Goal: Task Accomplishment & Management: Use online tool/utility

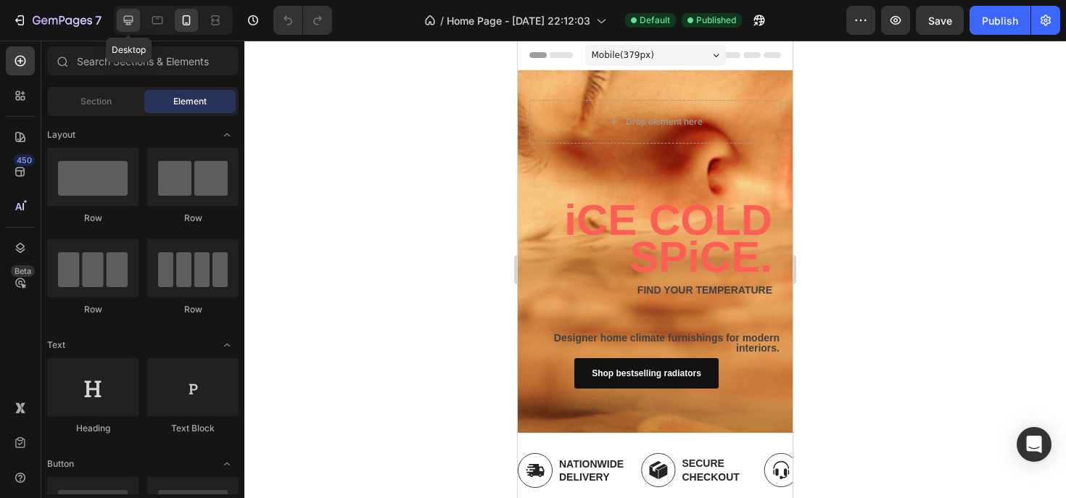
click at [124, 23] on icon at bounding box center [128, 20] width 15 height 15
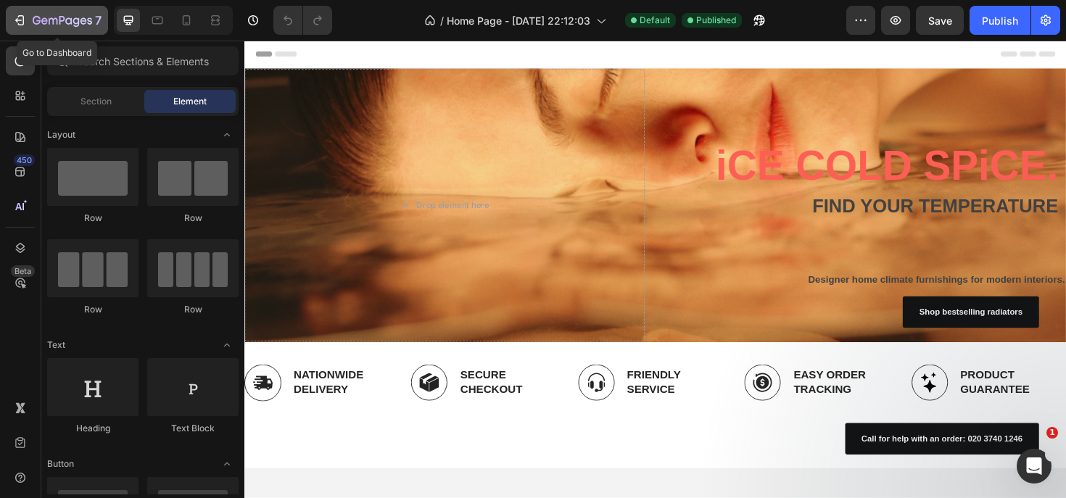
click at [22, 20] on icon "button" at bounding box center [19, 20] width 15 height 15
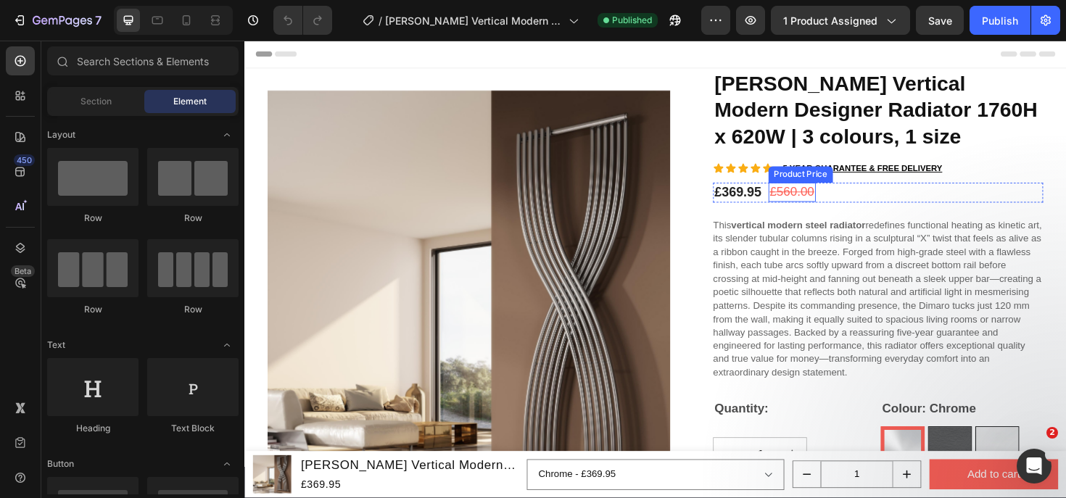
click at [814, 201] on div "£560.00" at bounding box center [824, 201] width 50 height 20
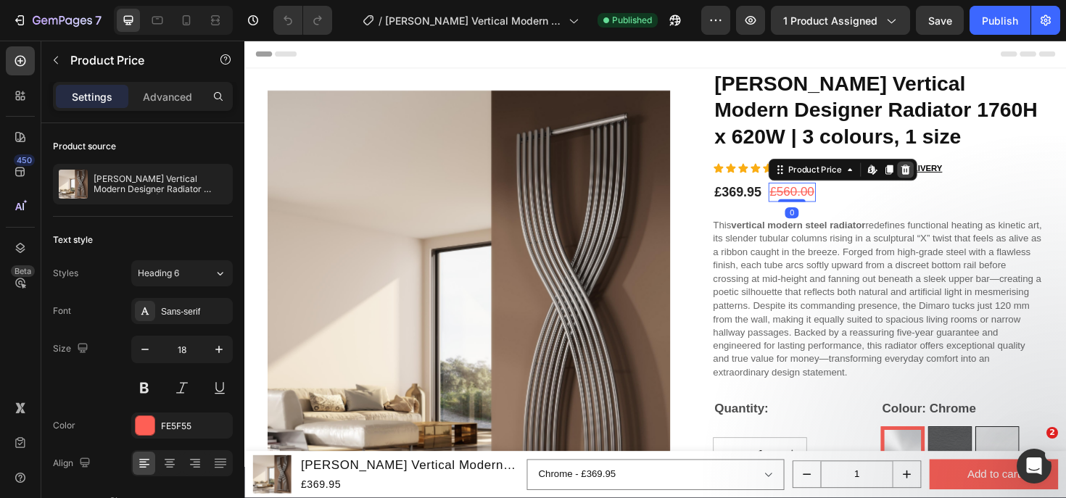
click at [945, 181] on div at bounding box center [943, 177] width 17 height 17
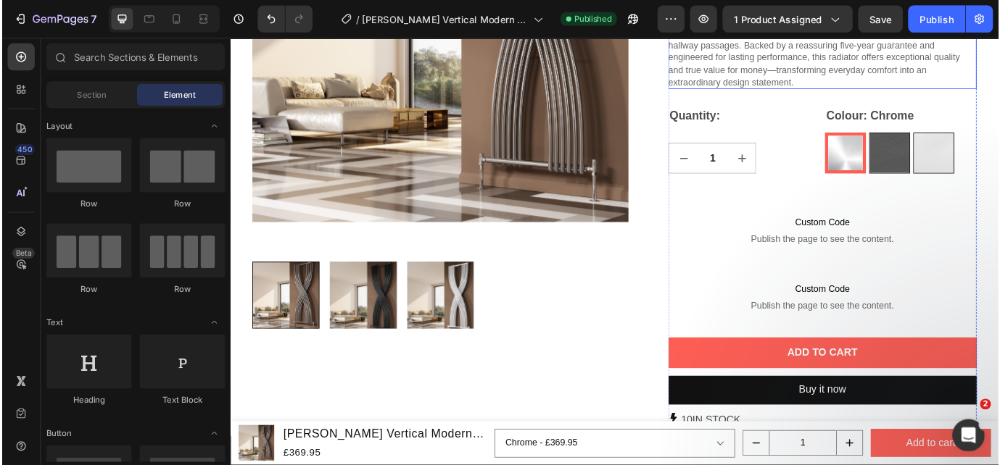
scroll to position [344, 0]
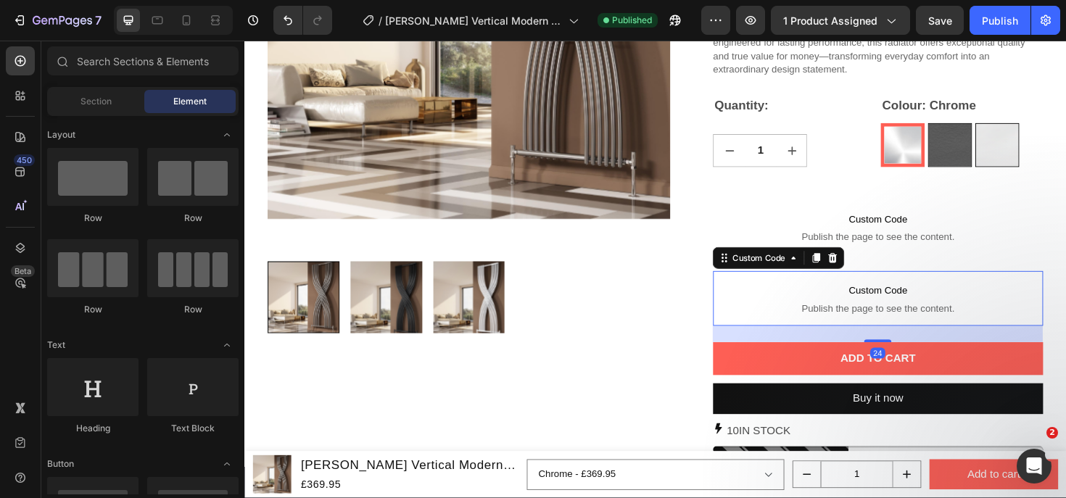
click at [885, 325] on span "Publish the page to see the content." at bounding box center [914, 324] width 349 height 15
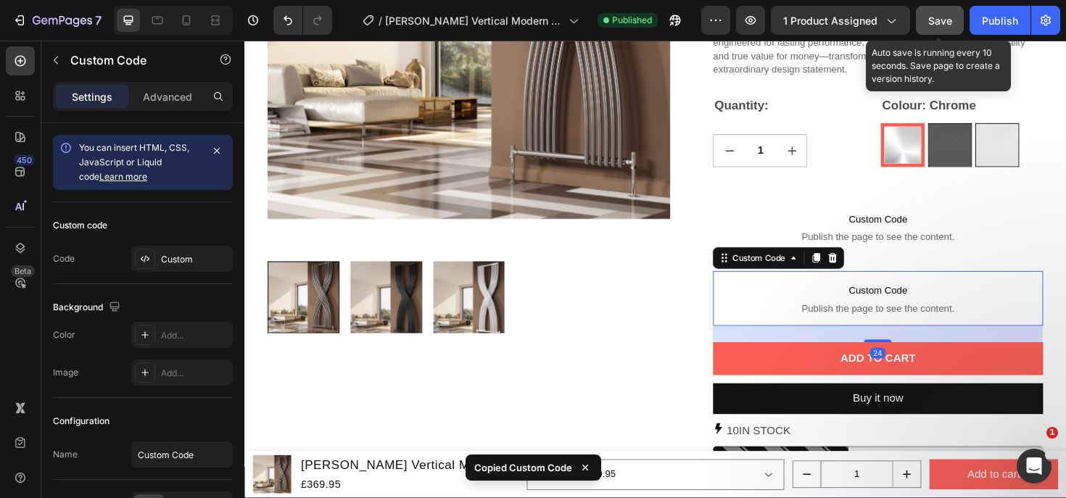
click at [939, 25] on span "Save" at bounding box center [940, 21] width 24 height 12
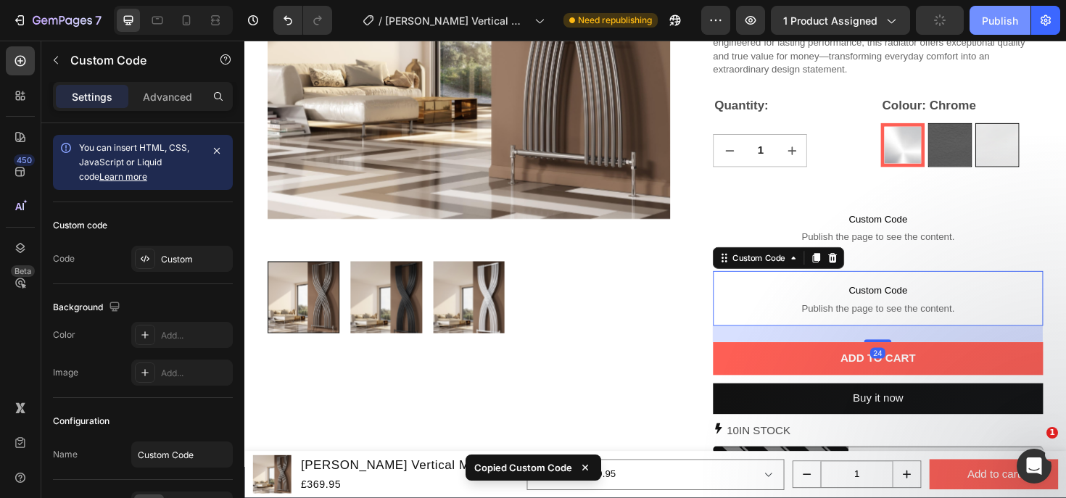
click at [1014, 20] on div "Publish" at bounding box center [1000, 20] width 36 height 15
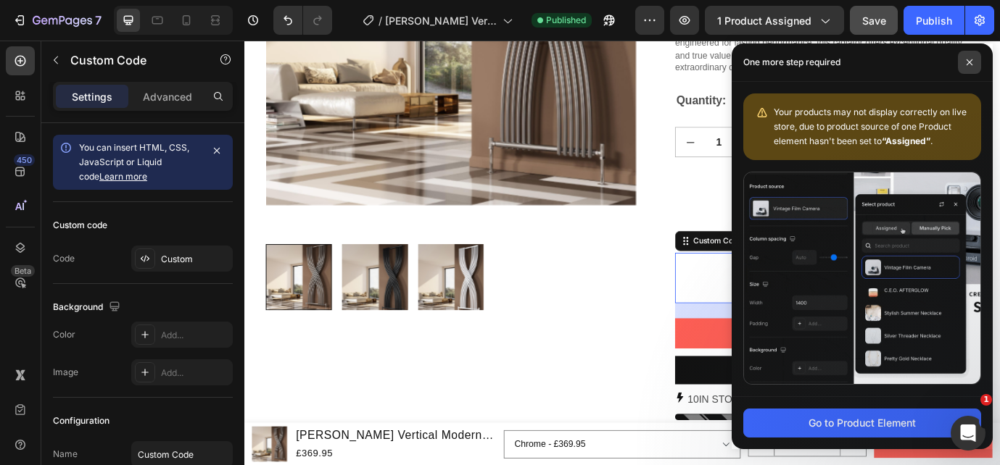
click at [970, 66] on span at bounding box center [969, 62] width 23 height 23
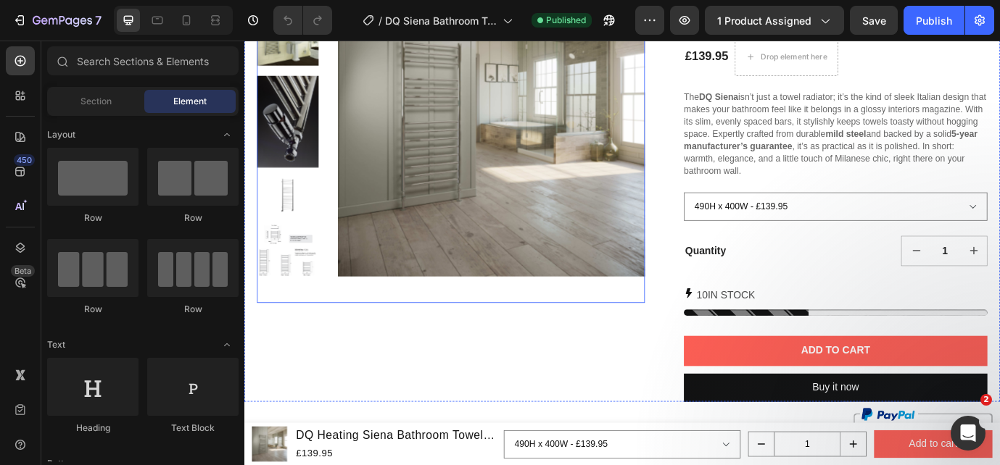
scroll to position [165, 0]
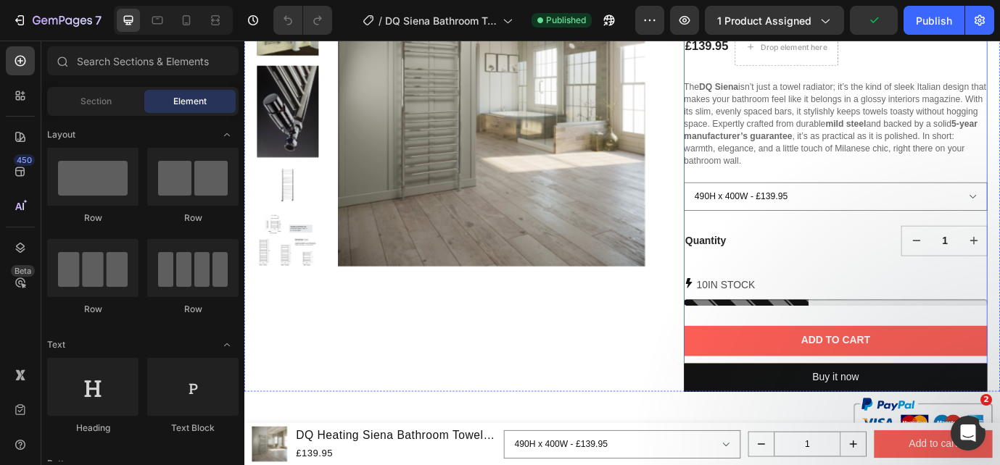
click at [803, 347] on div "DQ Heating Siena Bathroom Towel Radiator | 1 colour, 12 sizes Product Title Ico…" at bounding box center [924, 159] width 349 height 508
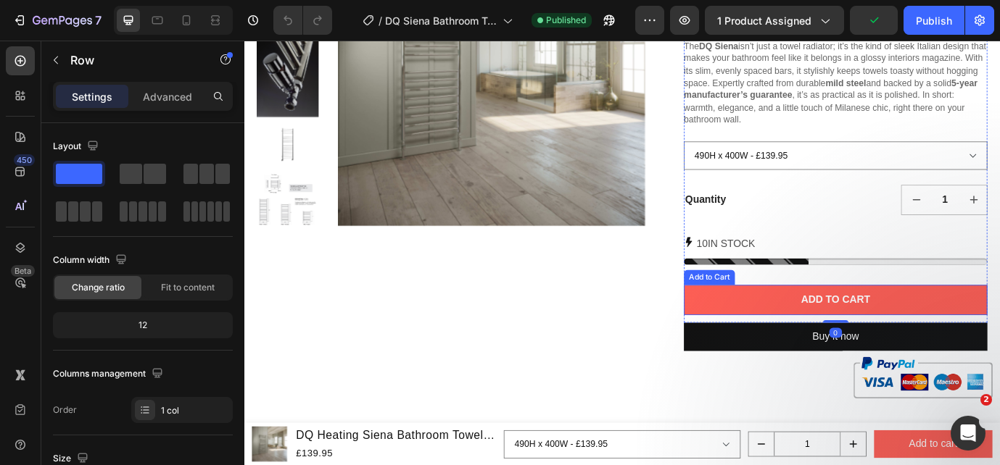
scroll to position [217, 0]
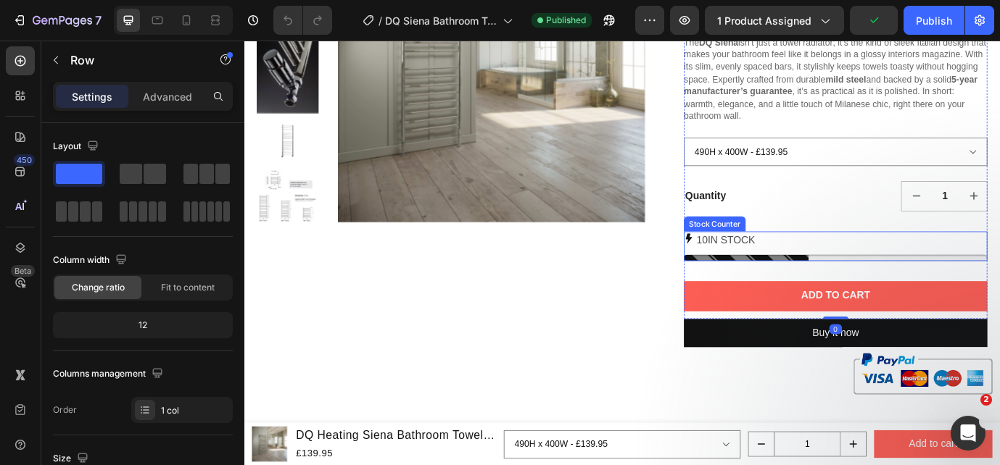
click at [789, 273] on p "10 IN STOCK" at bounding box center [798, 270] width 67 height 21
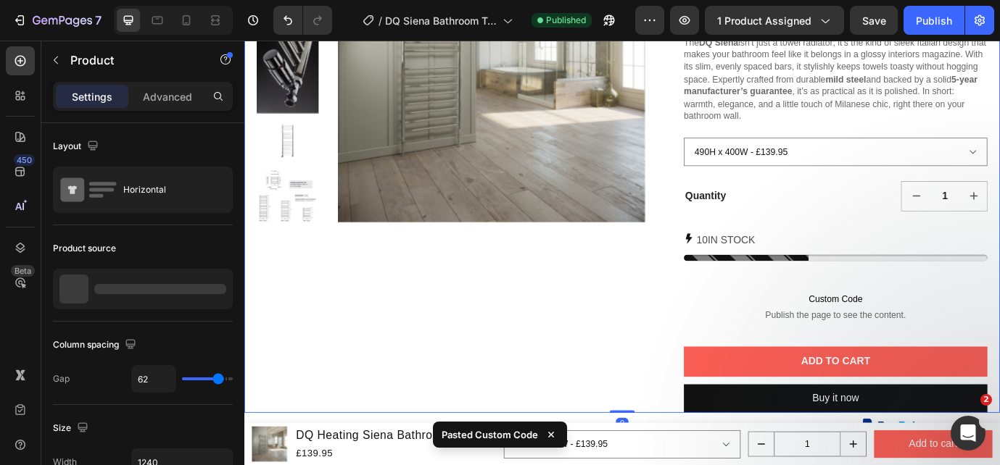
click at [605, 334] on div "Product Images" at bounding box center [482, 162] width 447 height 616
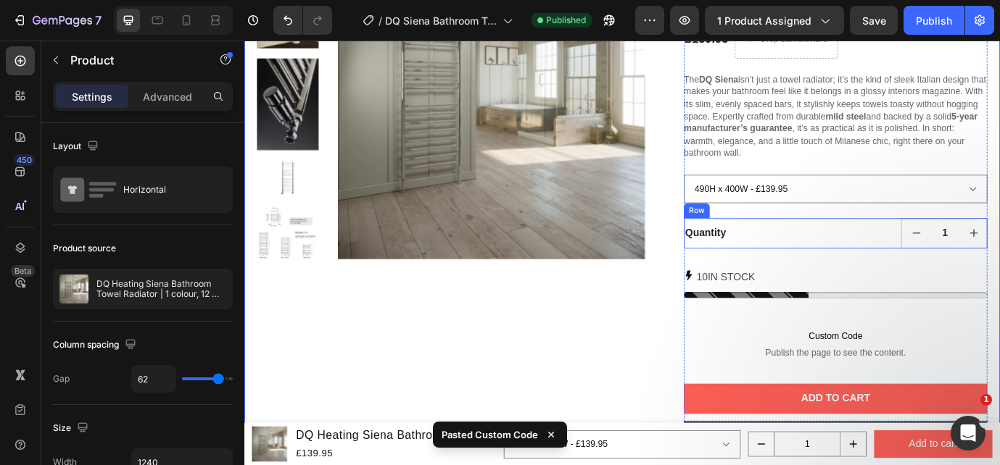
scroll to position [176, 0]
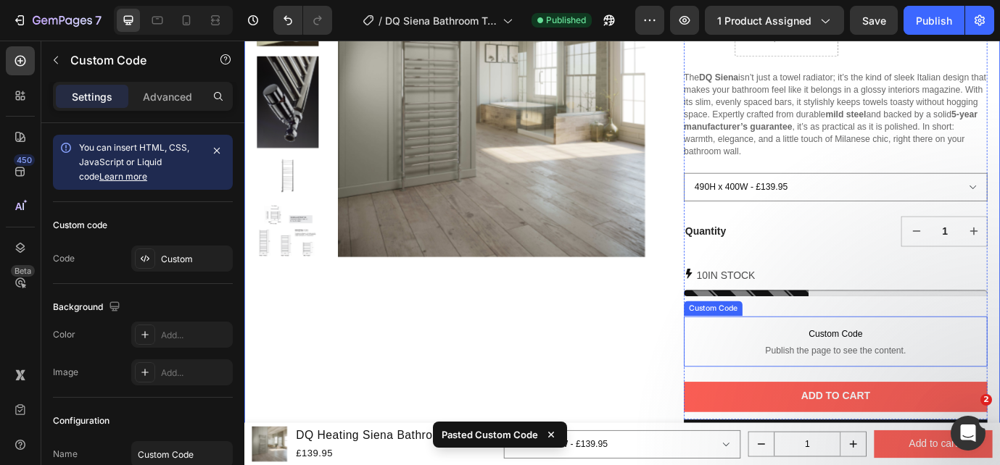
click at [859, 393] on span "Publish the page to see the content." at bounding box center [924, 397] width 349 height 15
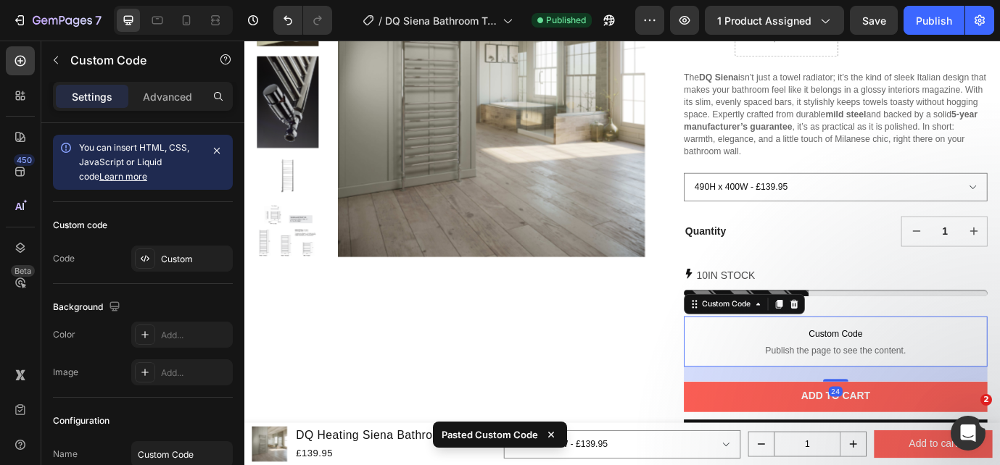
click at [859, 393] on span "Publish the page to see the content." at bounding box center [924, 397] width 349 height 15
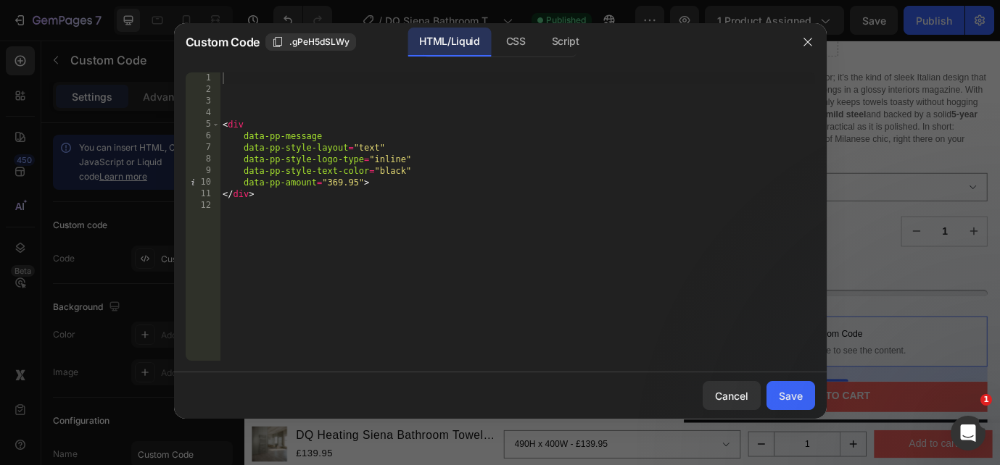
click at [337, 183] on div "< div data-pp-message data-pp-style-layout = "text" data-pp-style-logo-type = "…" at bounding box center [517, 229] width 595 height 312
type textarea "data-pp-amount="139.95">"
click at [788, 396] on div "Save" at bounding box center [791, 396] width 24 height 15
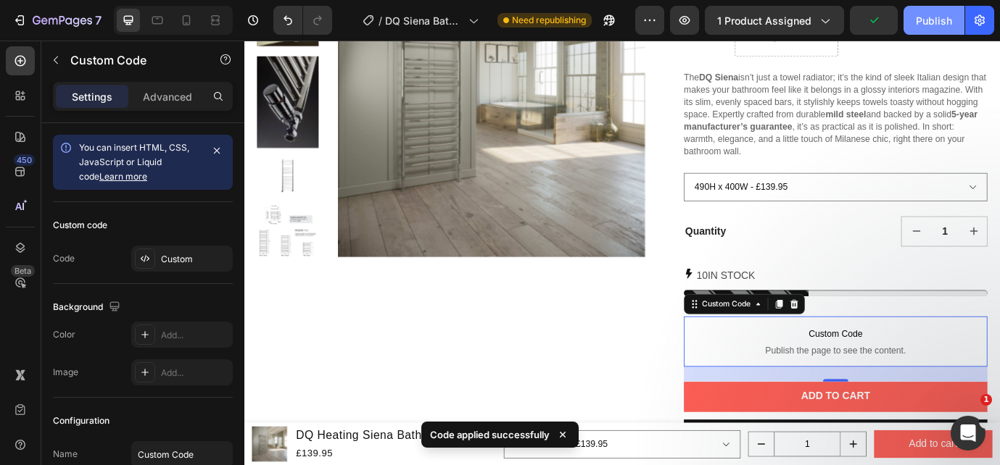
click at [932, 30] on button "Publish" at bounding box center [933, 20] width 61 height 29
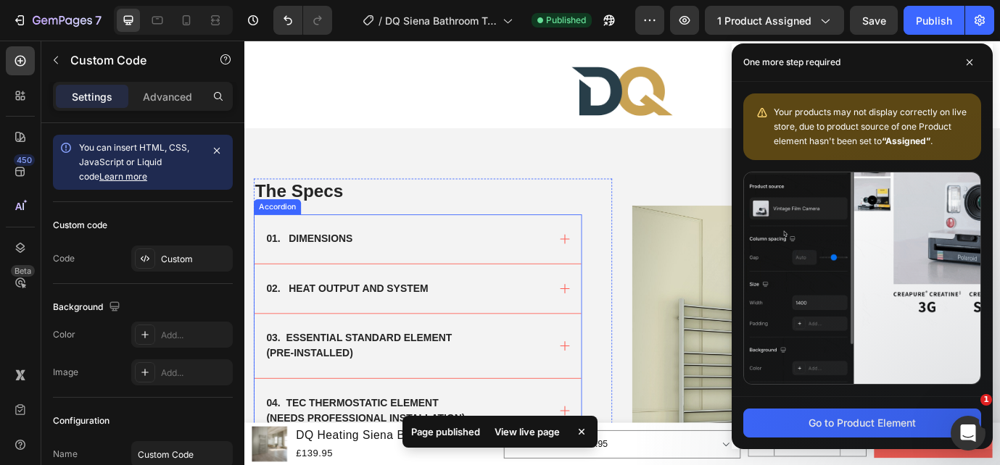
scroll to position [734, 0]
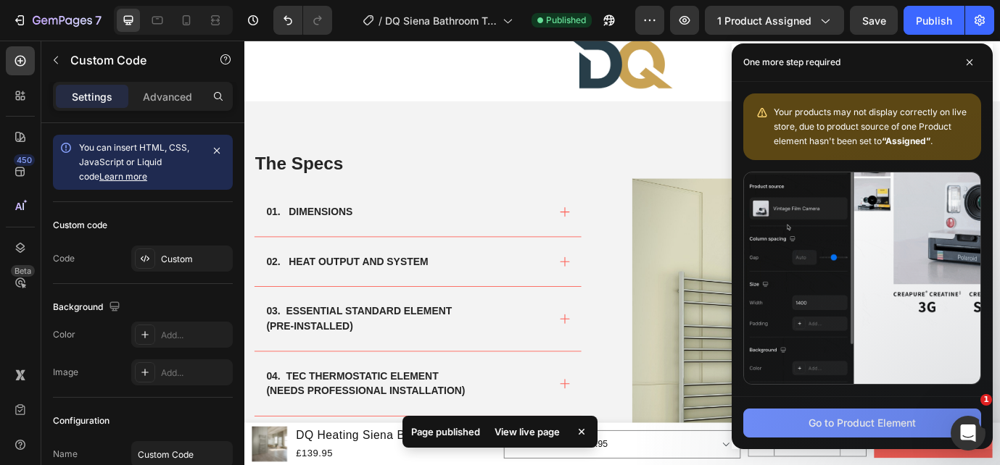
click at [873, 429] on div "Go to Product Element" at bounding box center [861, 422] width 107 height 15
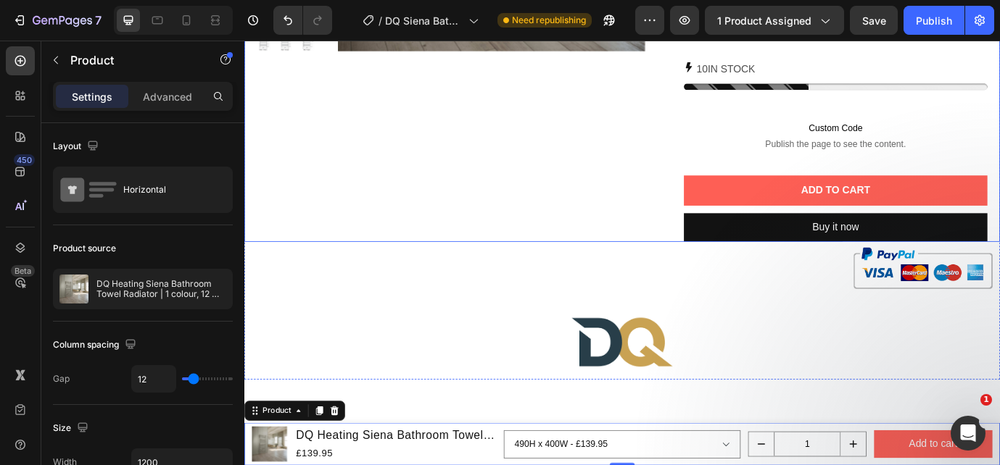
scroll to position [0, 0]
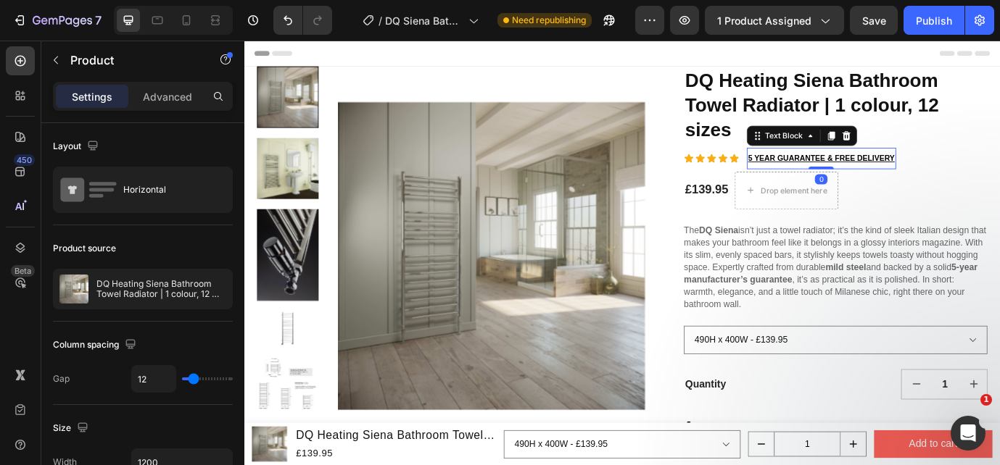
click at [824, 176] on u "5 YEAR GUARANTEE & FREE DELIVERY" at bounding box center [908, 176] width 169 height 10
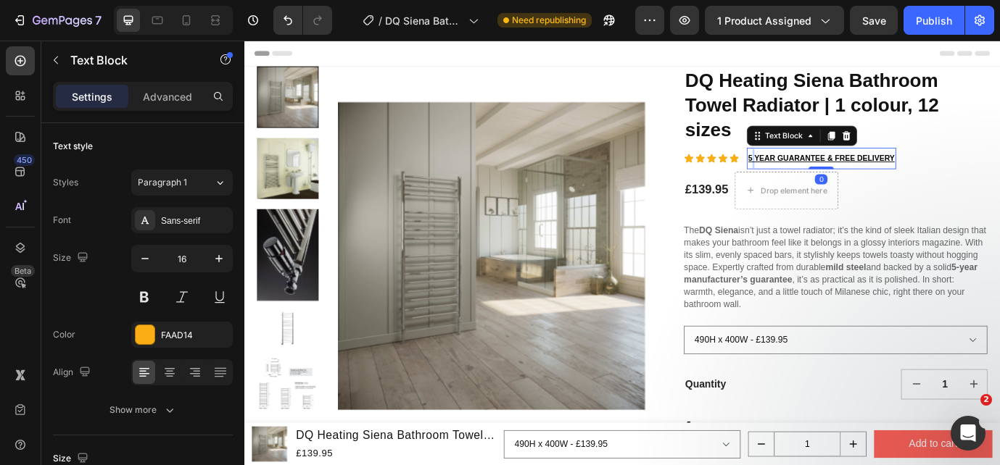
click at [824, 176] on u "5 YEAR GUARANTEE & FREE DELIVERY" at bounding box center [908, 176] width 169 height 10
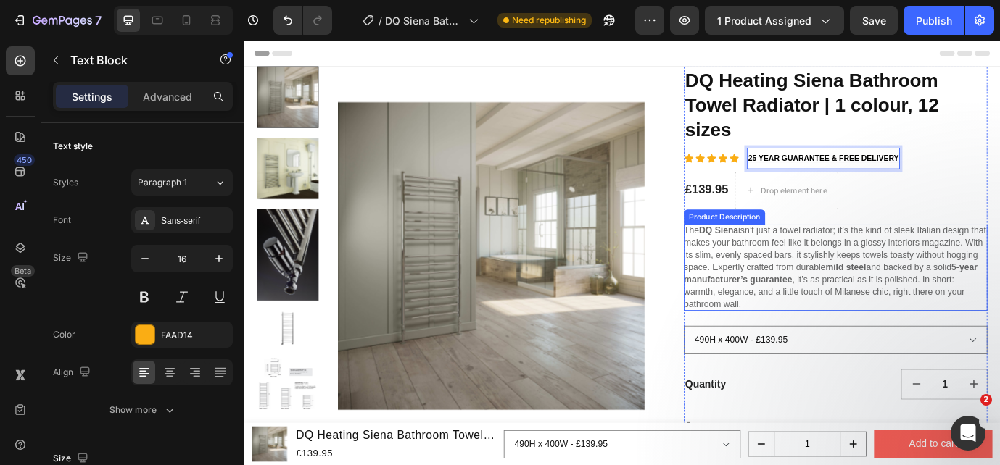
click at [845, 302] on p "The DQ Siena isn’t just a towel radiator; it’s the kind of sleek Italian design…" at bounding box center [924, 301] width 348 height 97
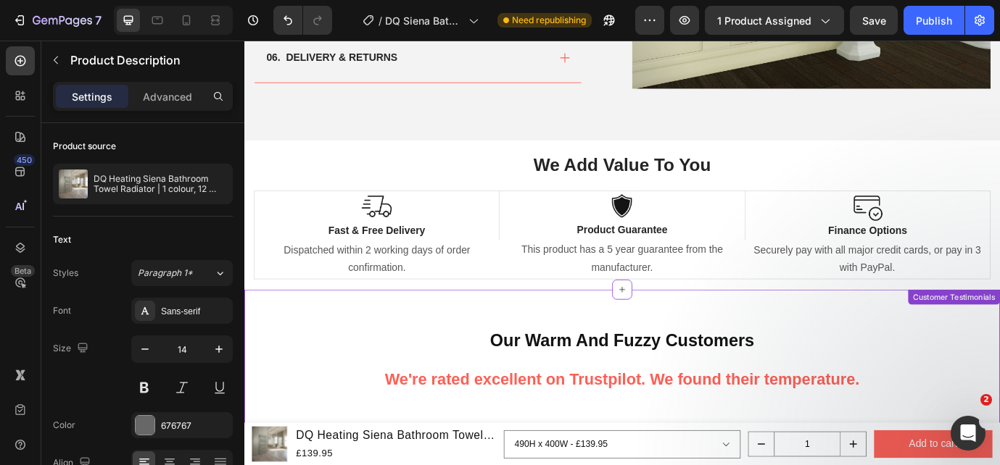
scroll to position [1243, 0]
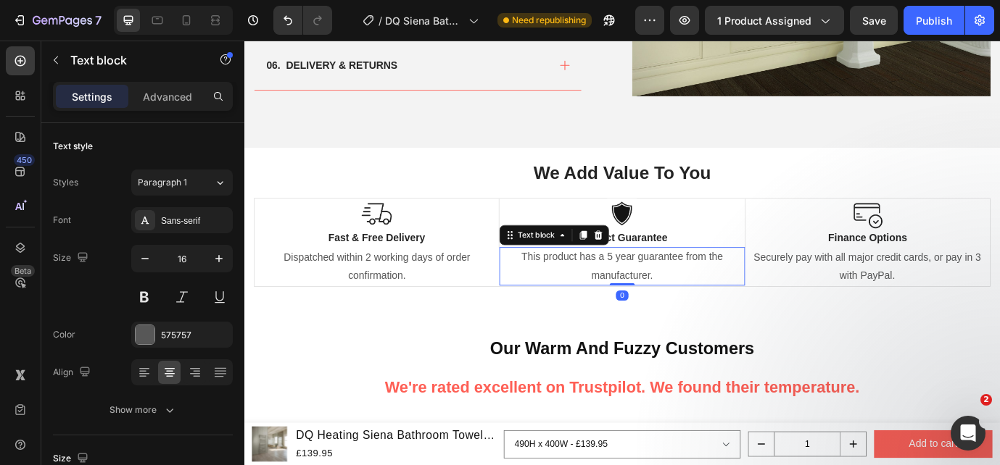
click at [663, 288] on span "This product has a 5 year guarantee from the manufacturer." at bounding box center [679, 299] width 232 height 33
click at [658, 292] on span "This product has a 5 year guarantee from the manufacturer." at bounding box center [679, 299] width 232 height 33
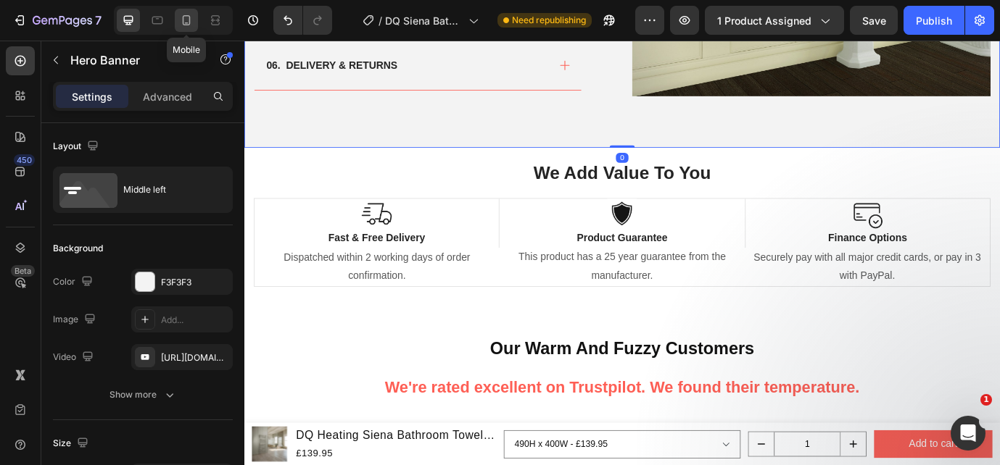
click at [185, 24] on icon at bounding box center [186, 20] width 15 height 15
type input "Auto"
type input "100%"
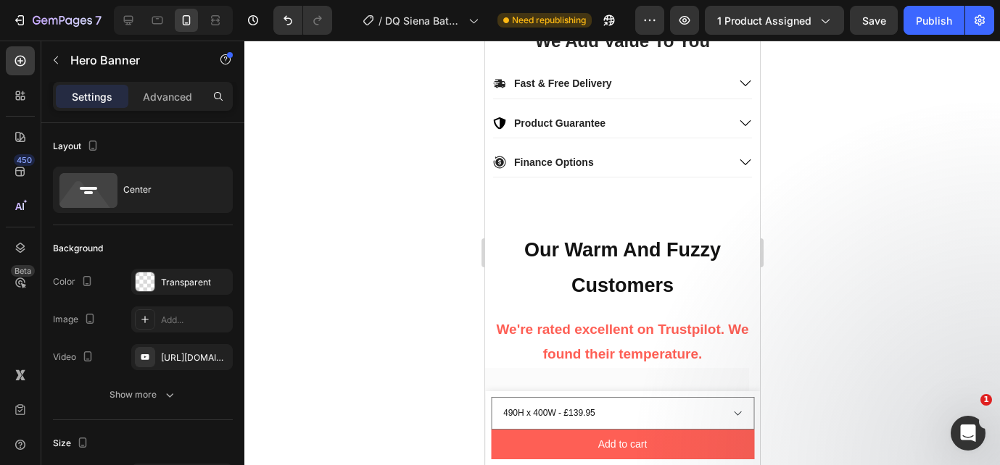
scroll to position [1735, 0]
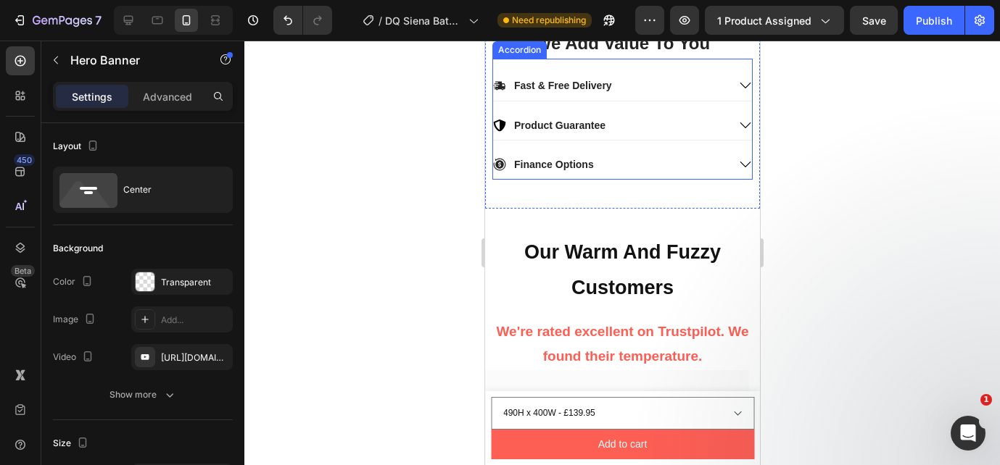
click at [718, 140] on div "Product Guarantee" at bounding box center [621, 128] width 259 height 23
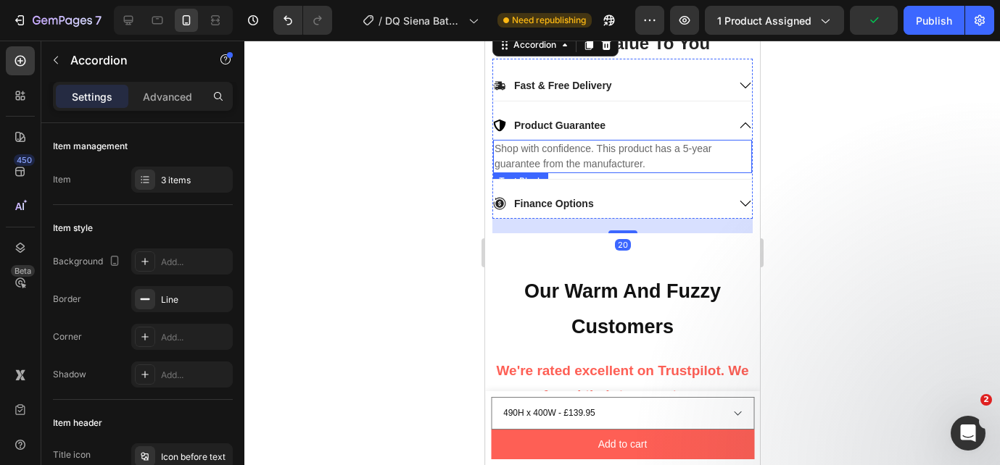
click at [683, 172] on p "Shop with confidence. This product has a 5-year guarantee from the manufacturer." at bounding box center [622, 156] width 256 height 30
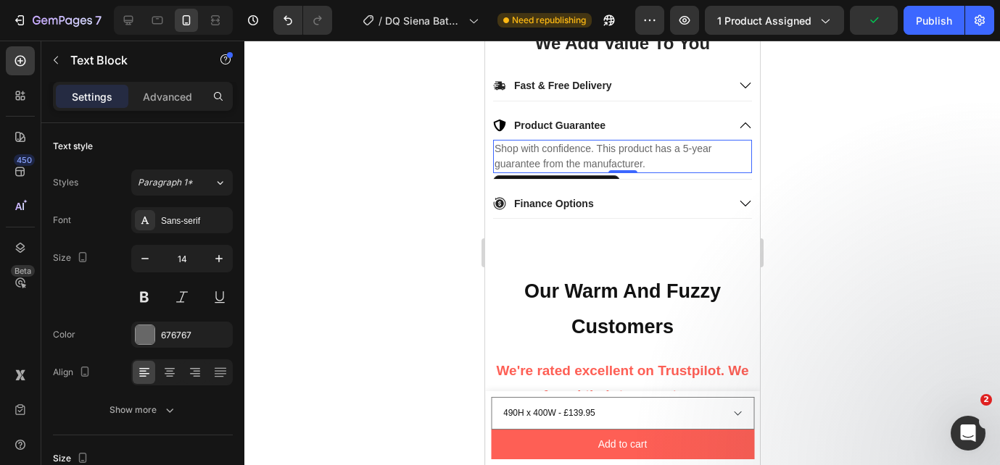
click at [682, 172] on p "Shop with confidence. This product has a 5-year guarantee from the manufacturer." at bounding box center [622, 156] width 256 height 30
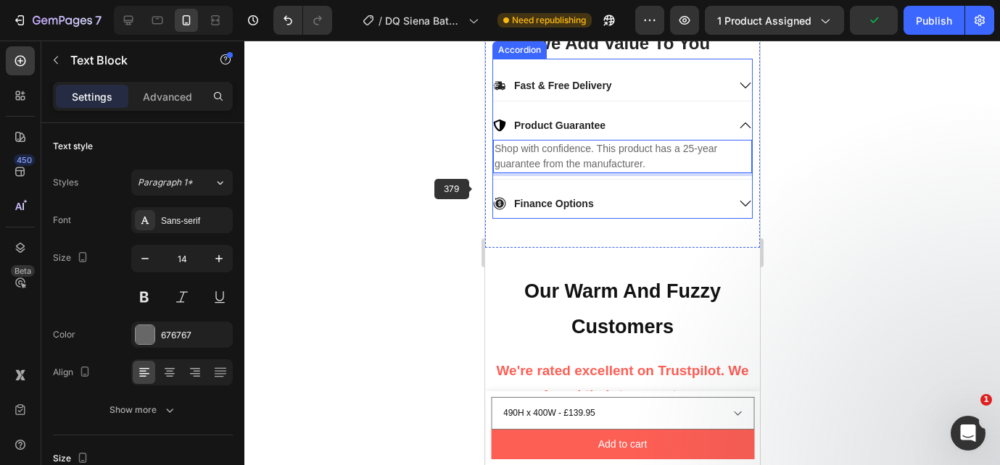
click at [434, 204] on div at bounding box center [621, 253] width 755 height 425
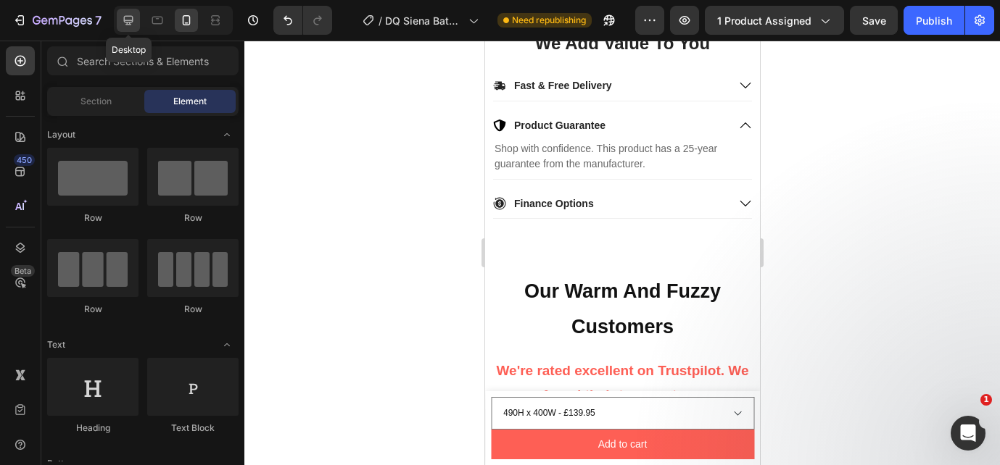
click at [132, 26] on icon at bounding box center [128, 20] width 15 height 15
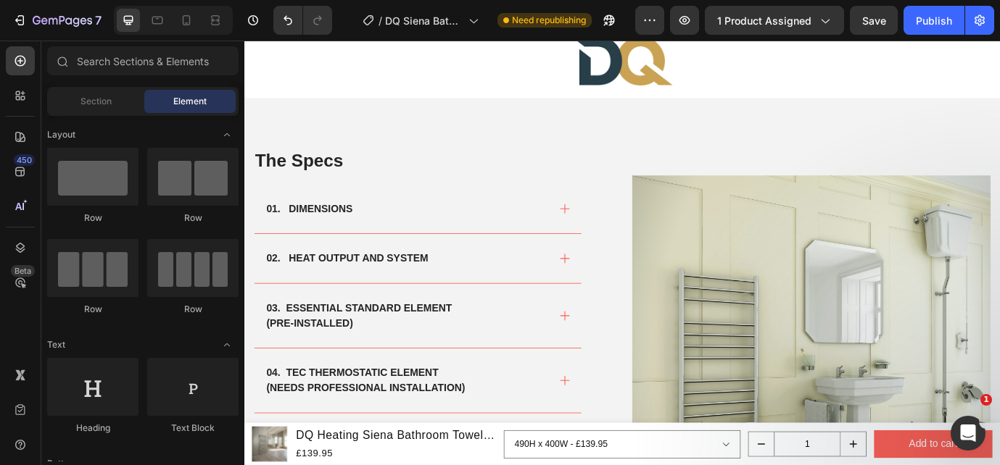
scroll to position [740, 0]
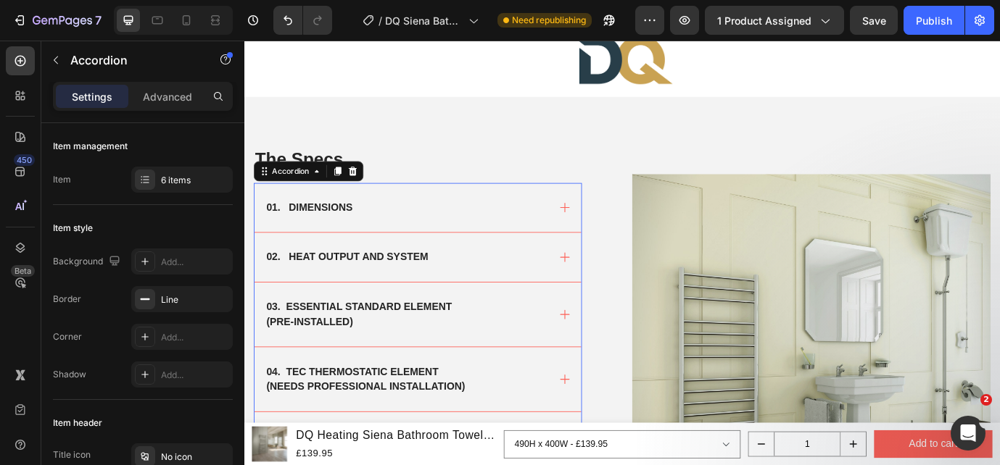
click at [510, 243] on div "01. DIMENSIONS" at bounding box center [431, 233] width 327 height 22
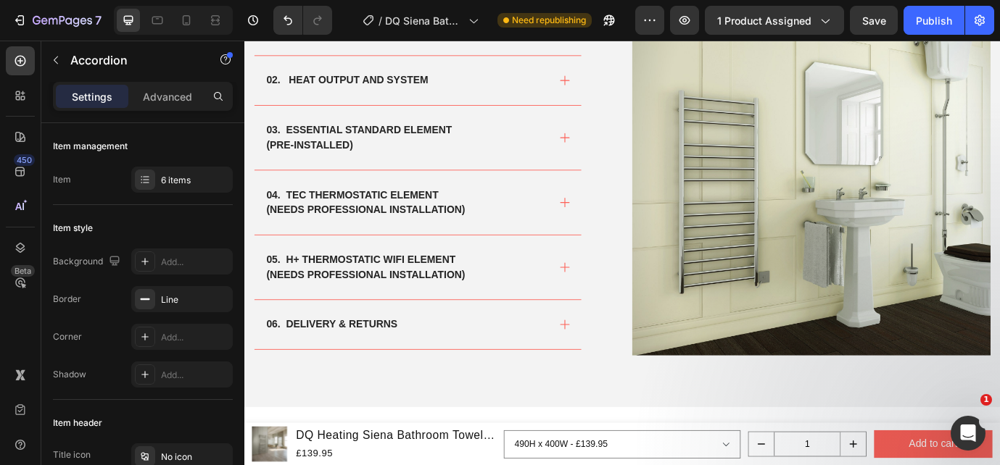
scroll to position [884, 0]
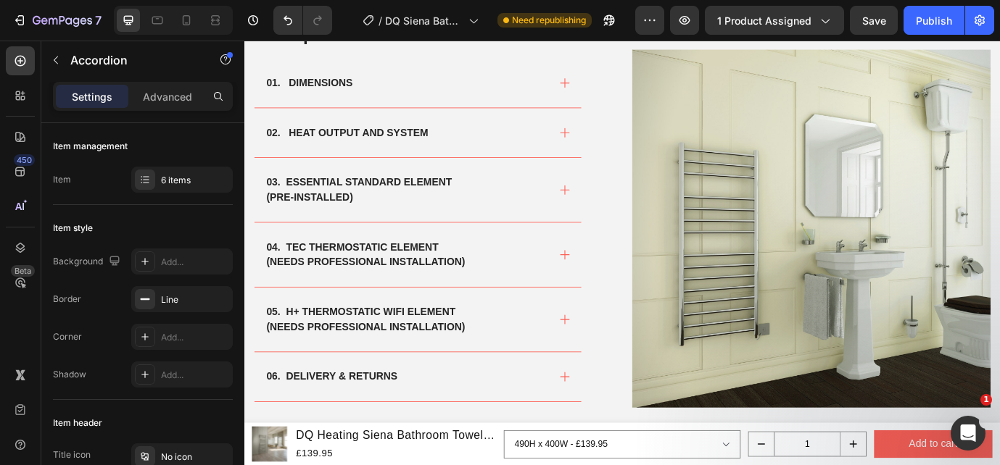
click at [587, 146] on div "02. HEAT OUTPUT AND SYSTEM" at bounding box center [431, 147] width 327 height 22
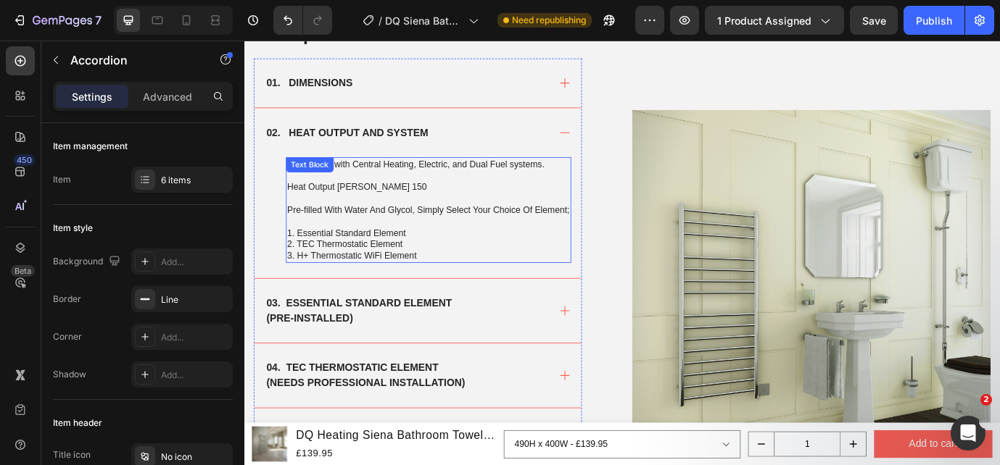
click at [476, 197] on p at bounding box center [457, 195] width 326 height 13
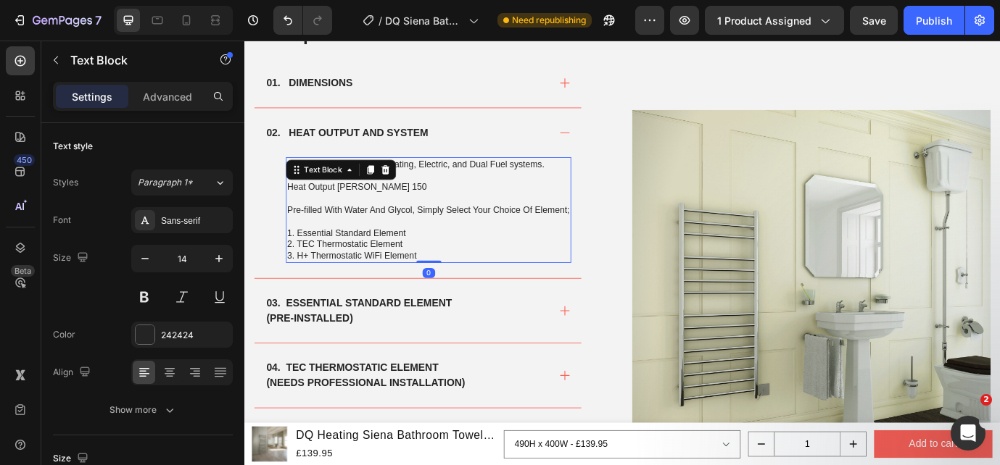
click at [510, 198] on p at bounding box center [457, 195] width 326 height 13
click at [595, 186] on p "Compatible with Central Heating, Electric, and Dual Fuel systems." at bounding box center [457, 182] width 326 height 13
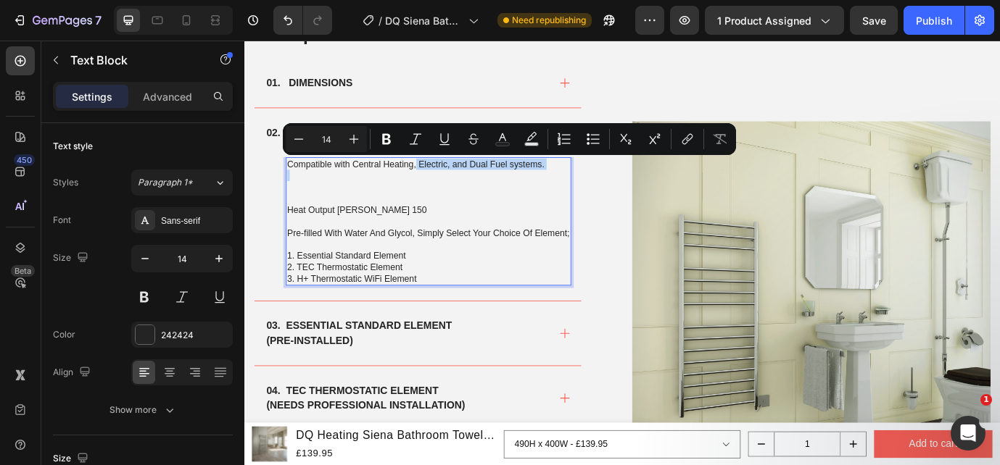
drag, startPoint x: 442, startPoint y: 184, endPoint x: 604, endPoint y: 193, distance: 162.6
click at [605, 194] on div "Compatible with Central Heating, Electric, and Dual Fuel systems. Heat Output […" at bounding box center [456, 249] width 328 height 148
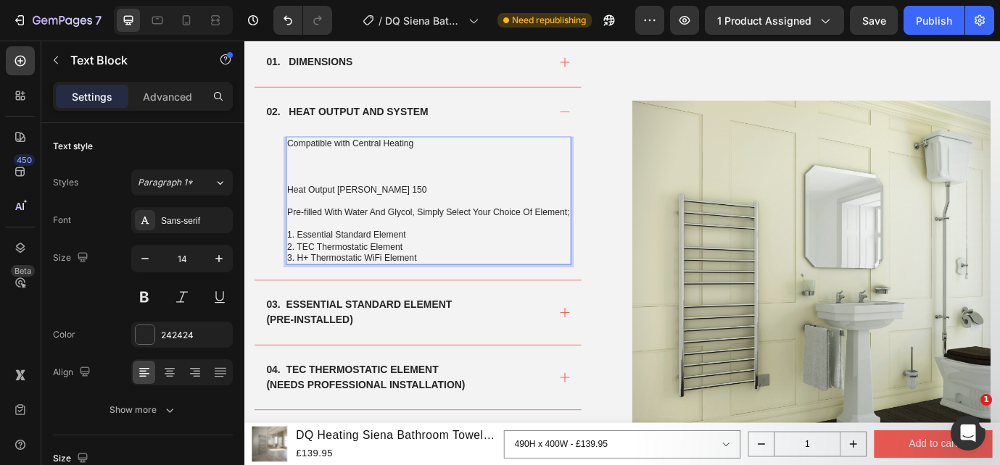
scroll to position [916, 0]
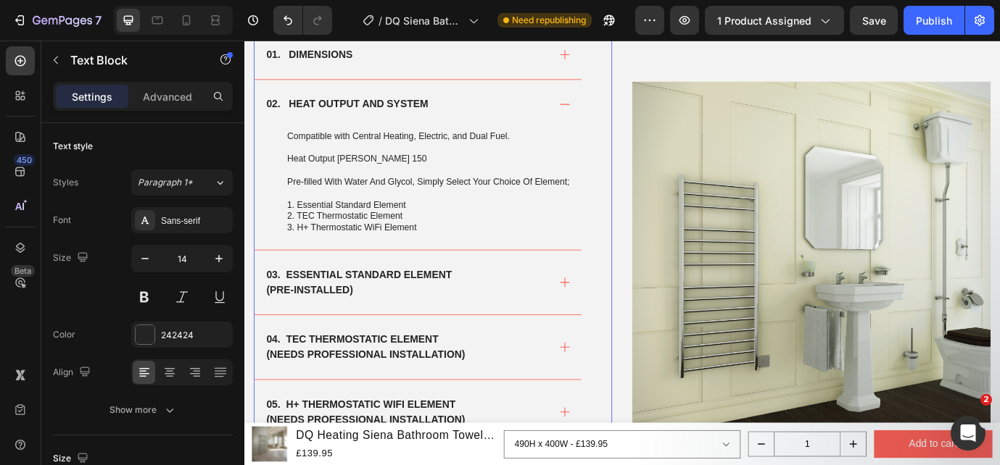
click at [662, 254] on div "The Specs Heading 01. DIMENSIONS 02. HEAT OUTPUT AND SYSTEM Compatible with Cen…" at bounding box center [461, 293] width 413 height 613
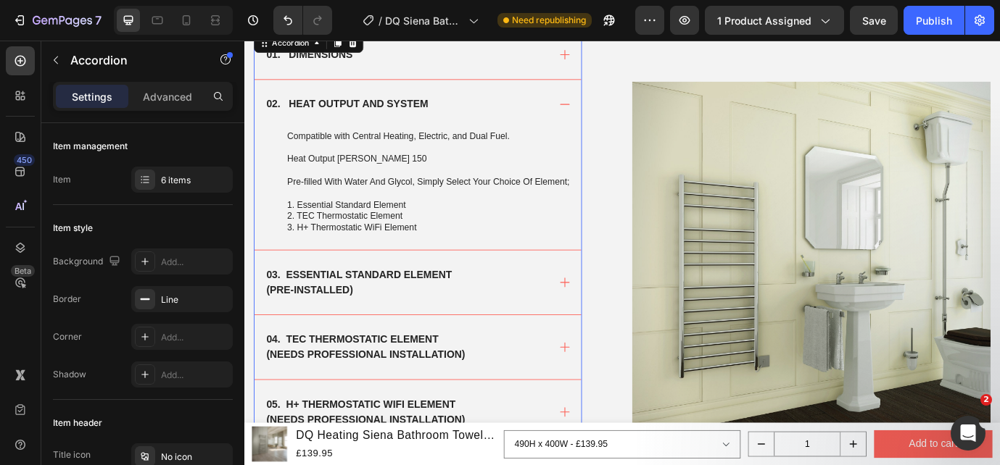
click at [607, 326] on icon at bounding box center [613, 319] width 15 height 15
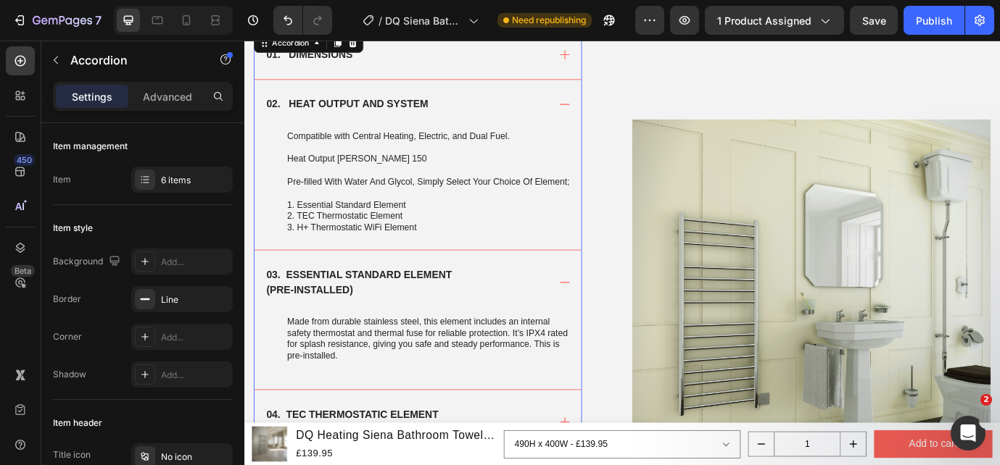
click at [607, 326] on icon at bounding box center [613, 319] width 15 height 15
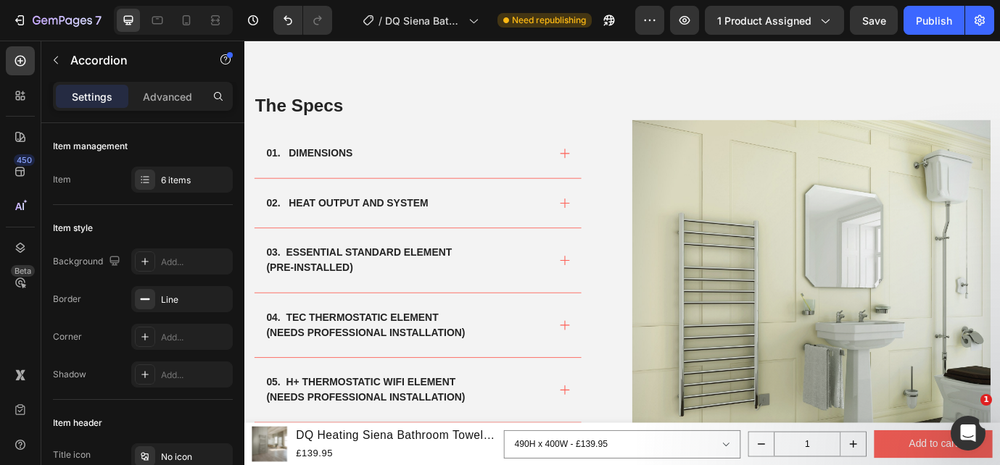
scroll to position [820, 0]
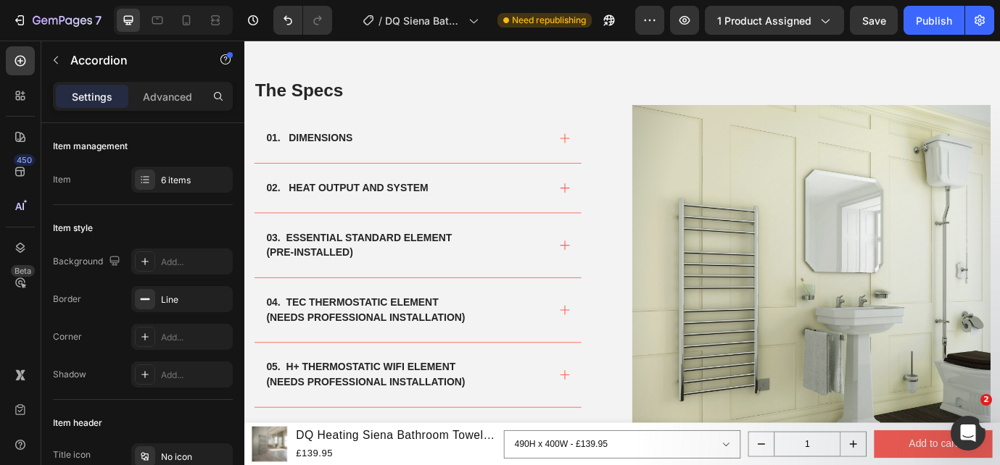
click at [580, 153] on div "01. DIMENSIONS" at bounding box center [431, 153] width 327 height 22
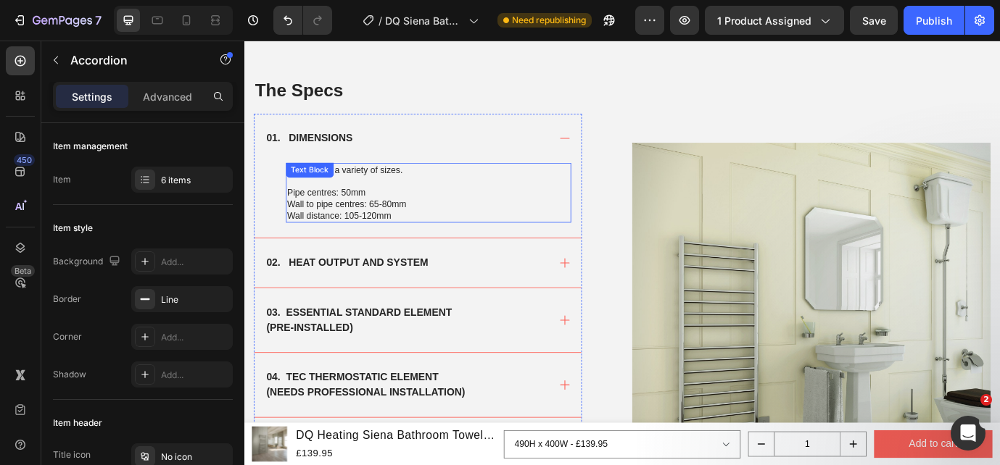
click at [472, 186] on p "Available in a variety of sizes." at bounding box center [457, 189] width 326 height 13
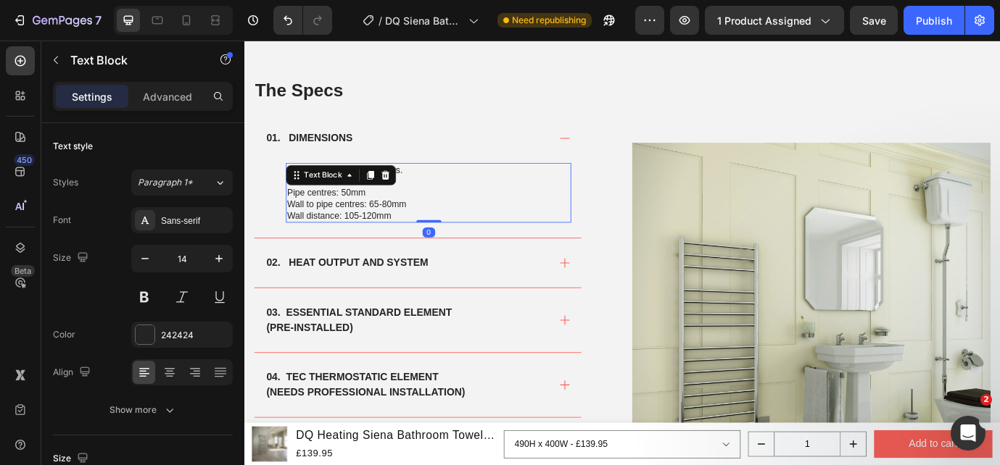
click at [471, 194] on p "Available in a variety of sizes." at bounding box center [457, 189] width 326 height 13
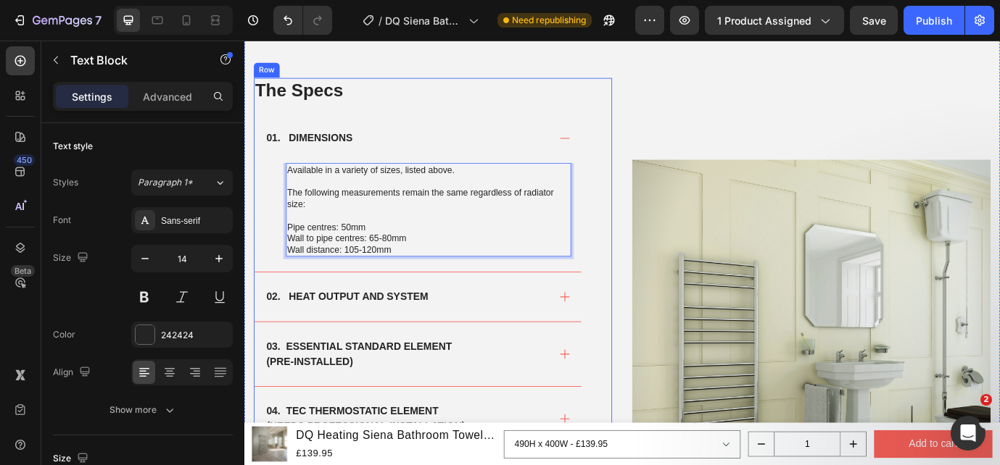
click at [676, 211] on div "The Specs Heading 01. DIMENSIONS Available in a variety of sizes, listed above.…" at bounding box center [679, 368] width 870 height 687
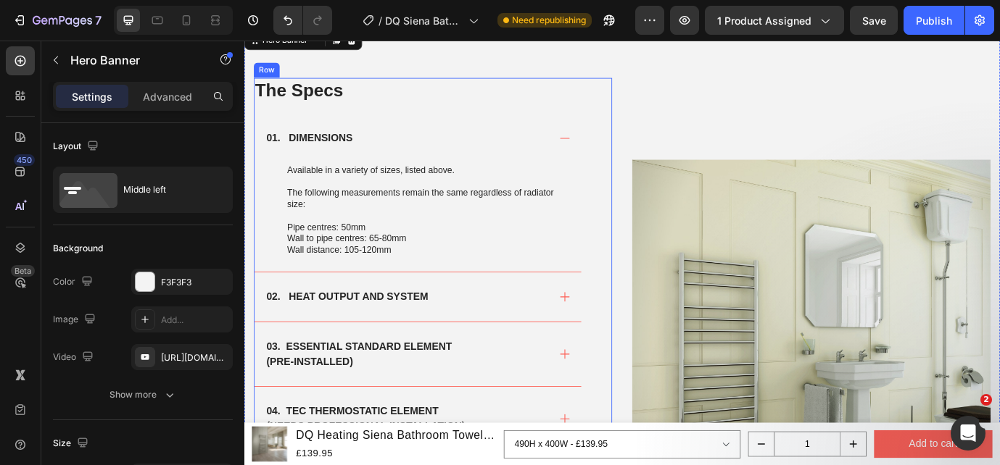
click at [619, 152] on div "01. DIMENSIONS" at bounding box center [444, 153] width 376 height 57
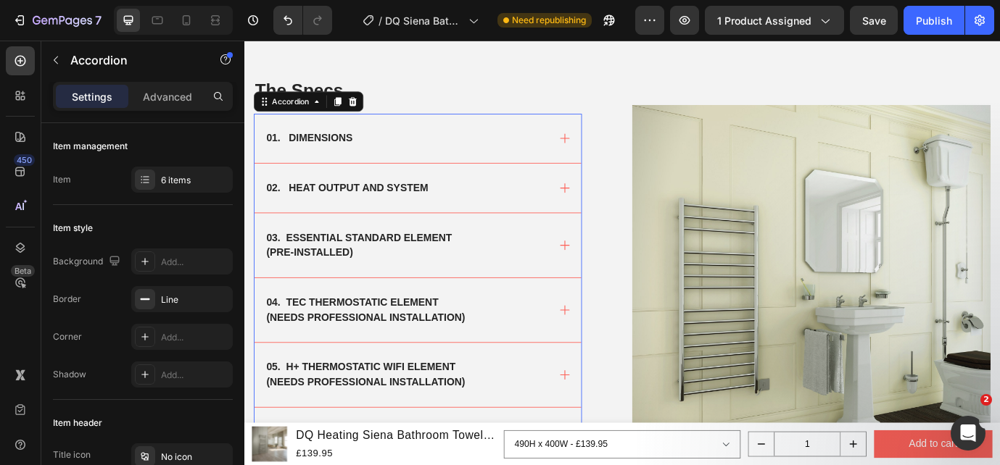
click at [599, 215] on div "02. HEAT OUTPUT AND SYSTEM" at bounding box center [444, 210] width 376 height 57
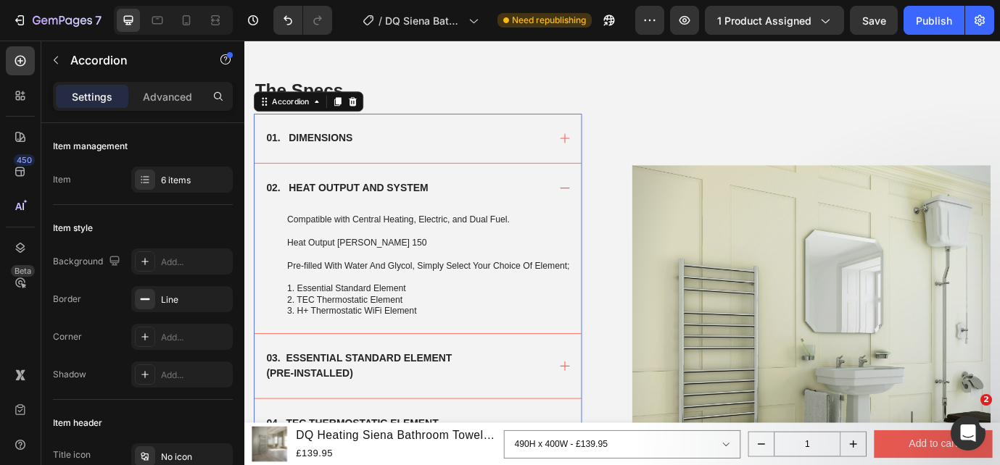
click at [408, 204] on strong "02. HEAT OUTPUT AND SYSTEM" at bounding box center [363, 210] width 186 height 12
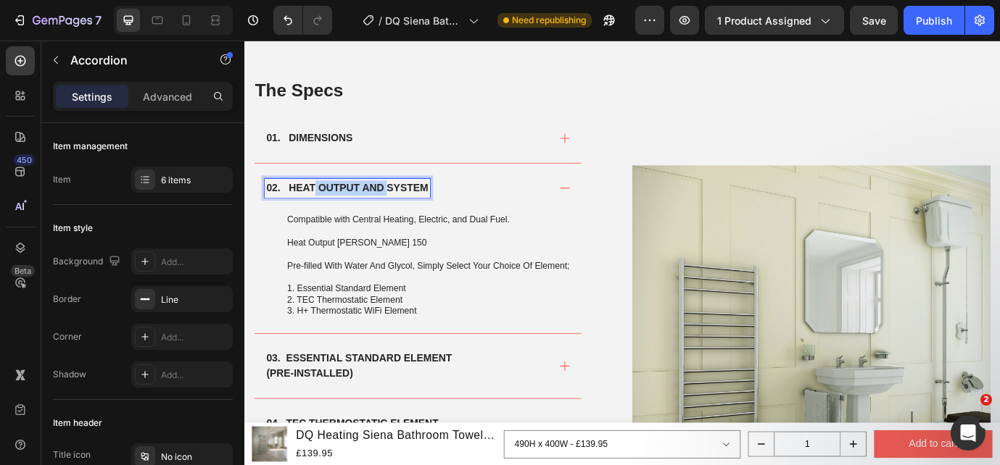
drag, startPoint x: 409, startPoint y: 212, endPoint x: 326, endPoint y: 211, distance: 83.4
click at [326, 212] on strong "02. HEAT OUTPUT AND SYSTEM" at bounding box center [363, 210] width 186 height 12
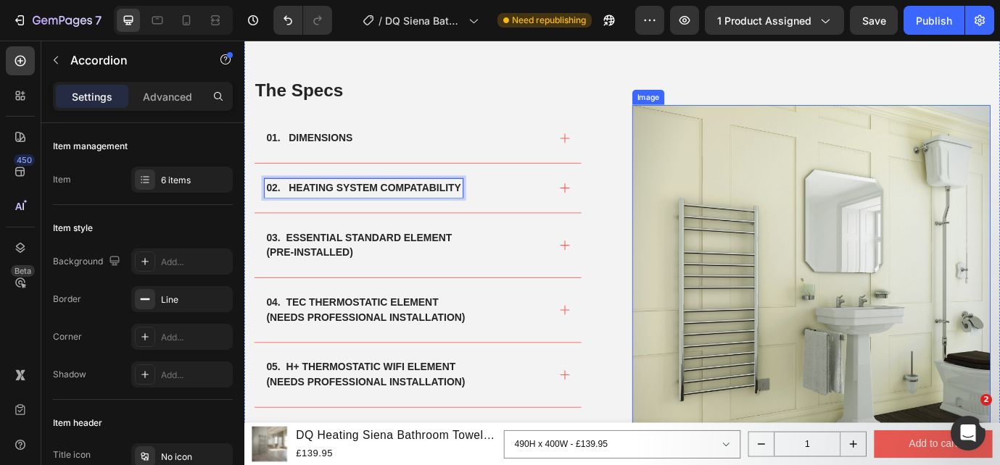
click at [721, 231] on img at bounding box center [897, 321] width 413 height 413
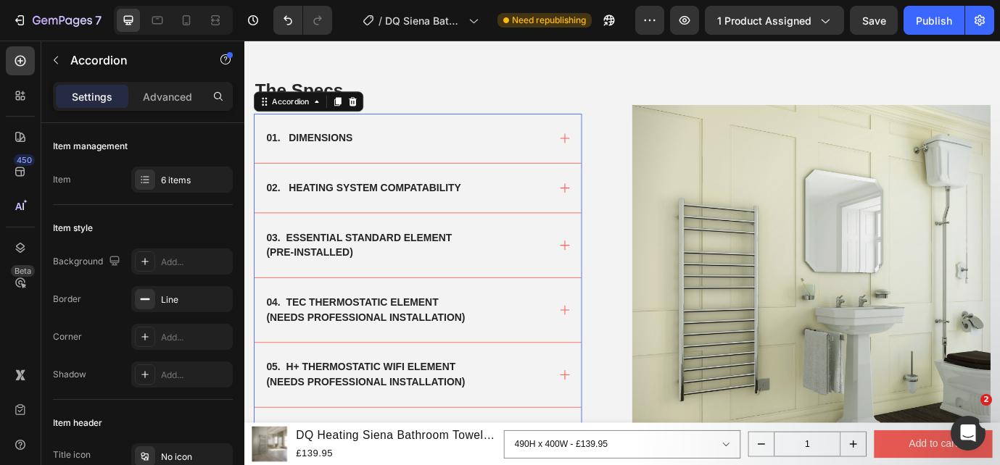
click at [608, 203] on icon at bounding box center [613, 210] width 15 height 15
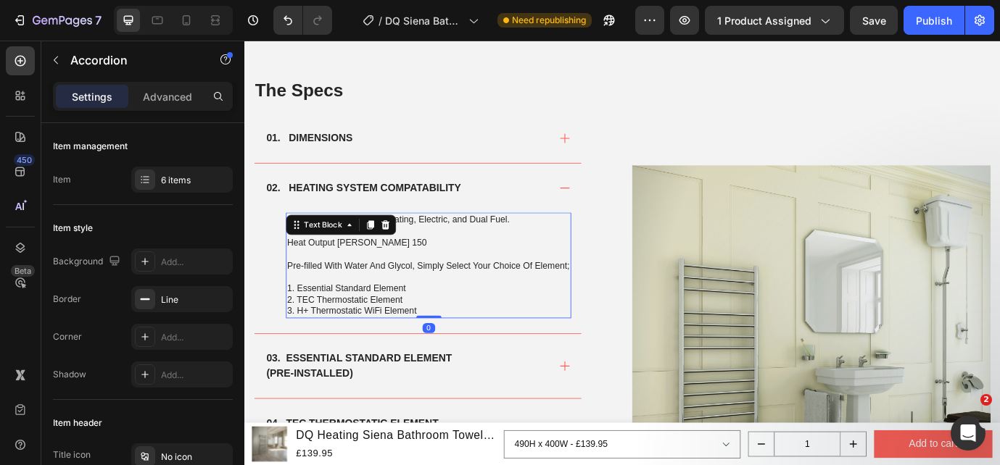
click at [452, 277] on p "Heat Output [PERSON_NAME] 150" at bounding box center [457, 272] width 326 height 13
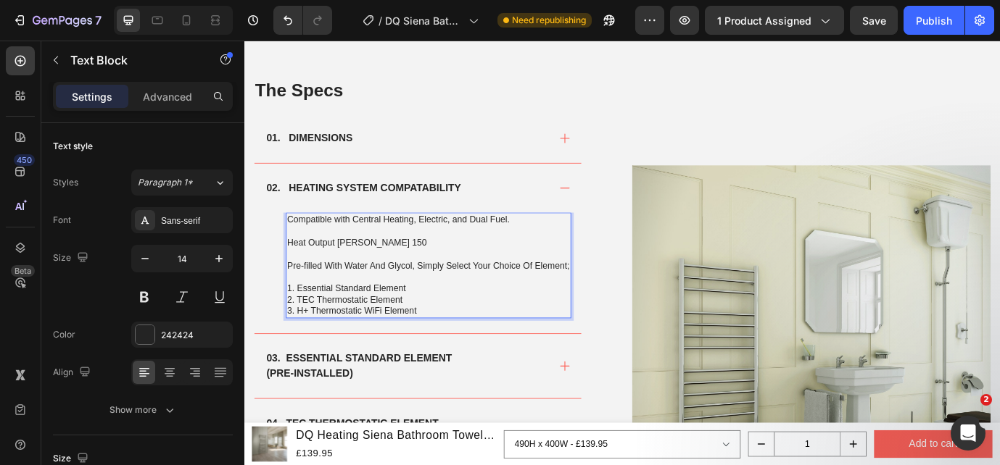
click at [486, 306] on p "Pre-filled With Water And Glycol, Simply Select Your Choice Of Element;" at bounding box center [457, 299] width 326 height 13
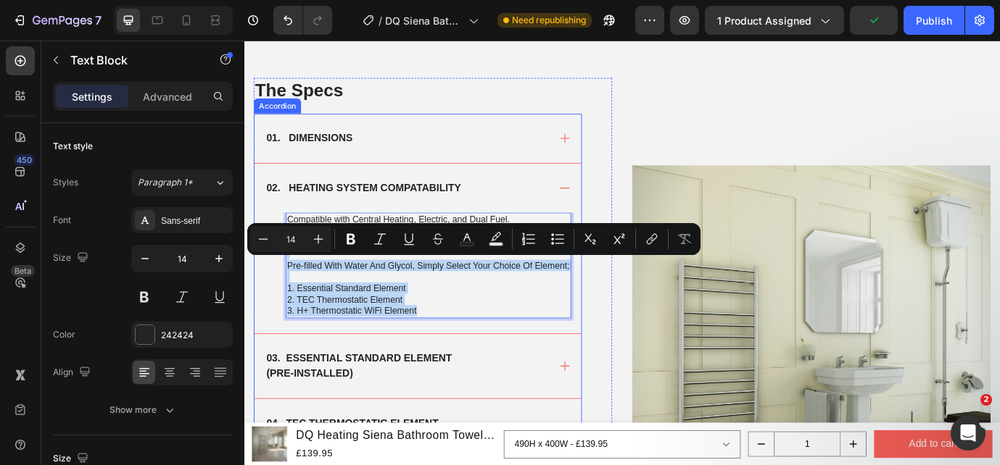
drag, startPoint x: 462, startPoint y: 370, endPoint x: 287, endPoint y: 290, distance: 192.4
click at [287, 290] on div "Compatible with Central Heating, Electric, and Dual Fuel. Heat Output [PERSON_N…" at bounding box center [444, 308] width 376 height 139
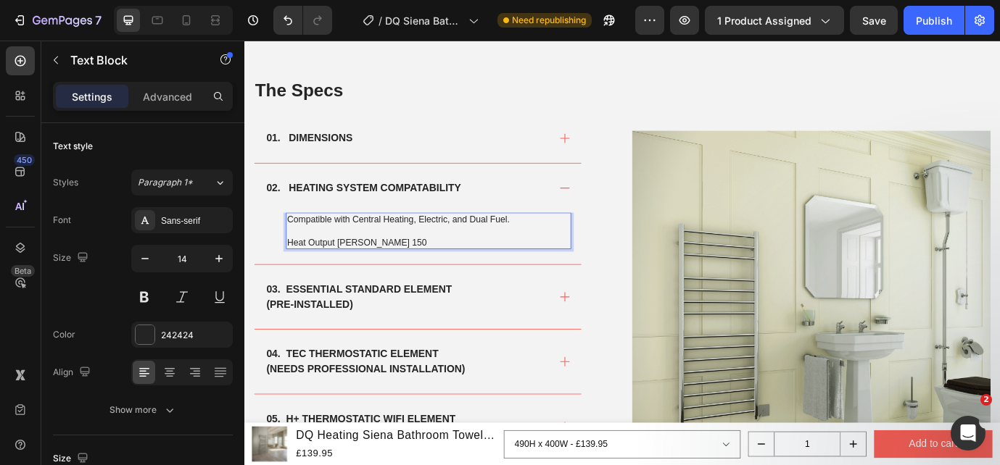
click at [409, 270] on p "Heat Output [PERSON_NAME] 150" at bounding box center [457, 272] width 326 height 13
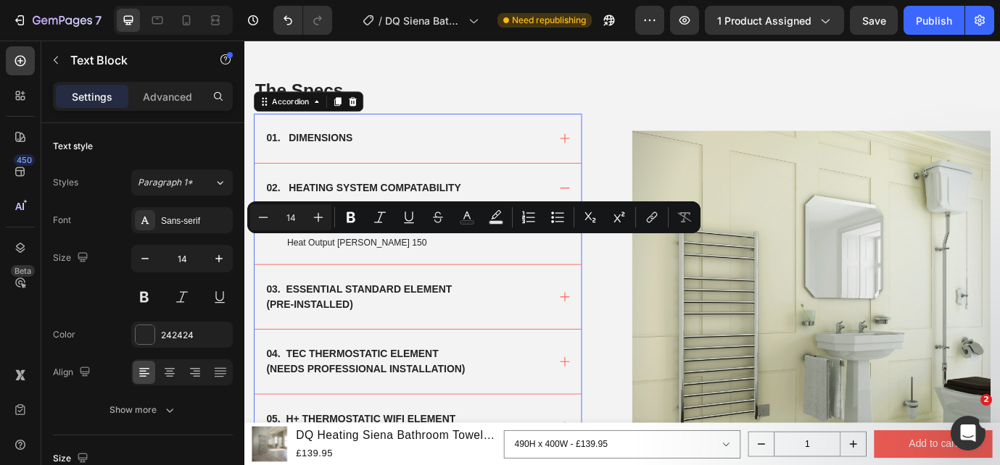
click at [581, 318] on div "03. ESSENTIAL STANDARD ELEMENT (PRE-INSTALLED)" at bounding box center [431, 335] width 327 height 39
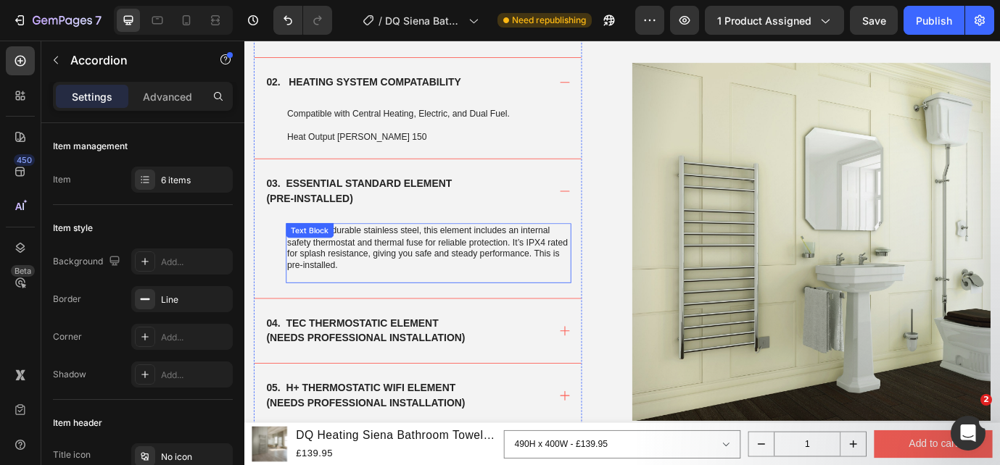
scroll to position [934, 0]
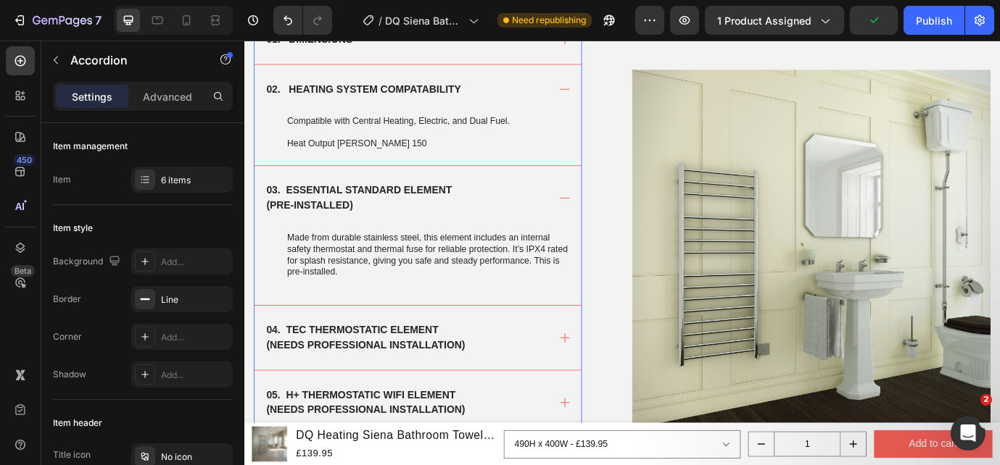
click at [579, 220] on div "03. ESSENTIAL STANDARD ELEMENT (PRE-INSTALLED)" at bounding box center [431, 221] width 327 height 39
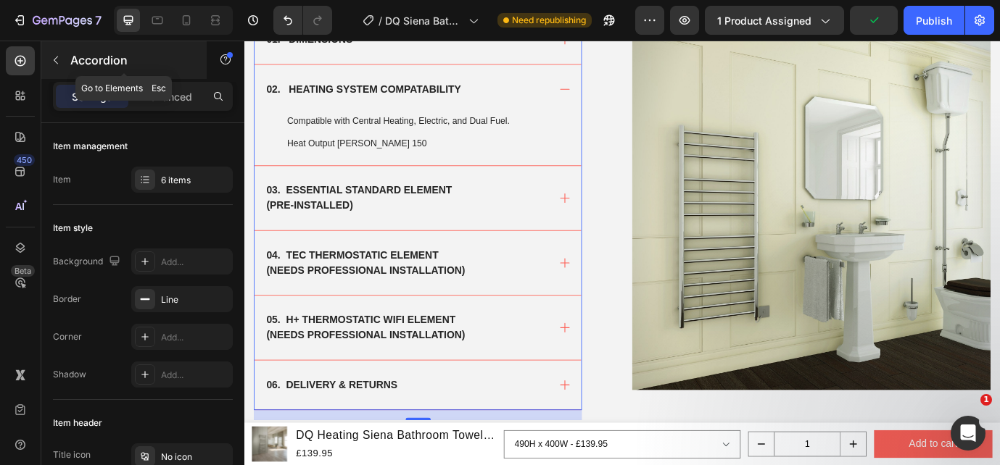
click at [65, 61] on button "button" at bounding box center [55, 60] width 23 height 23
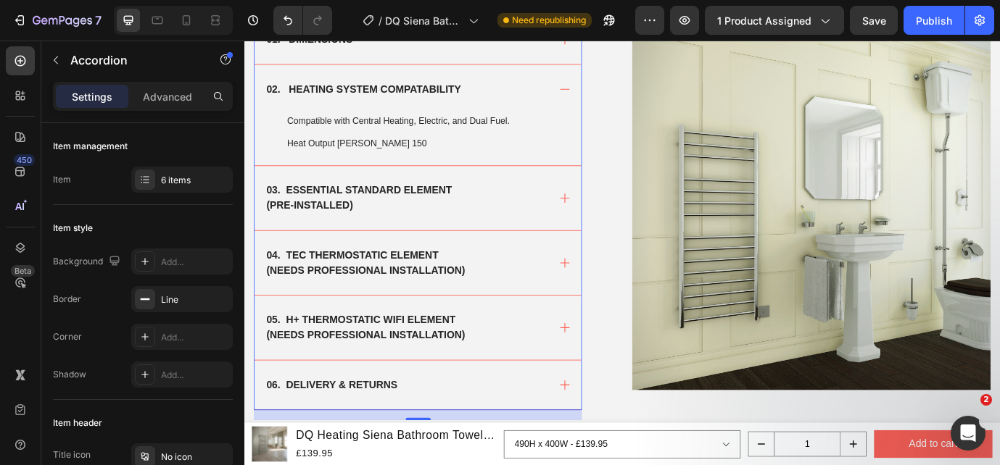
click at [483, 227] on p "(PRE-INSTALLED)" at bounding box center [377, 230] width 214 height 17
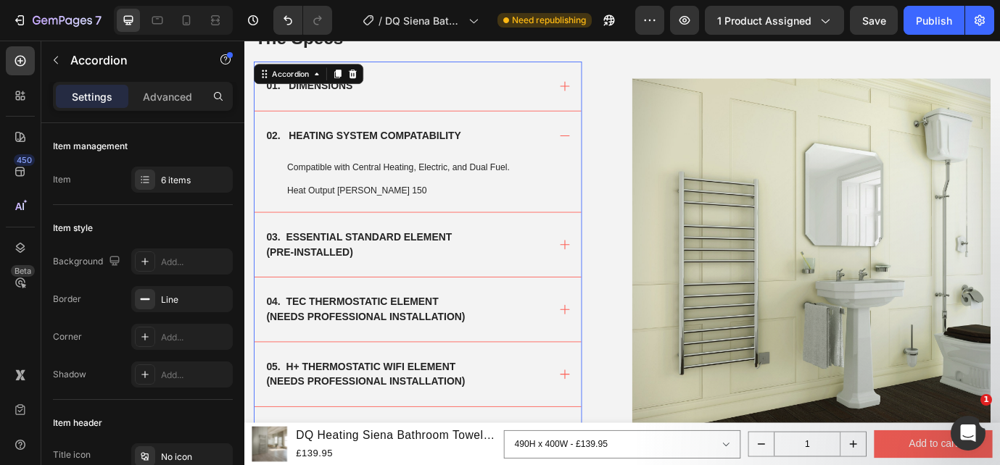
scroll to position [863, 0]
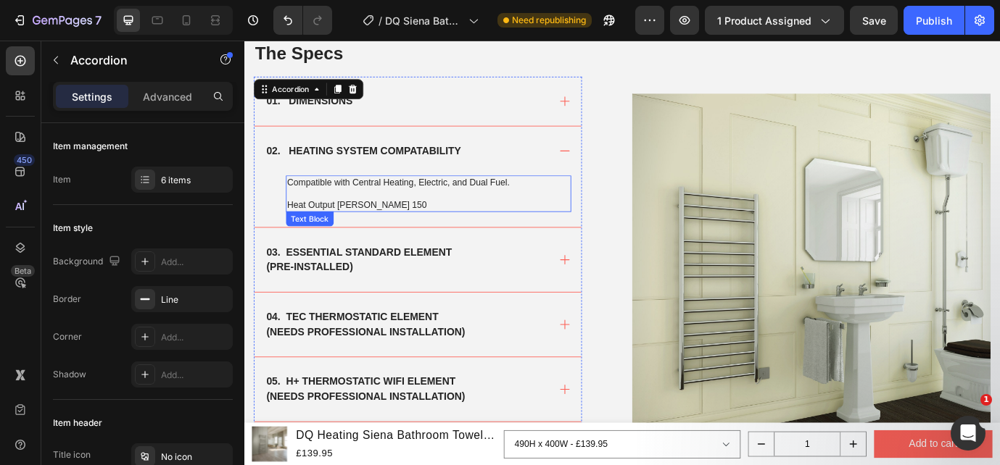
click at [387, 231] on p "Heat Output [PERSON_NAME] 150" at bounding box center [457, 229] width 326 height 13
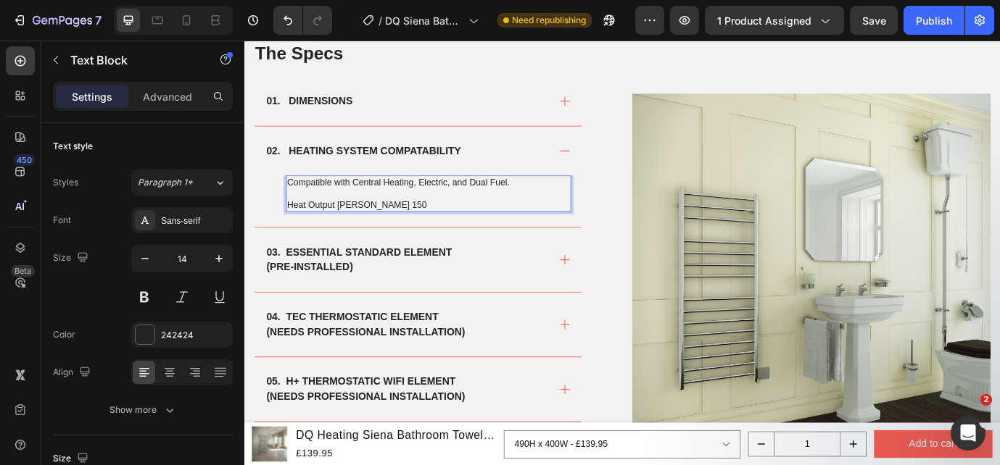
click at [403, 226] on p "Heat Output [PERSON_NAME] 150" at bounding box center [457, 229] width 326 height 13
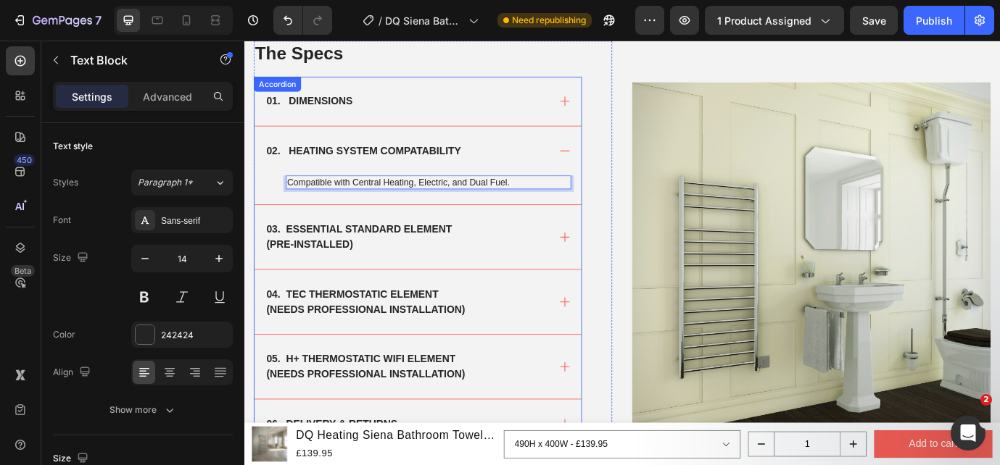
click at [356, 266] on p "03. ESSENTIAL STANDARD ELEMENT" at bounding box center [377, 257] width 214 height 17
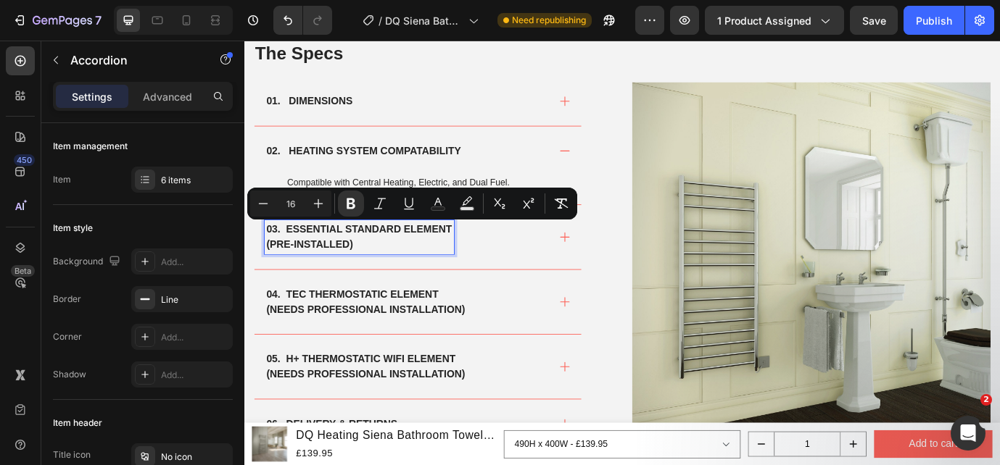
click at [306, 272] on strong "(PRE-INSTALLED)" at bounding box center [319, 275] width 99 height 12
drag, startPoint x: 293, startPoint y: 258, endPoint x: 378, endPoint y: 274, distance: 86.3
click at [378, 275] on div "03. ESSENTIAL STANDARD ELEMENT (PRE-INSTALLED)" at bounding box center [377, 266] width 218 height 39
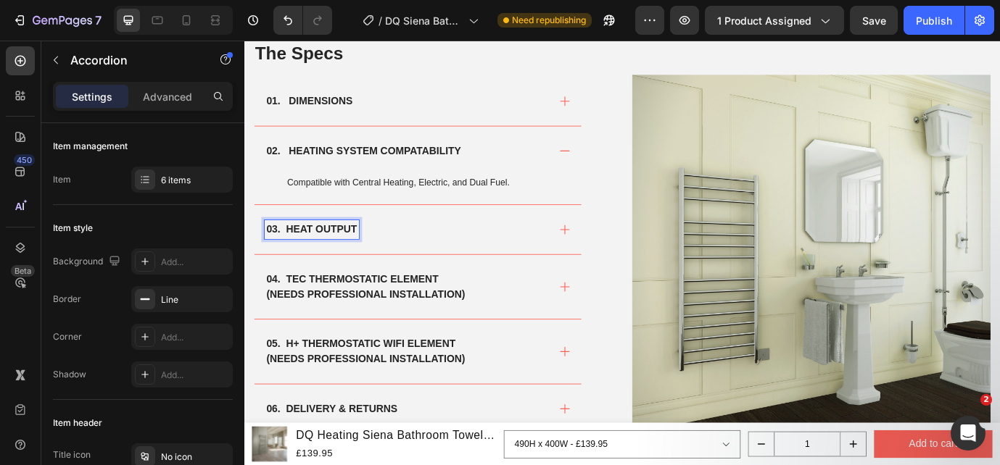
click at [788, 305] on img at bounding box center [897, 286] width 413 height 413
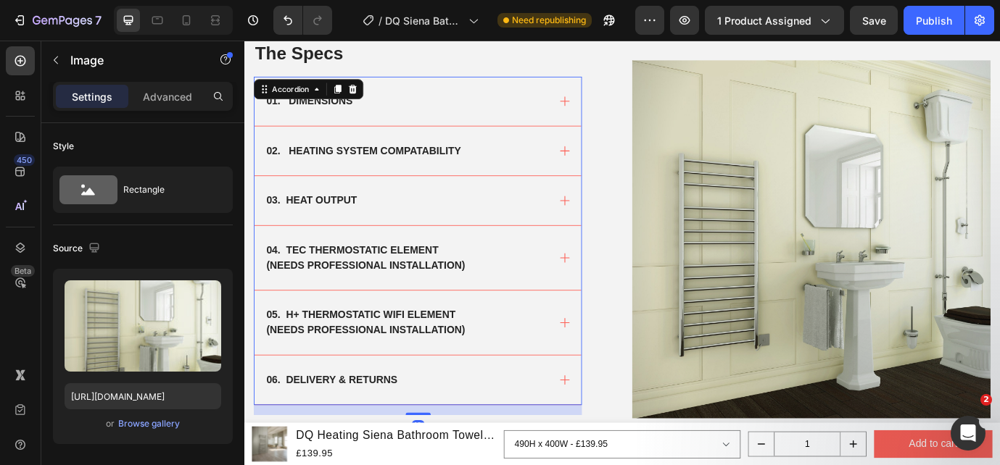
click at [579, 281] on div "04. TEC THERMOSTATIC ELEMENT (NEEDS PROFESSIONAL INSTALLATION)" at bounding box center [431, 290] width 327 height 39
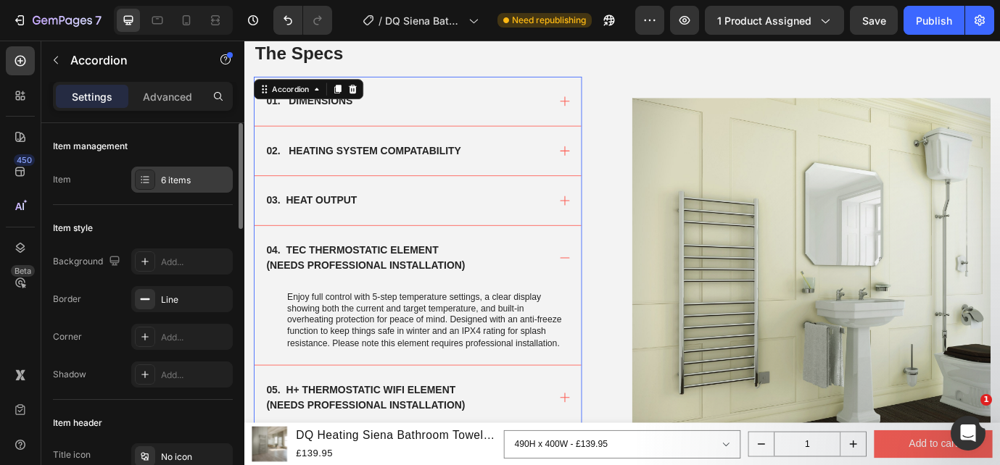
click at [176, 179] on div "6 items" at bounding box center [195, 180] width 68 height 13
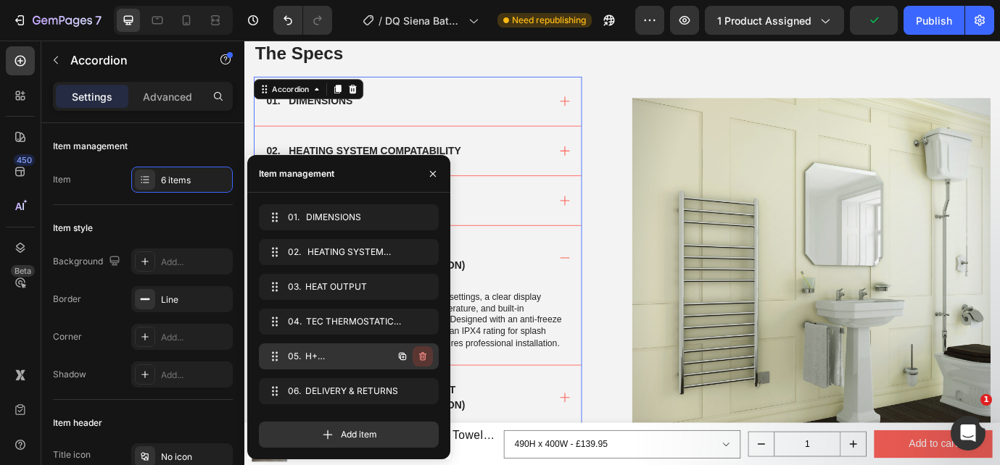
click at [428, 363] on button "button" at bounding box center [423, 357] width 20 height 20
click at [414, 352] on div "Delete" at bounding box center [412, 356] width 27 height 13
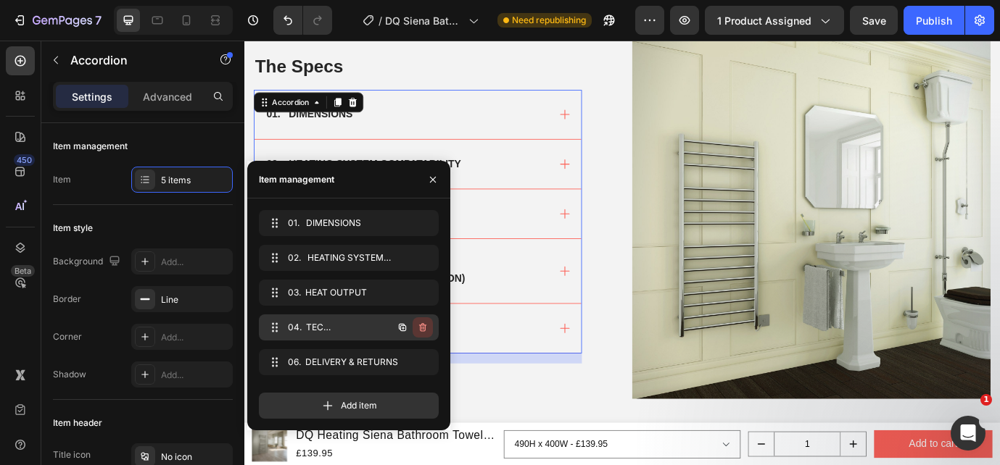
click at [419, 327] on icon "button" at bounding box center [423, 328] width 12 height 12
click at [423, 325] on div "Delete" at bounding box center [412, 327] width 27 height 13
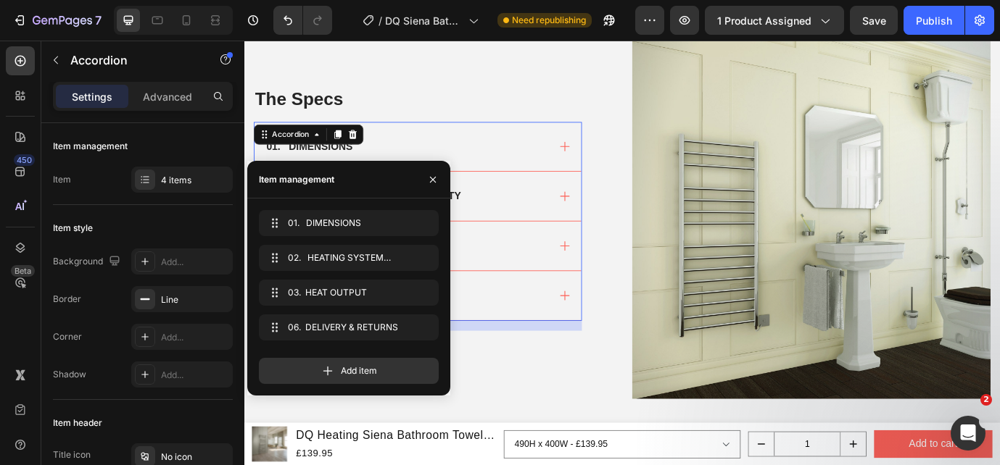
click at [523, 323] on div "06. DELIVERY & RETURNS" at bounding box center [431, 334] width 327 height 22
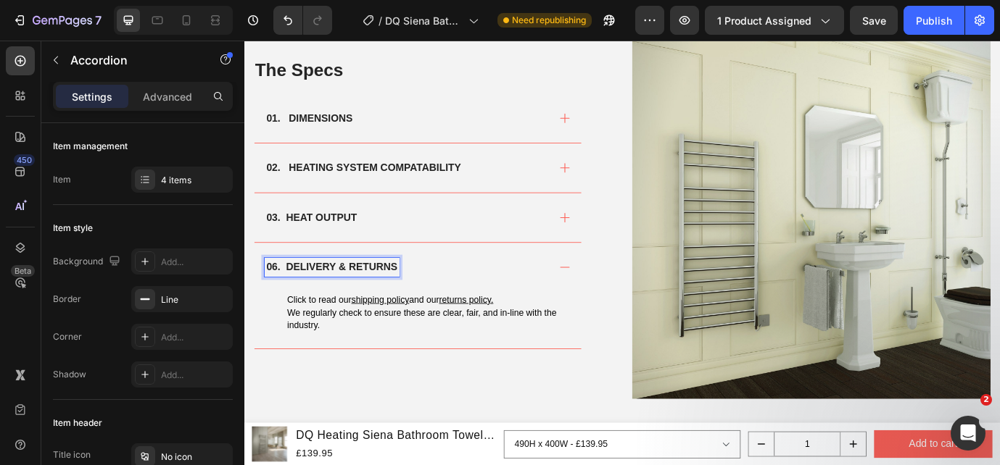
click at [278, 301] on strong "06. DELIVERY & RETURNS" at bounding box center [345, 301] width 151 height 12
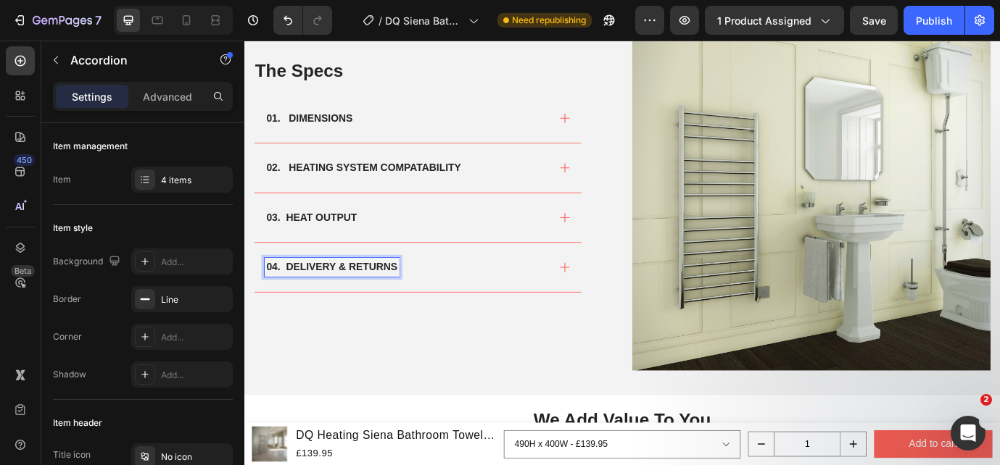
scroll to position [897, 0]
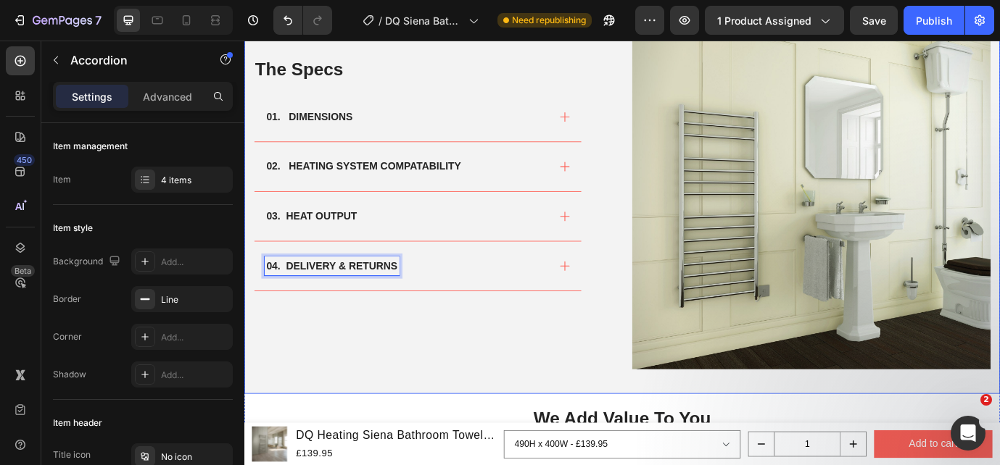
click at [454, 385] on div "The Specs Heading 01. DIMENSIONS 02. HEATING SYSTEM COMPATABILITY 03. HEAT OUTP…" at bounding box center [461, 213] width 413 height 413
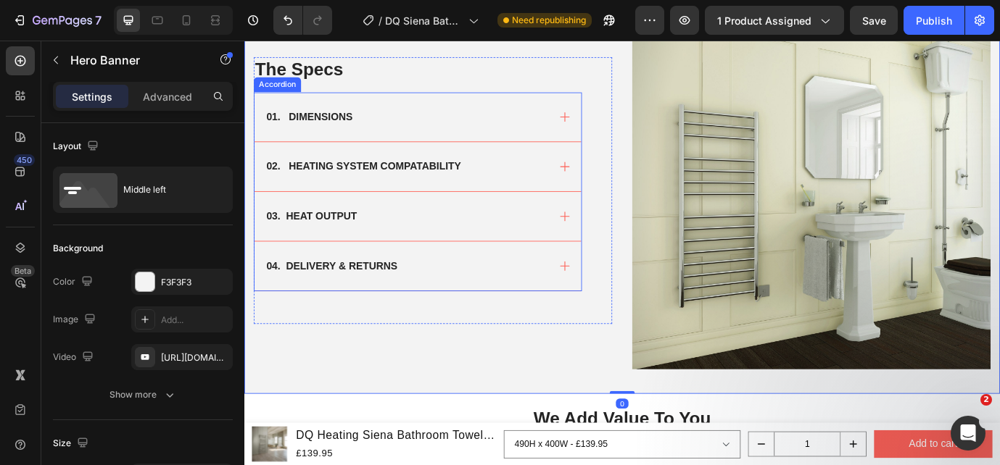
click at [606, 241] on icon at bounding box center [613, 243] width 15 height 15
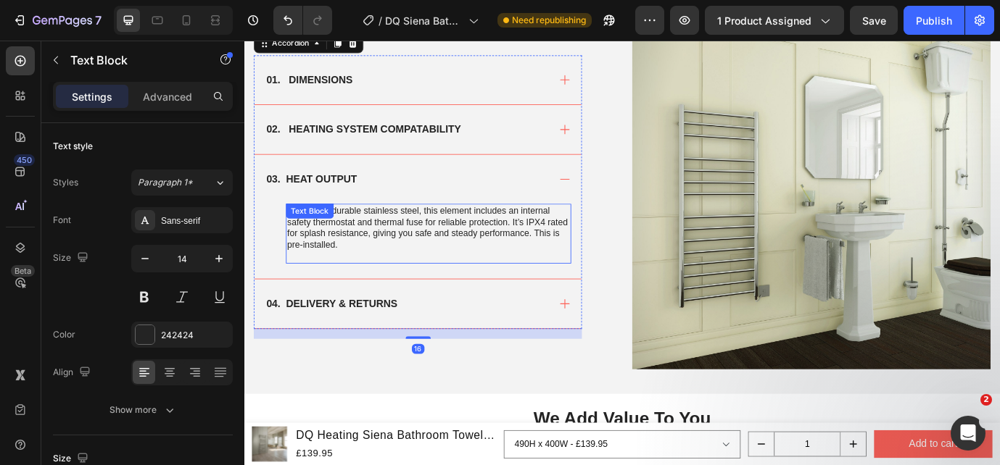
click at [444, 265] on p "Made from durable stainless steel, this element includes an internal safety the…" at bounding box center [457, 256] width 326 height 53
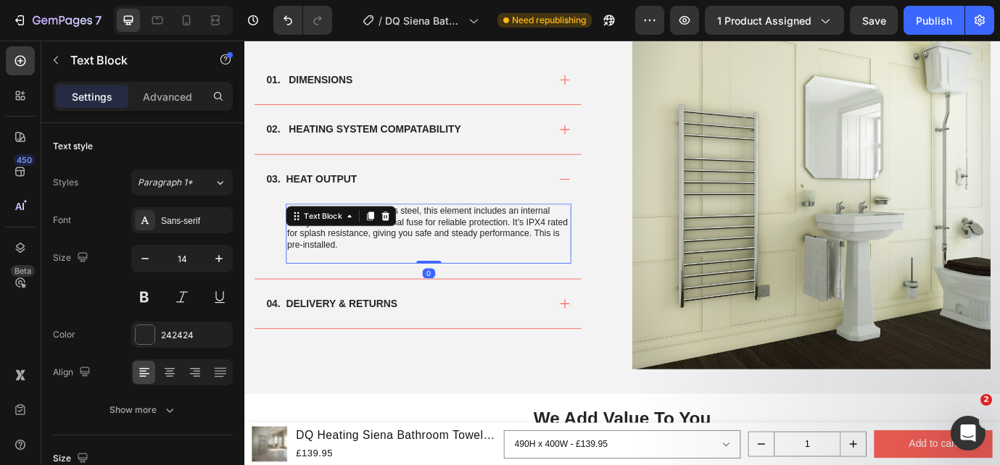
click at [444, 265] on p "Made from durable stainless steel, this element includes an internal safety the…" at bounding box center [457, 256] width 326 height 53
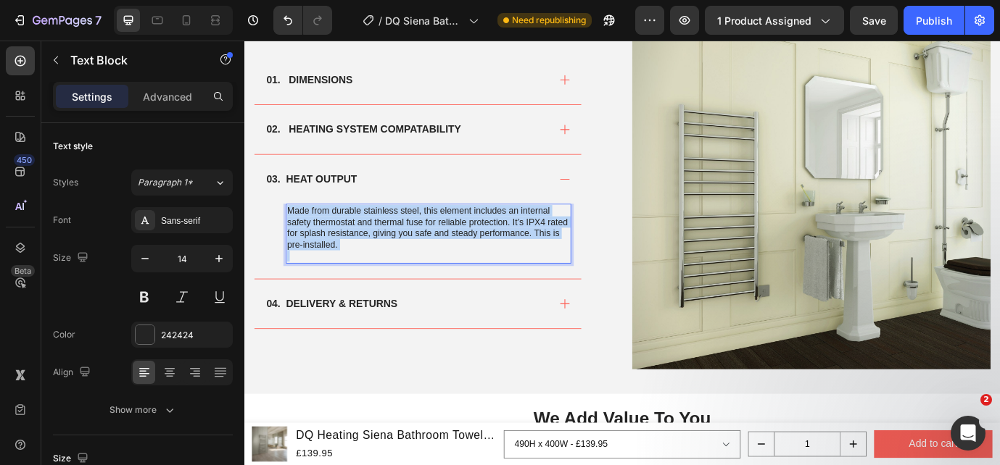
click at [444, 265] on p "Made from durable stainless steel, this element includes an internal safety the…" at bounding box center [457, 256] width 326 height 53
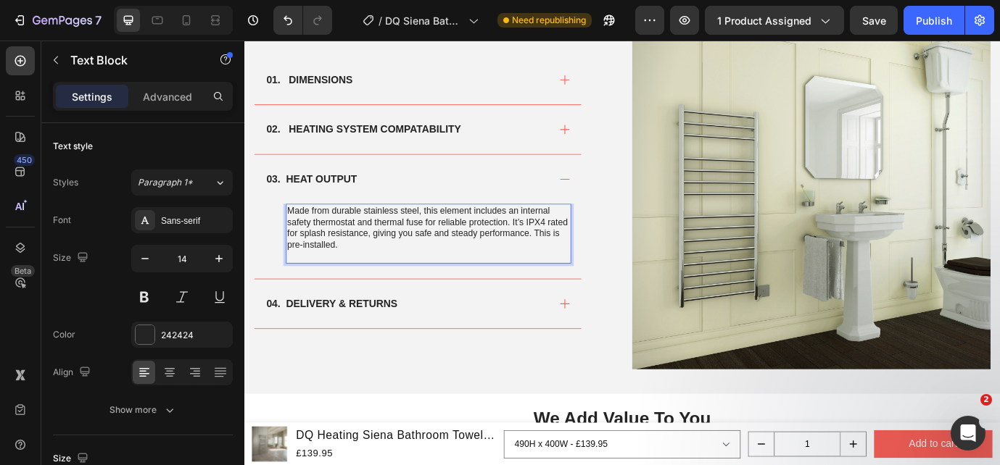
scroll to position [923, 0]
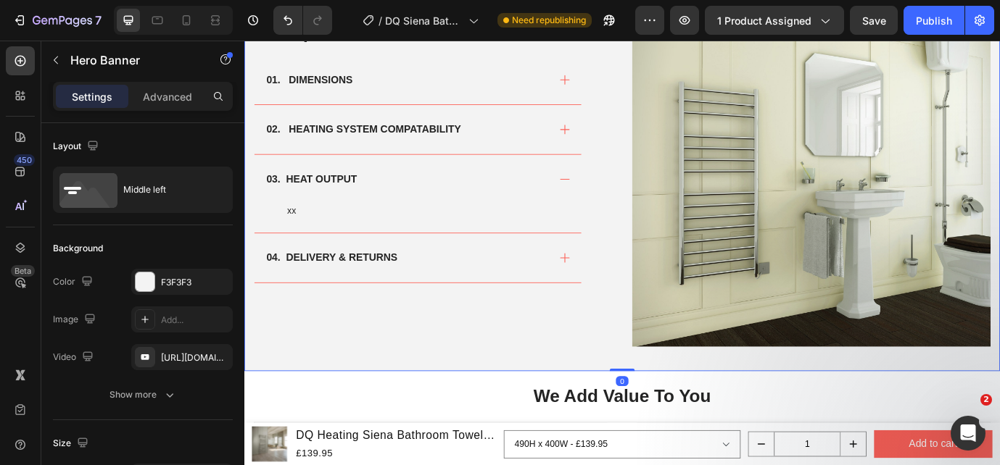
click at [520, 384] on div "The Specs Heading 01. DIMENSIONS 02. HEATING SYSTEM COMPATABILITY 03. HEAT OUTP…" at bounding box center [461, 186] width 413 height 413
click at [456, 426] on div "The Specs Heading 01. DIMENSIONS 02. HEATING SYSTEM COMPATABILITY 03. HEAT OUTP…" at bounding box center [679, 193] width 870 height 542
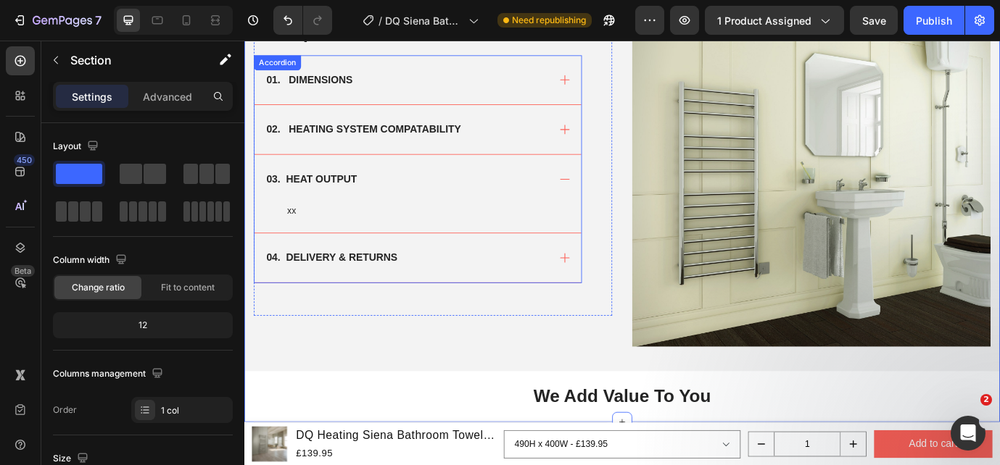
click at [533, 87] on div "01. DIMENSIONS" at bounding box center [431, 86] width 327 height 22
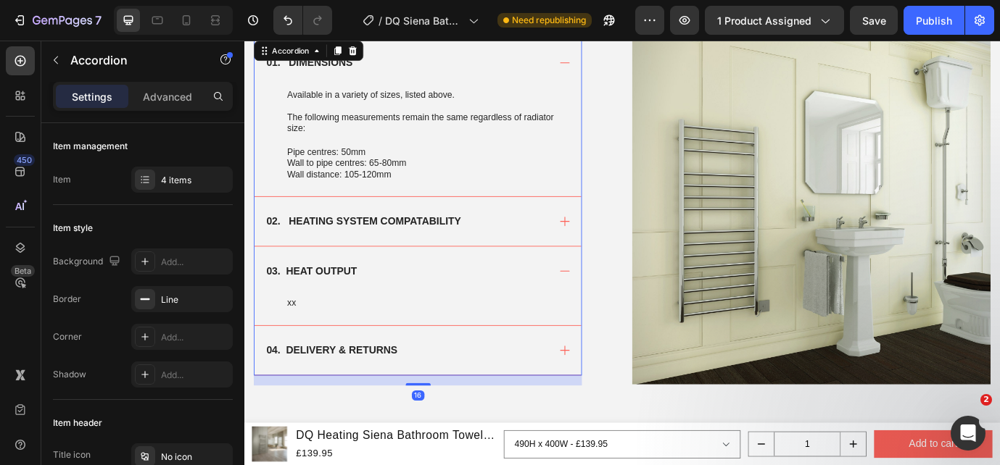
scroll to position [892, 0]
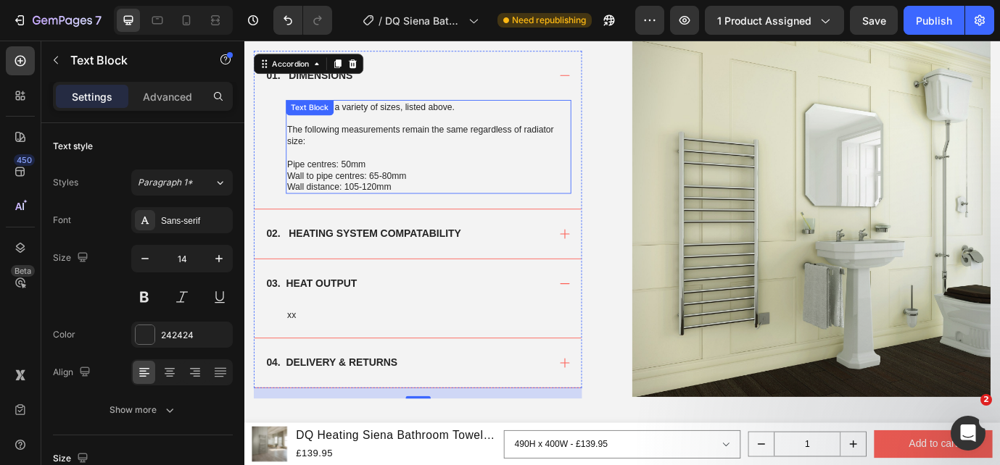
click at [416, 181] on p "Pipe centres: 50mm" at bounding box center [457, 182] width 326 height 13
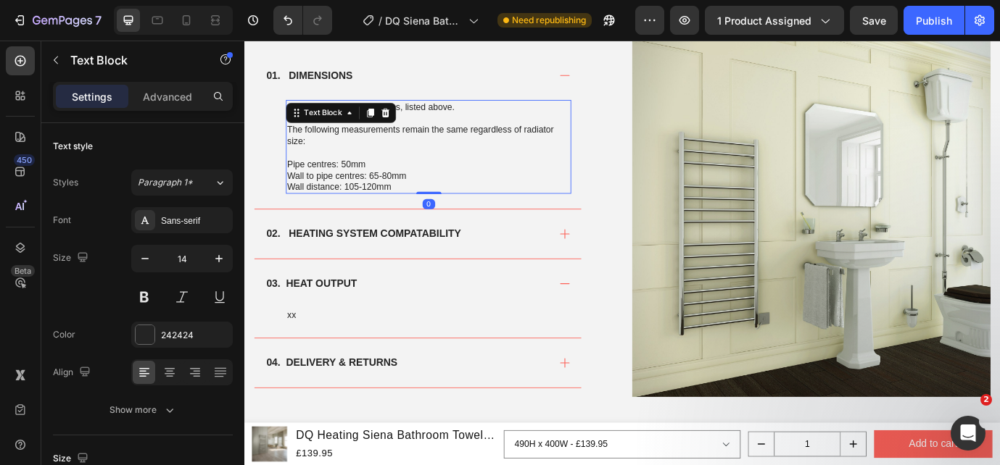
click at [394, 183] on p "Pipe centres: 50mm" at bounding box center [457, 182] width 326 height 13
click at [309, 176] on p "Pipe centres: 50mm" at bounding box center [457, 182] width 326 height 13
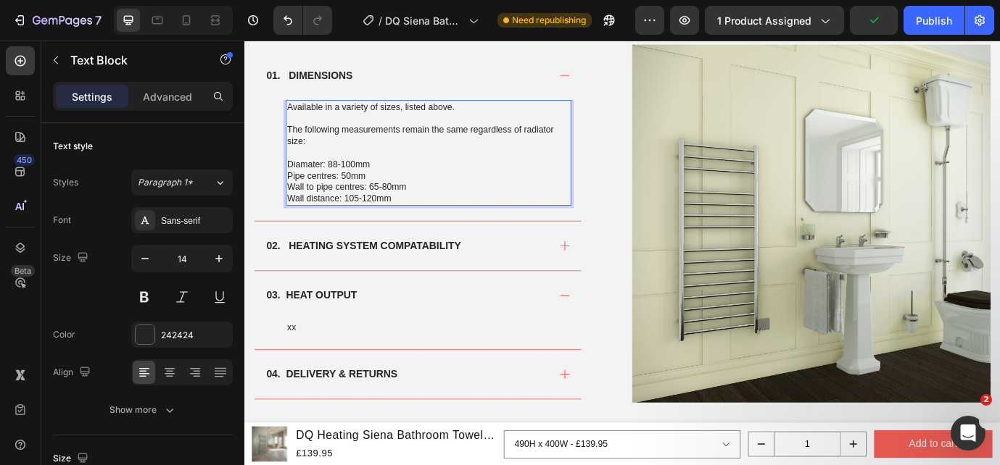
click at [328, 183] on p "Diamater: 88-100mm" at bounding box center [457, 182] width 326 height 13
click at [322, 186] on p "Diamater: 88-100mm" at bounding box center [457, 182] width 326 height 13
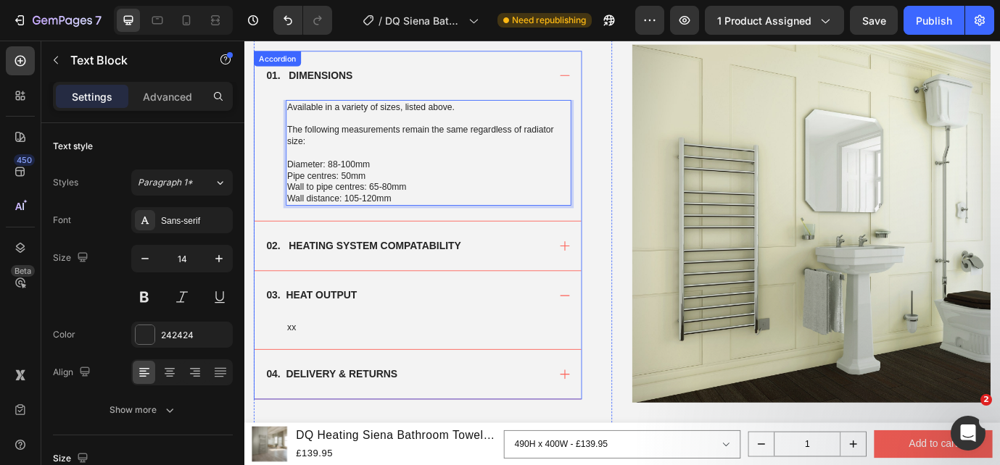
click at [607, 270] on icon at bounding box center [613, 277] width 15 height 15
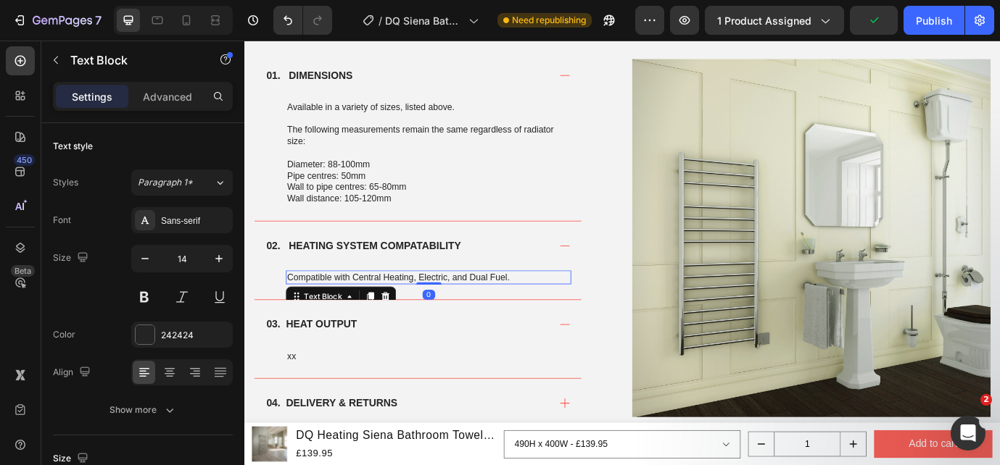
click at [558, 316] on p "Compatible with Central Heating, Electric, and Dual Fuel." at bounding box center [457, 313] width 326 height 13
click at [558, 315] on p "Compatible with Central Heating, Electric, and Dual Fuel." at bounding box center [457, 313] width 326 height 13
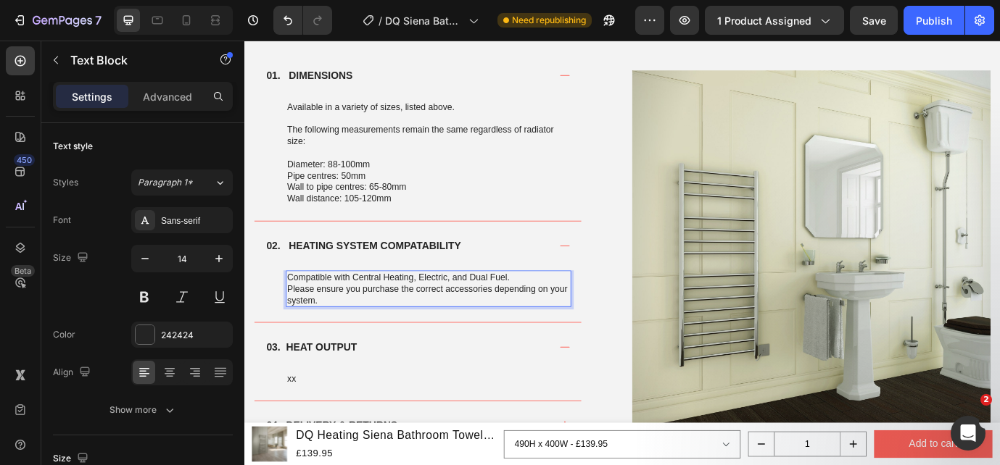
click at [563, 312] on p "Compatible with Central Heating, Electric, and Dual Fuel." at bounding box center [457, 313] width 326 height 13
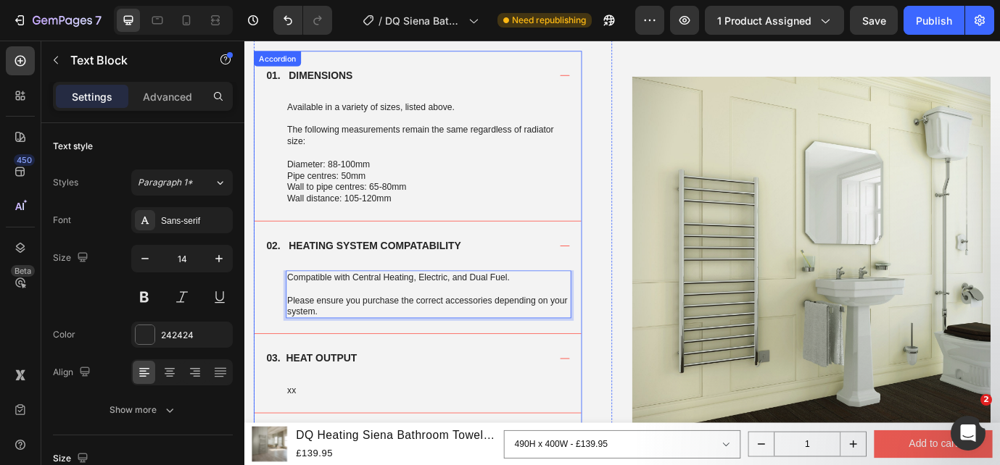
click at [534, 424] on div "03. HEAT OUTPUT" at bounding box center [444, 406] width 376 height 57
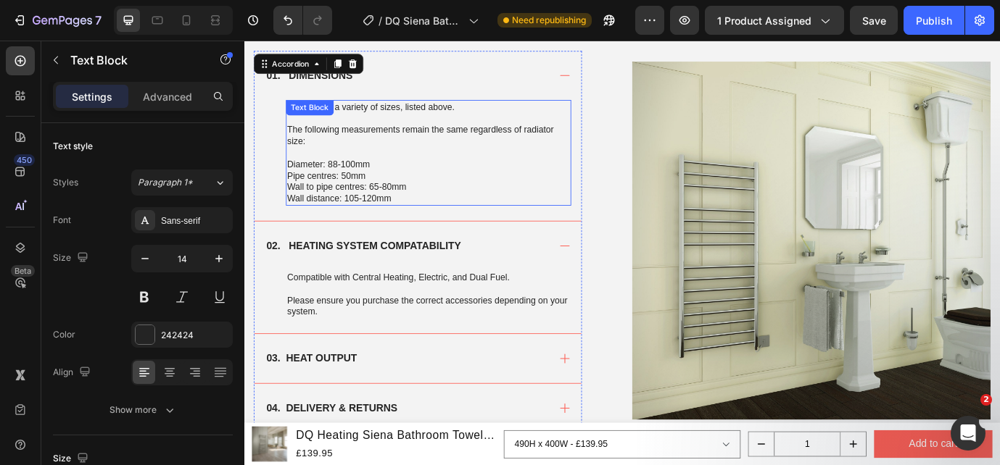
click at [398, 207] on p "Wall to pipe centres: 65-80mm" at bounding box center [457, 208] width 326 height 13
click at [399, 211] on p "Wall to pipe centres: 65-80mm" at bounding box center [457, 208] width 326 height 13
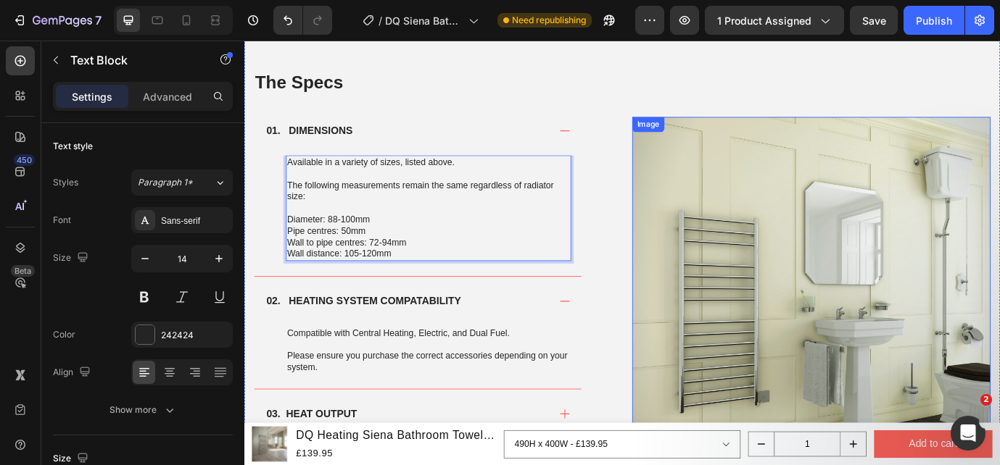
scroll to position [828, 0]
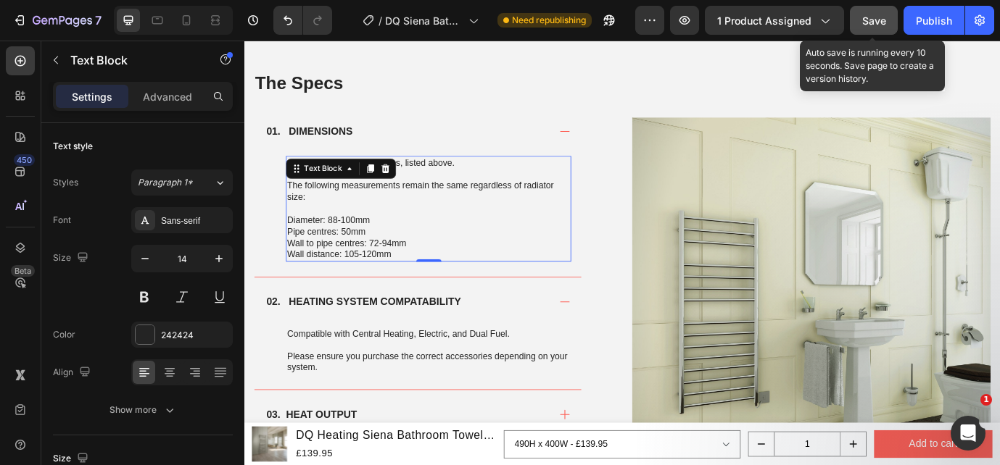
click at [874, 30] on button "Save" at bounding box center [874, 20] width 48 height 29
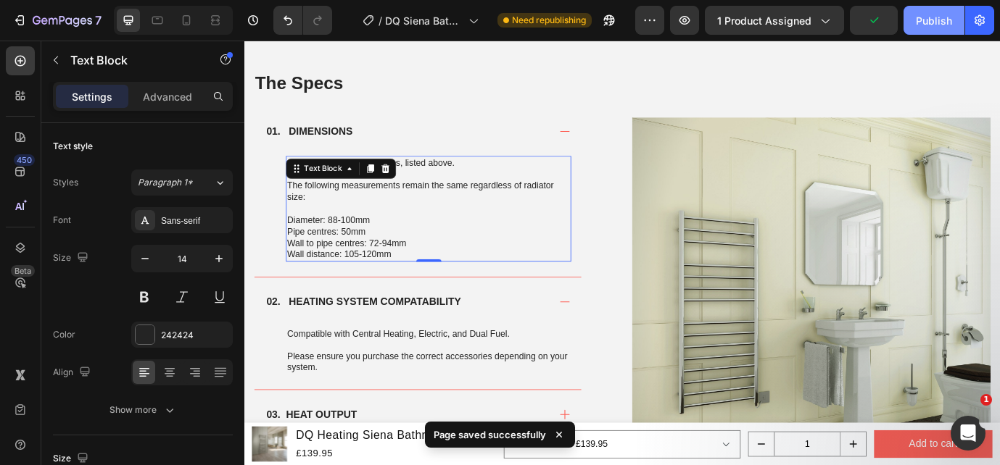
click at [935, 25] on div "Publish" at bounding box center [934, 20] width 36 height 15
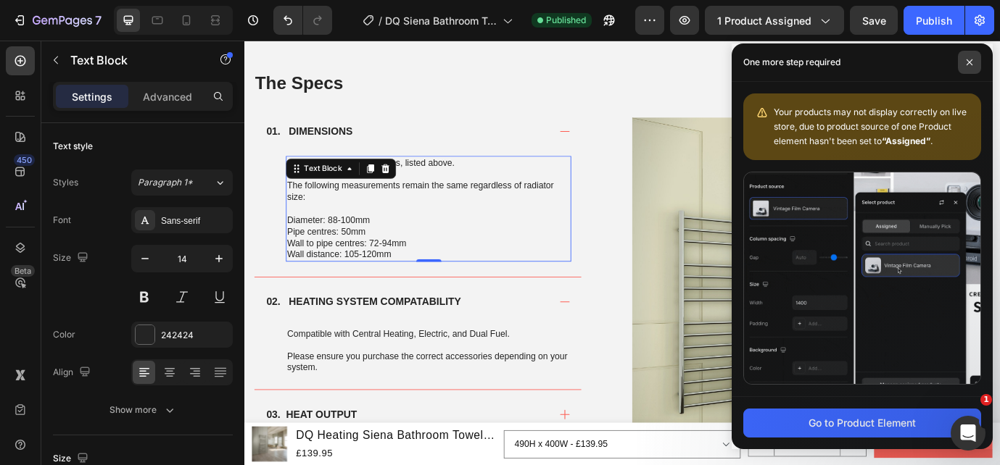
click at [979, 59] on span at bounding box center [969, 62] width 23 height 23
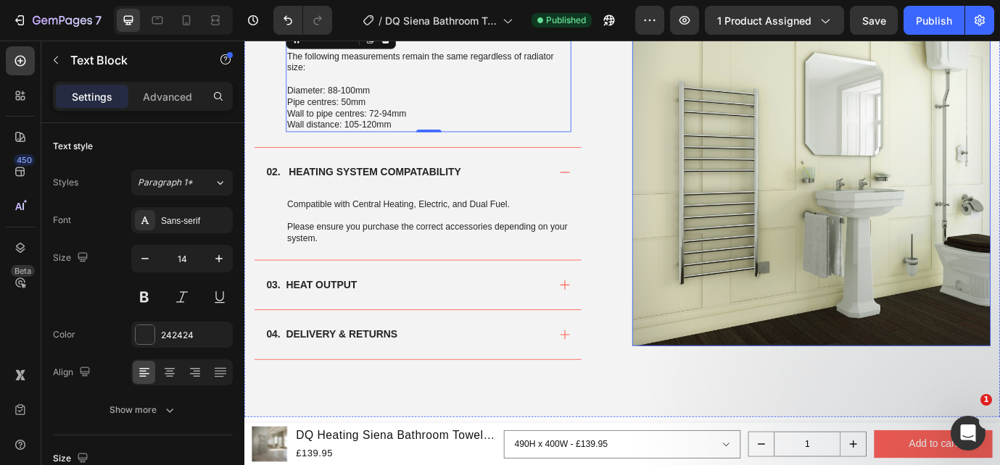
scroll to position [982, 0]
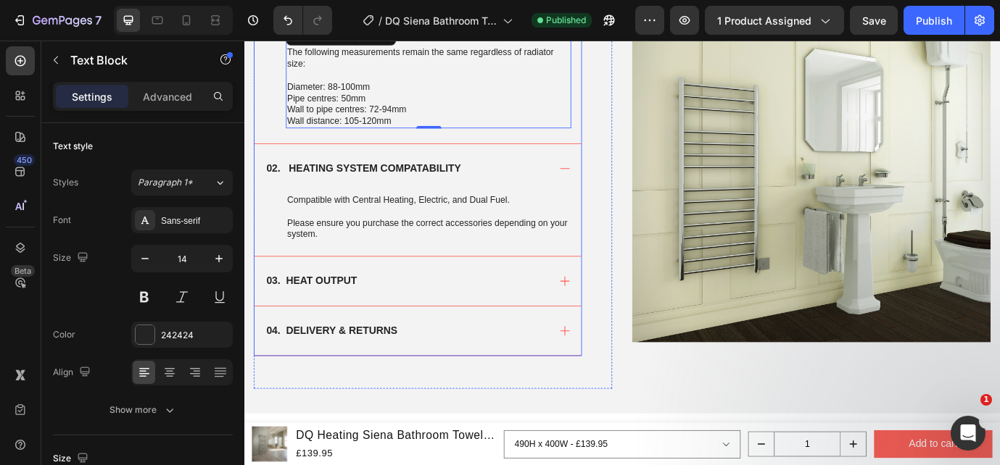
click at [606, 322] on icon at bounding box center [613, 317] width 15 height 15
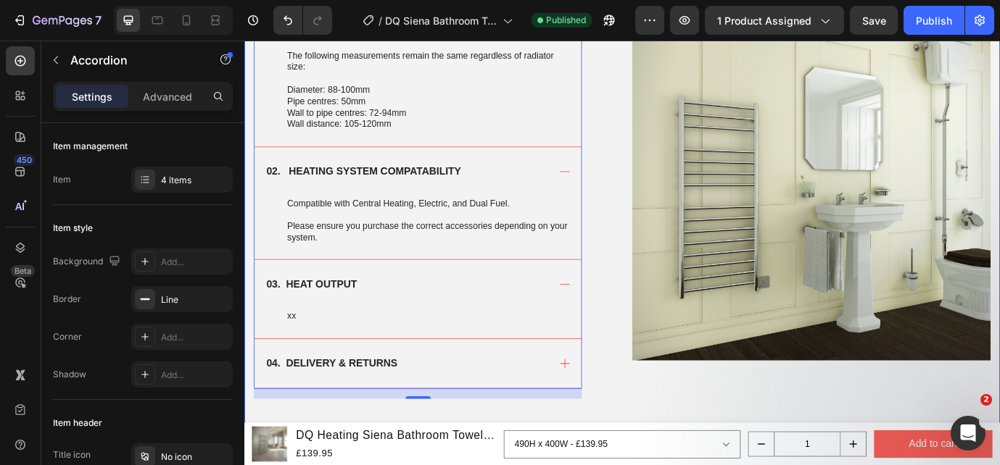
scroll to position [977, 0]
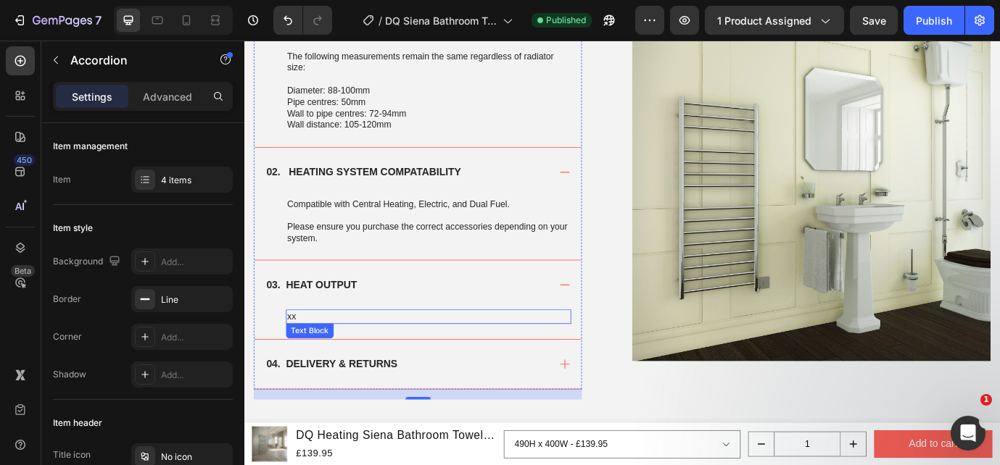
click at [300, 355] on p "xx" at bounding box center [457, 358] width 326 height 13
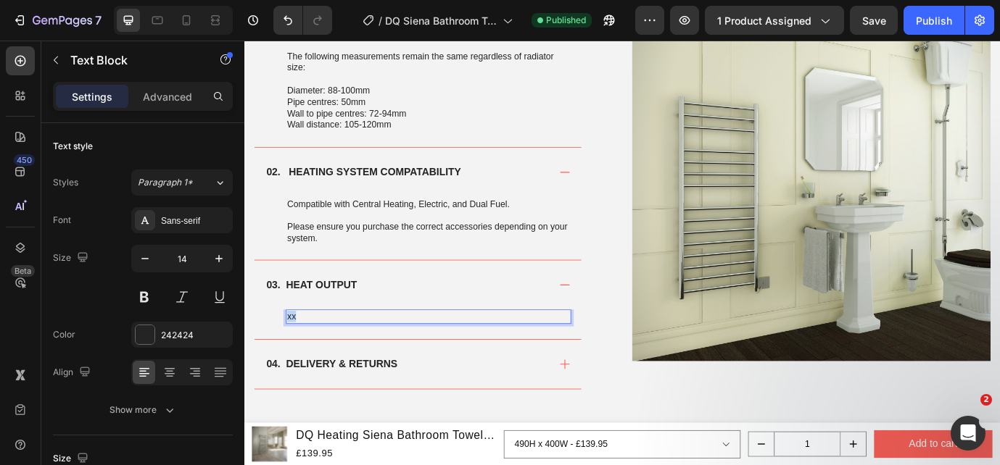
click at [300, 355] on p "xx" at bounding box center [457, 358] width 326 height 13
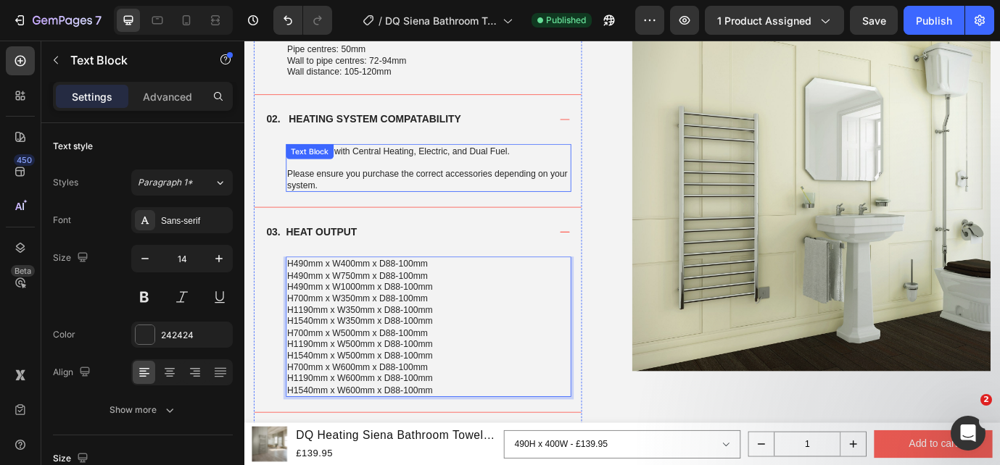
scroll to position [1041, 0]
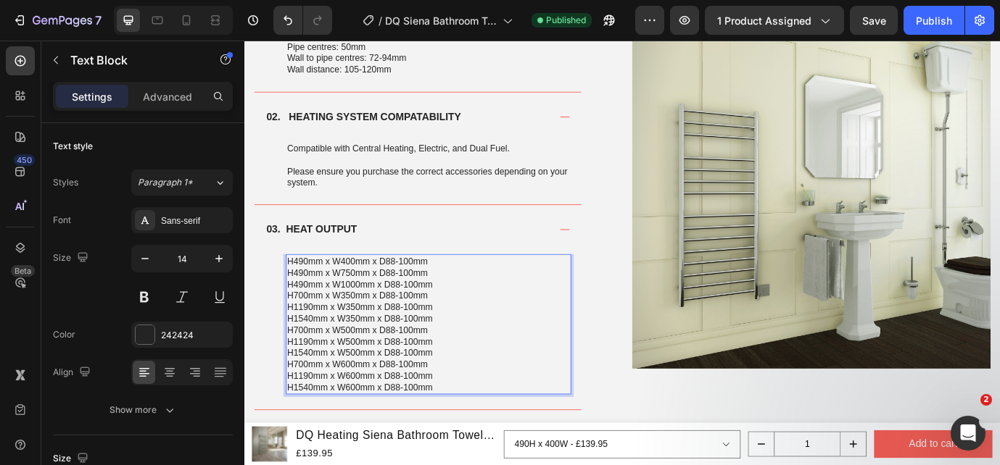
click at [299, 294] on p "H490mm x W400mm x D88-100mm" at bounding box center [457, 294] width 326 height 13
click at [337, 294] on p "490H x W400mm x D88-100mm" at bounding box center [457, 294] width 326 height 13
drag, startPoint x: 345, startPoint y: 295, endPoint x: 474, endPoint y: 293, distance: 129.1
click at [475, 294] on p "490H x 400mm x D88-100mm" at bounding box center [457, 294] width 326 height 13
click at [299, 308] on p "H490mm x W750mm x D88-100mm" at bounding box center [457, 308] width 326 height 13
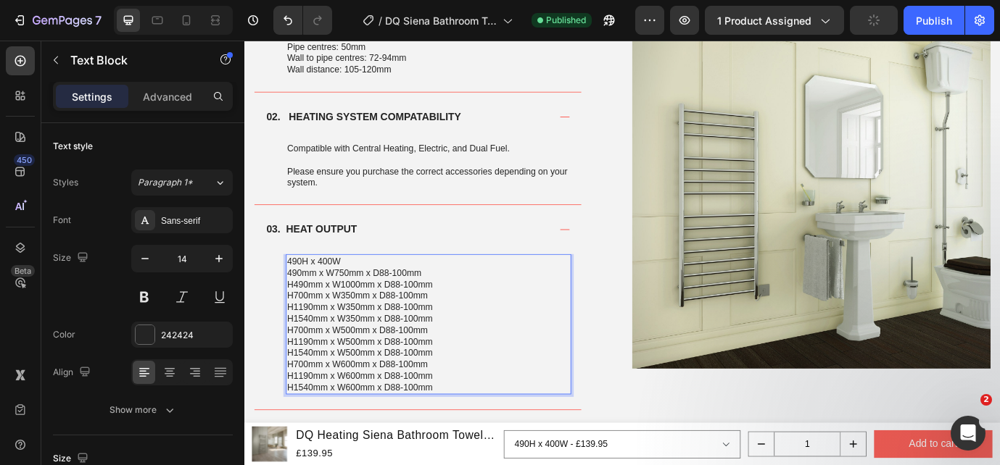
click at [326, 307] on p "490mm x W750mm x D88-100mm" at bounding box center [457, 308] width 326 height 13
click at [337, 309] on p "490H x W750mm x D88-100mm" at bounding box center [457, 308] width 326 height 13
drag, startPoint x: 345, startPoint y: 309, endPoint x: 457, endPoint y: 310, distance: 111.7
click at [457, 310] on p "490H x 750mm x D88-100mm" at bounding box center [457, 308] width 326 height 13
click at [299, 323] on p "H490mm x W1000mm x D88-100mm" at bounding box center [457, 321] width 326 height 13
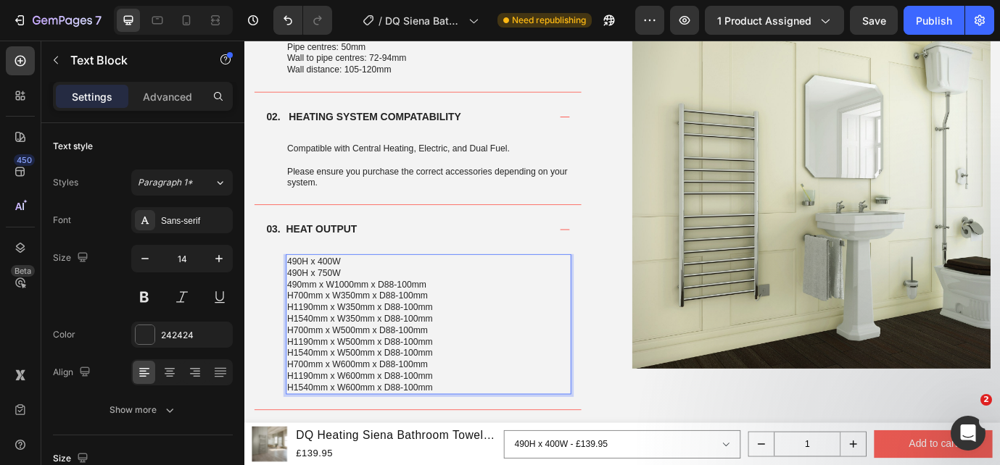
click at [323, 325] on p "490mm x W1000mm x D88-100mm" at bounding box center [457, 321] width 326 height 13
click at [339, 323] on p "490H x W1000mm x D88-100mm" at bounding box center [457, 321] width 326 height 13
drag, startPoint x: 363, startPoint y: 323, endPoint x: 450, endPoint y: 323, distance: 87.7
click at [450, 323] on p "490H x 1000mm x D88-100mm" at bounding box center [457, 321] width 326 height 13
click at [299, 334] on p "H700mm x W350mm x D88-100mm" at bounding box center [457, 334] width 326 height 13
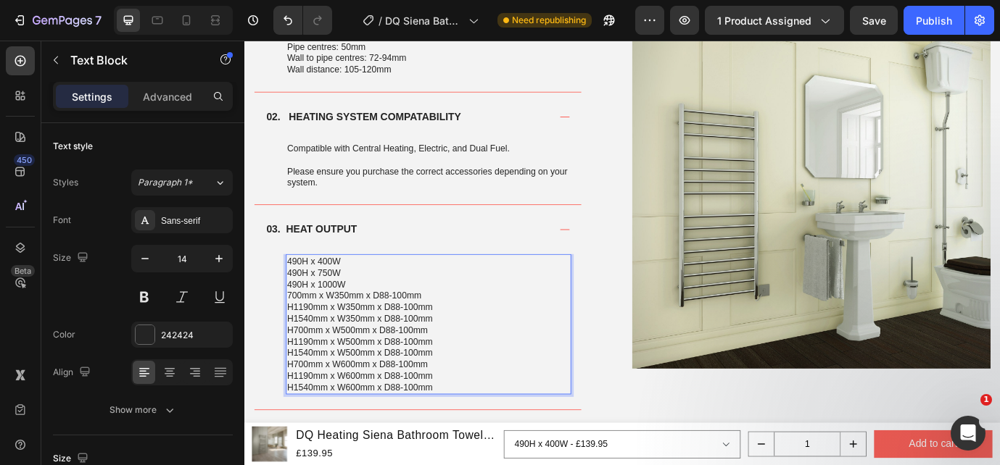
click at [326, 334] on p "700mm x W350mm x D88-100mm" at bounding box center [457, 334] width 326 height 13
click at [336, 337] on p "700H x W350mm x D88-100mm" at bounding box center [457, 334] width 326 height 13
drag, startPoint x: 347, startPoint y: 336, endPoint x: 457, endPoint y: 336, distance: 110.2
click at [457, 336] on p "700H x 350mm x D88-100mm" at bounding box center [457, 334] width 326 height 13
click at [298, 349] on p "H1190mm x W350mm x D88-100mm" at bounding box center [457, 347] width 326 height 13
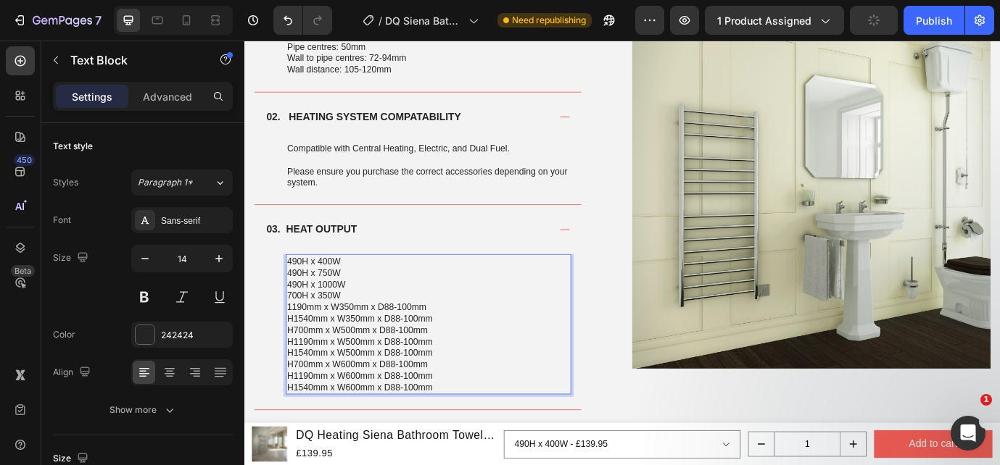
click at [330, 349] on p "1190mm x W350mm x D88-100mm" at bounding box center [457, 347] width 326 height 13
click at [340, 348] on p "1190H x W350mm x D88-100mm" at bounding box center [457, 347] width 326 height 13
drag, startPoint x: 352, startPoint y: 347, endPoint x: 443, endPoint y: 346, distance: 91.4
click at [444, 347] on p "1190H x 350mm x D88-100mm" at bounding box center [457, 347] width 326 height 13
click at [300, 359] on p "H1540mm x W350mm x D88-100mm" at bounding box center [457, 360] width 326 height 13
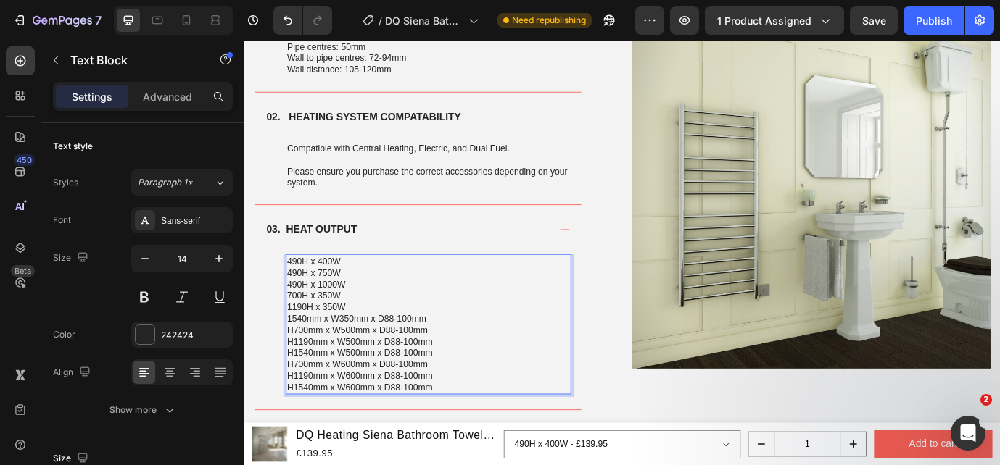
click at [331, 364] on p "1540mm x W350mm x D88-100mm" at bounding box center [457, 360] width 326 height 13
click at [341, 360] on p "1540H x W350mm x D88-100mm" at bounding box center [457, 360] width 326 height 13
drag, startPoint x: 357, startPoint y: 361, endPoint x: 447, endPoint y: 359, distance: 90.7
click at [448, 360] on p "1540H x 350mm x D88-100mm" at bounding box center [457, 360] width 326 height 13
click at [299, 376] on p "H700mm x W500mm x D88-100mm" at bounding box center [457, 374] width 326 height 13
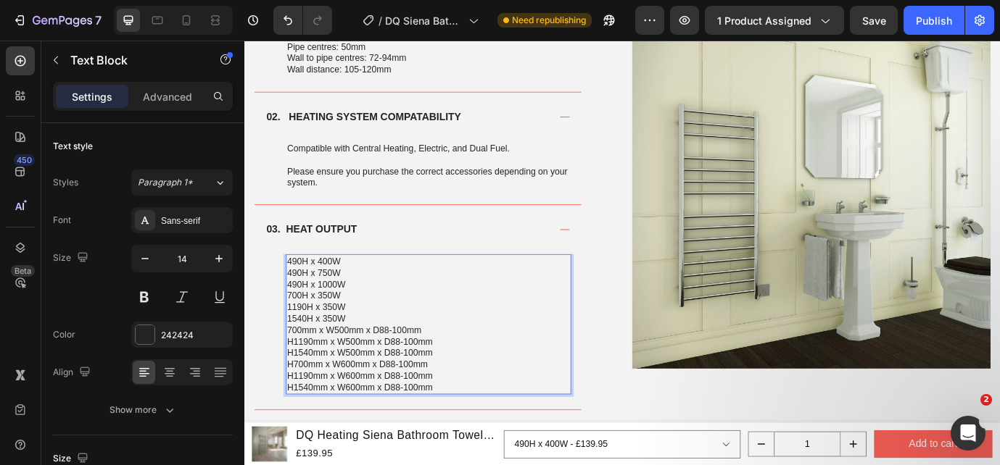
click at [328, 376] on p "700mm x W500mm x D88-100mm" at bounding box center [457, 374] width 326 height 13
click at [335, 374] on p "700H x W500mm x D88-100mm" at bounding box center [457, 374] width 326 height 13
drag, startPoint x: 345, startPoint y: 373, endPoint x: 430, endPoint y: 372, distance: 84.8
click at [431, 373] on p "700H x 500mm x D88-100mm" at bounding box center [457, 374] width 326 height 13
click at [299, 390] on p "H1190mm x W500mm x D88-100mm" at bounding box center [457, 387] width 326 height 13
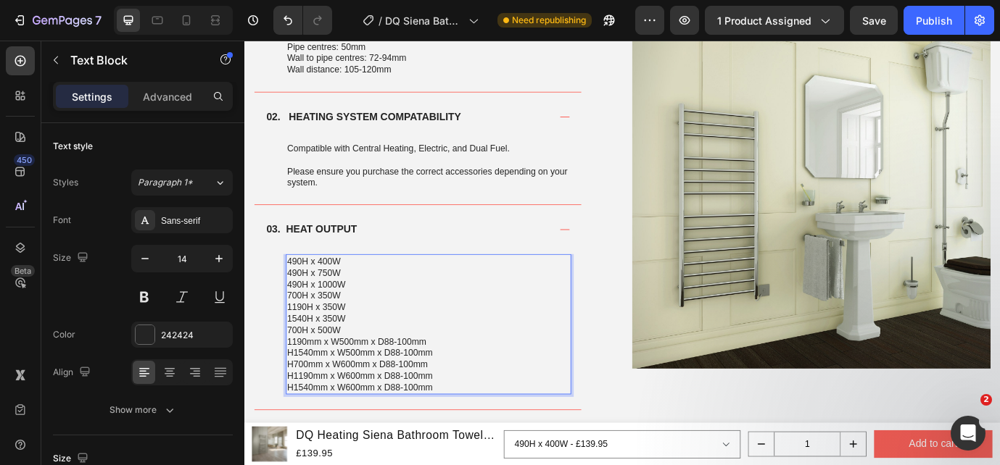
click at [329, 386] on p "1190mm x W500mm x D88-100mm" at bounding box center [457, 387] width 326 height 13
click at [343, 386] on p "1190H x W500mm x D88-100mm" at bounding box center [457, 387] width 326 height 13
click at [363, 390] on p "1190H x 500mm x D88-100mm" at bounding box center [457, 387] width 326 height 13
drag, startPoint x: 365, startPoint y: 389, endPoint x: 447, endPoint y: 388, distance: 81.9
click at [447, 389] on p "1190H x 500W x D88-100mm" at bounding box center [457, 387] width 326 height 13
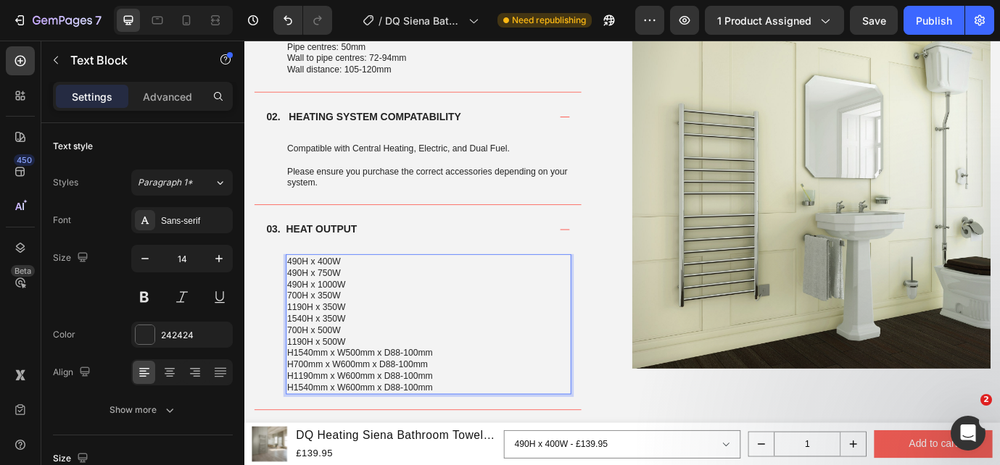
click at [300, 405] on p "H1540mm x W500mm x D88-100mm" at bounding box center [457, 400] width 326 height 13
click at [315, 403] on p "1540mm x W500mm x D88-100mm" at bounding box center [457, 400] width 326 height 13
click at [338, 401] on p "1540Hmm x W500mm x D88-100mm" at bounding box center [457, 400] width 326 height 13
click at [343, 404] on p "1540H x W500mm x D88-100mm" at bounding box center [457, 400] width 326 height 13
drag, startPoint x: 350, startPoint y: 403, endPoint x: 474, endPoint y: 399, distance: 124.0
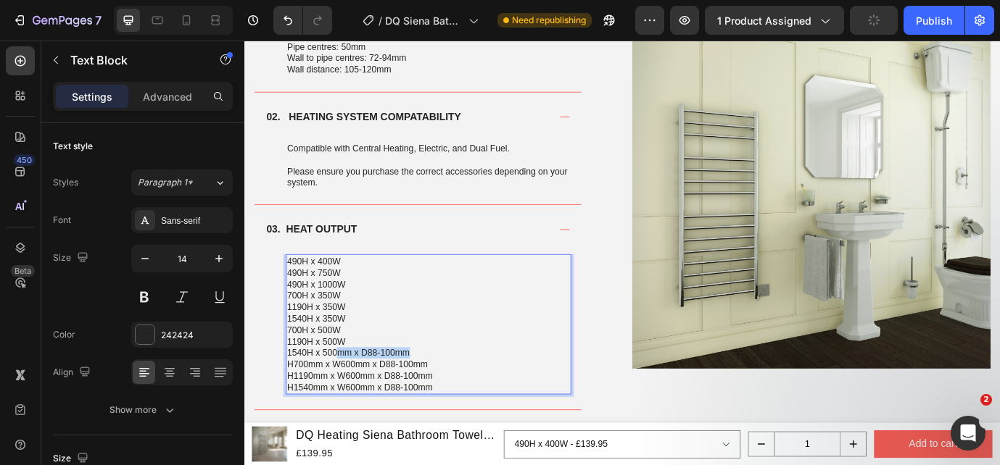
click at [474, 400] on p "1540H x 500mm x D88-100mm" at bounding box center [457, 400] width 326 height 13
click at [298, 413] on p "H700mm x W600mm x D88-100mm" at bounding box center [457, 413] width 326 height 13
click at [326, 416] on p "700mm x W600mm x D88-100mm" at bounding box center [457, 413] width 326 height 13
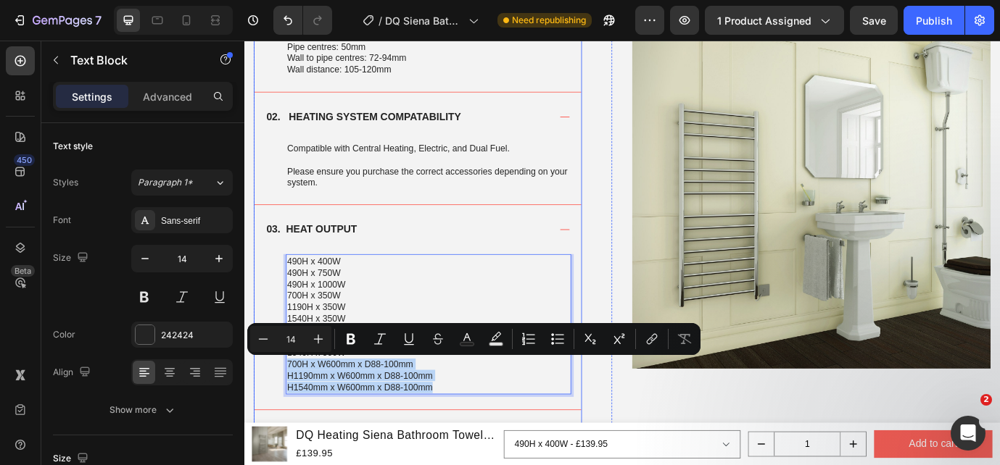
drag, startPoint x: 488, startPoint y: 442, endPoint x: 291, endPoint y: 417, distance: 198.7
click at [291, 417] on div "490H x 400W 490H x 750W 490H x 1000W 700H x 350W 1190H x 350W 1540H x 350W 700H…" at bounding box center [444, 375] width 376 height 178
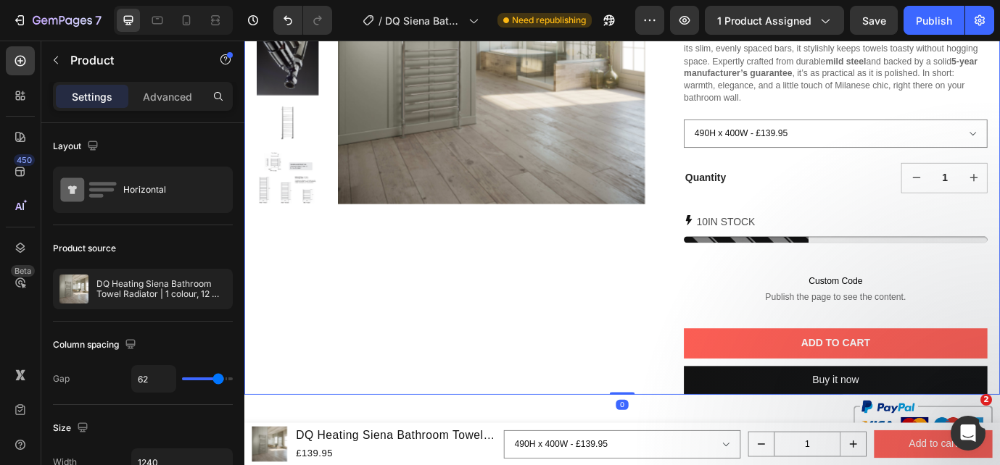
scroll to position [162, 0]
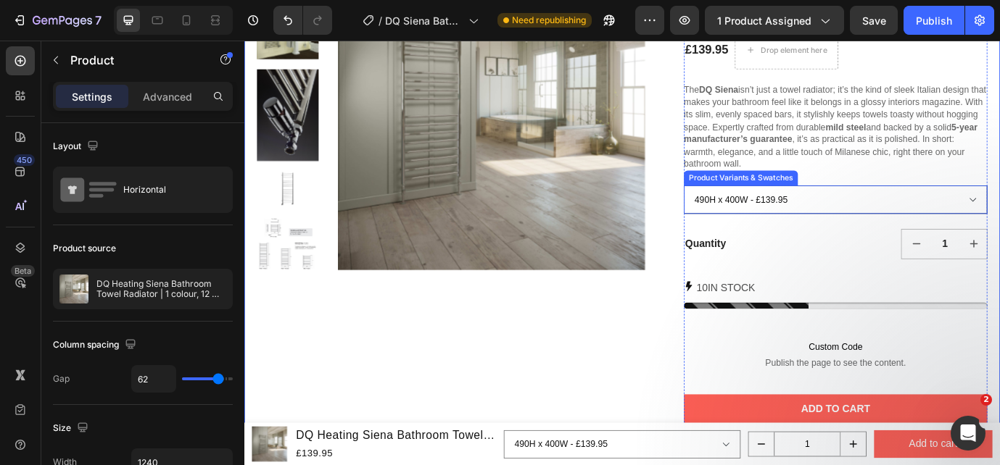
click at [943, 228] on select "490H x 400W - £139.95 490H x 750W - £189.95 490H x 1000W - £219.95 700H x 350W …" at bounding box center [924, 223] width 349 height 33
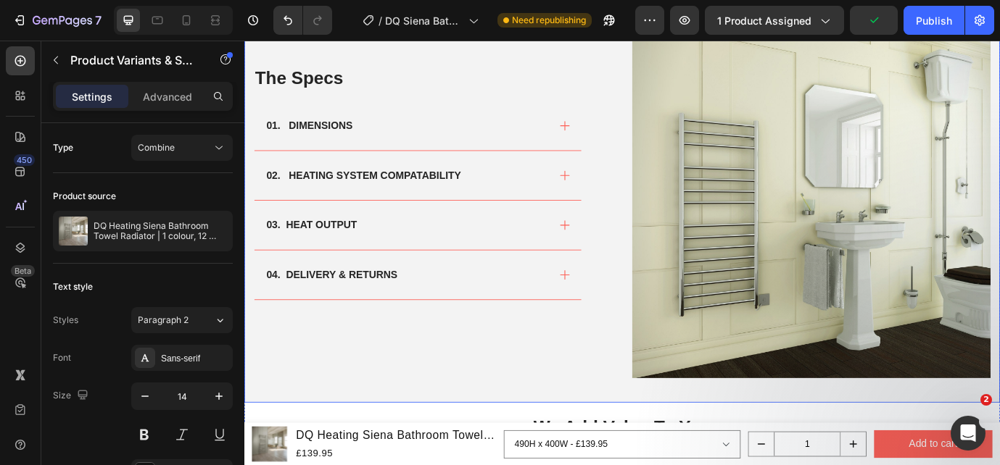
scroll to position [867, 0]
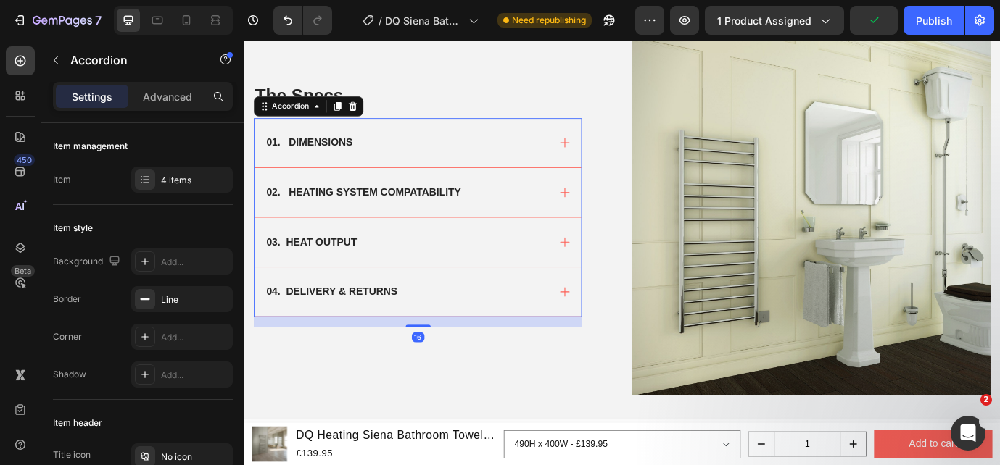
click at [600, 163] on div "01. DIMENSIONS" at bounding box center [444, 158] width 376 height 57
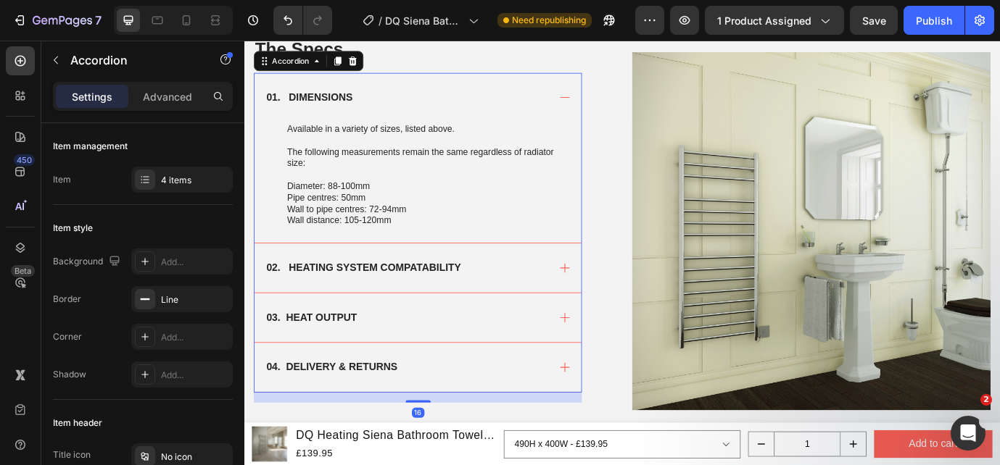
click at [571, 314] on div "02. HEATING SYSTEM COMPATABILITY" at bounding box center [444, 302] width 376 height 57
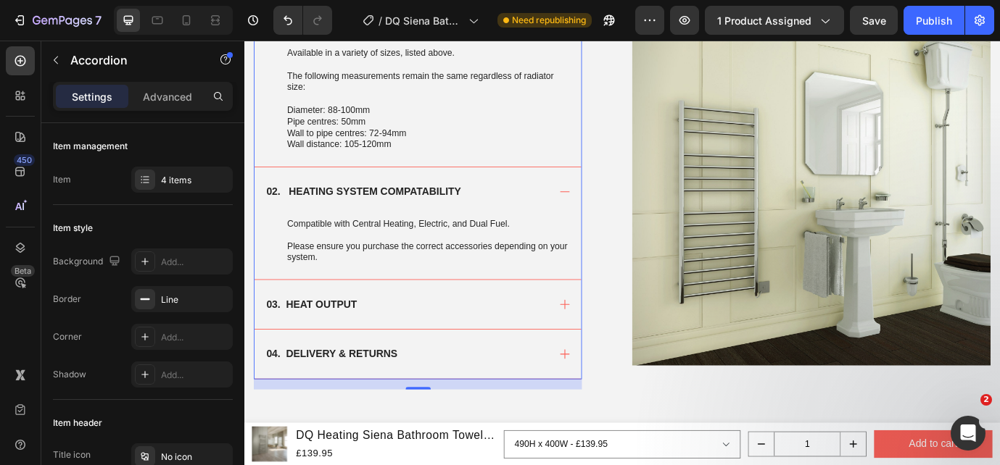
click at [606, 339] on icon at bounding box center [613, 344] width 15 height 15
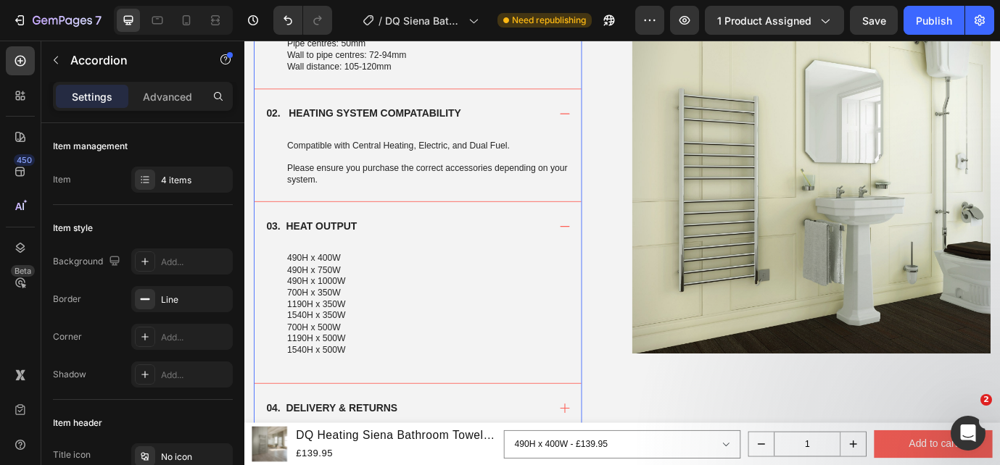
scroll to position [1076, 0]
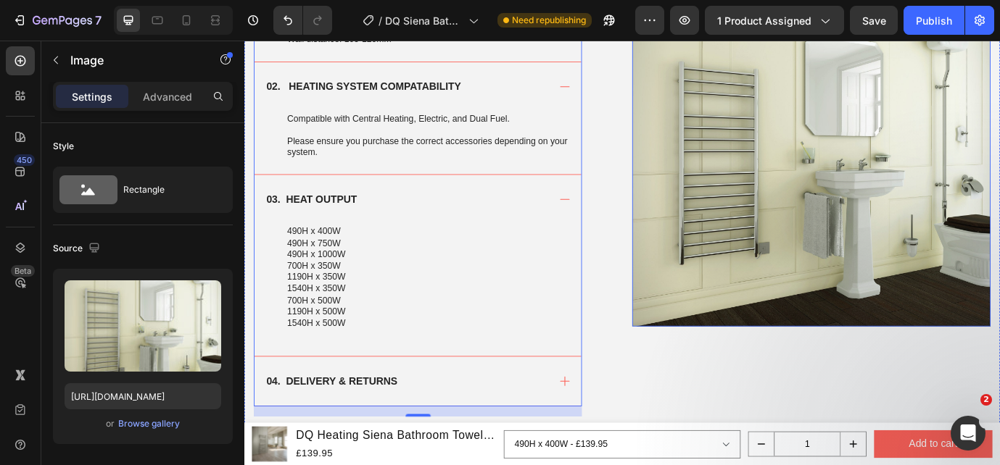
click at [893, 218] on img at bounding box center [897, 163] width 413 height 413
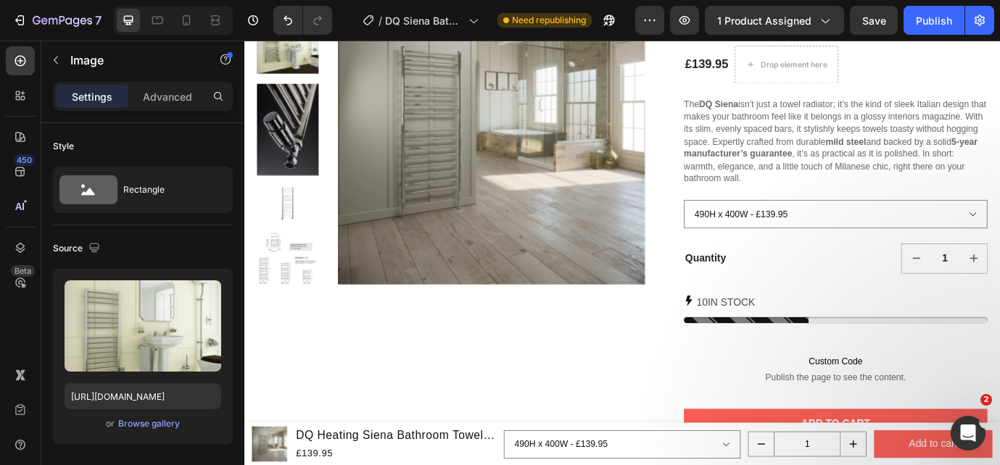
scroll to position [142, 0]
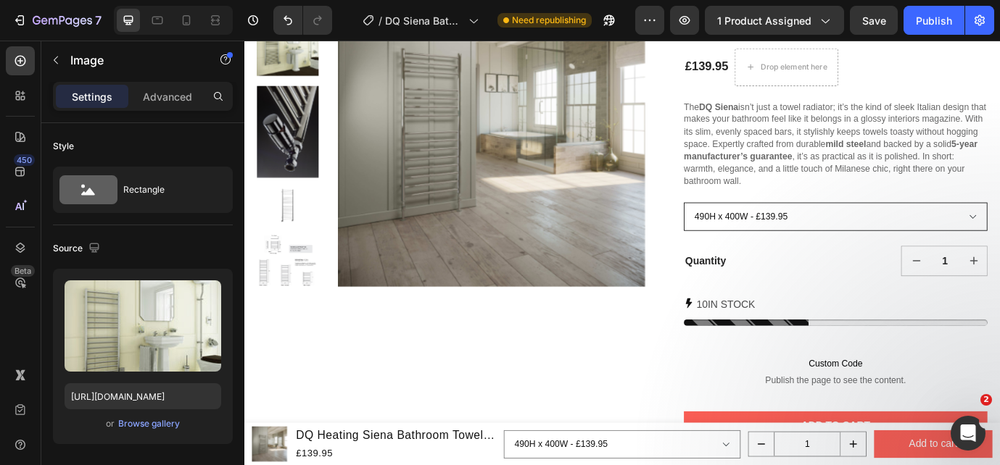
click at [899, 252] on select "490H x 400W - £139.95 490H x 750W - £189.95 490H x 1000W - £219.95 700H x 350W …" at bounding box center [924, 243] width 349 height 33
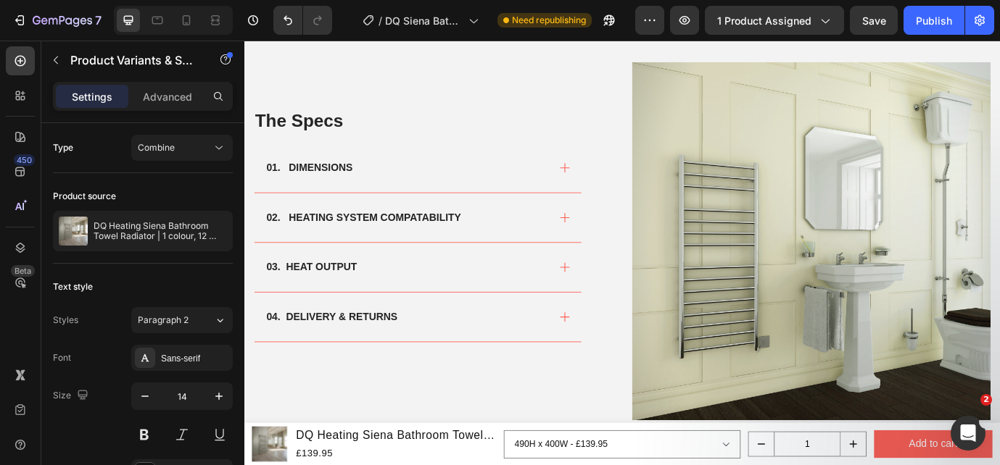
scroll to position [840, 0]
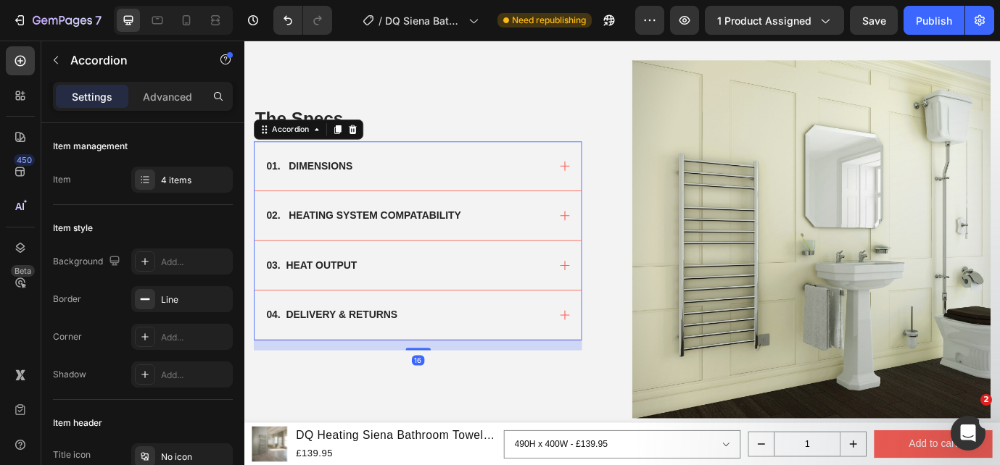
click at [616, 303] on div "03. HEAT OUTPUT" at bounding box center [444, 299] width 376 height 57
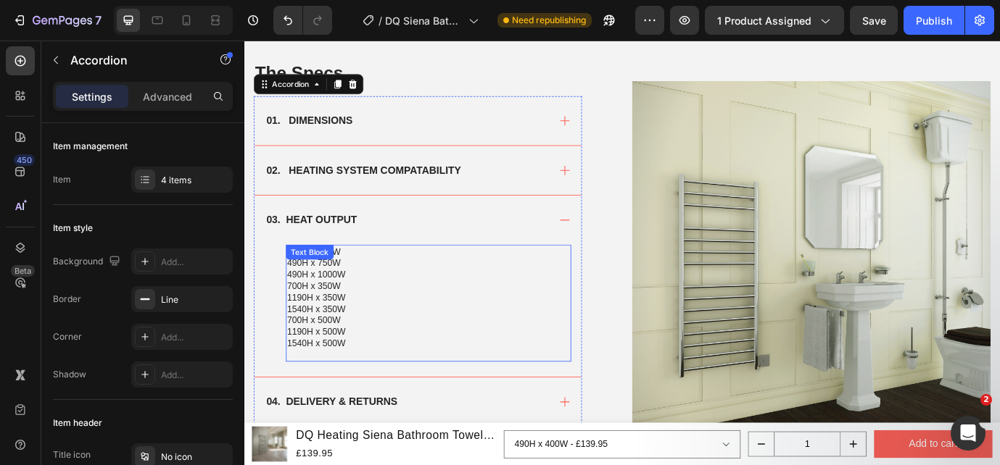
click at [355, 381] on p "1190H x 500W" at bounding box center [457, 375] width 326 height 13
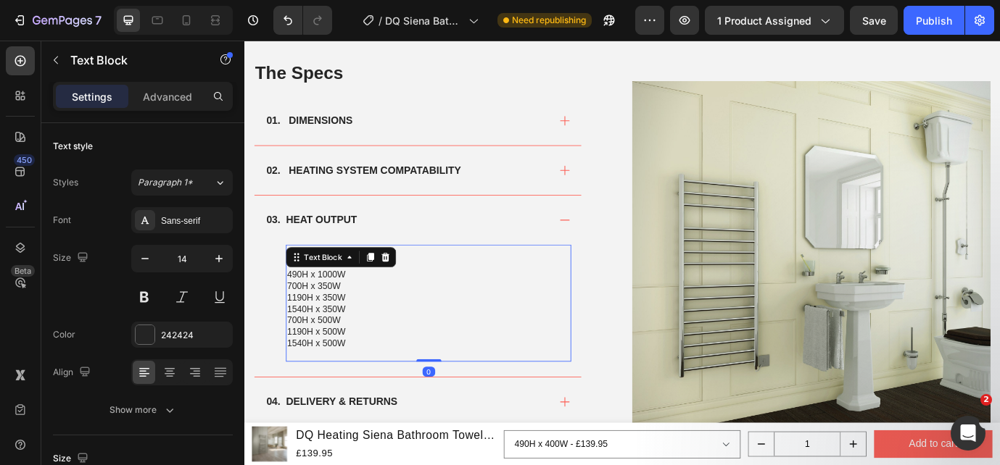
click at [363, 390] on p "1540H x 500W" at bounding box center [457, 388] width 326 height 13
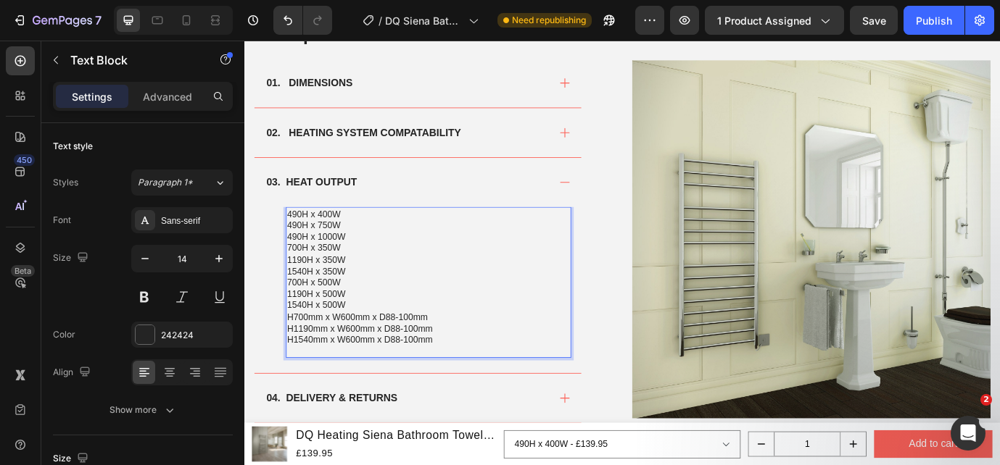
scroll to position [909, 0]
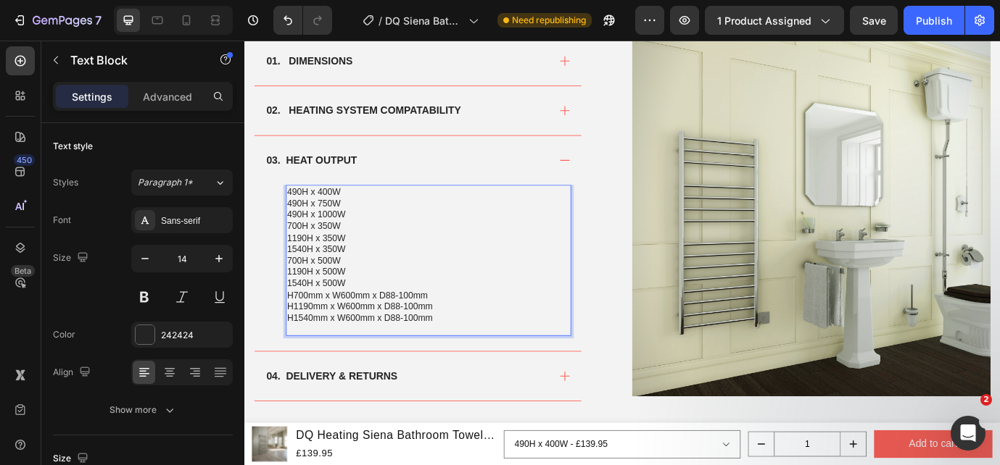
click at [299, 337] on p "H700mm x W600mm x D88-100mm" at bounding box center [457, 333] width 326 height 13
click at [325, 333] on p "700mm x W600mm x D88-100mm" at bounding box center [457, 333] width 326 height 13
click at [336, 334] on p "700H x W600mm x D88-100mm" at bounding box center [457, 333] width 326 height 13
drag, startPoint x: 349, startPoint y: 335, endPoint x: 444, endPoint y: 334, distance: 95.0
click at [444, 334] on p "700H x 600mm x D88-100mm" at bounding box center [457, 333] width 326 height 13
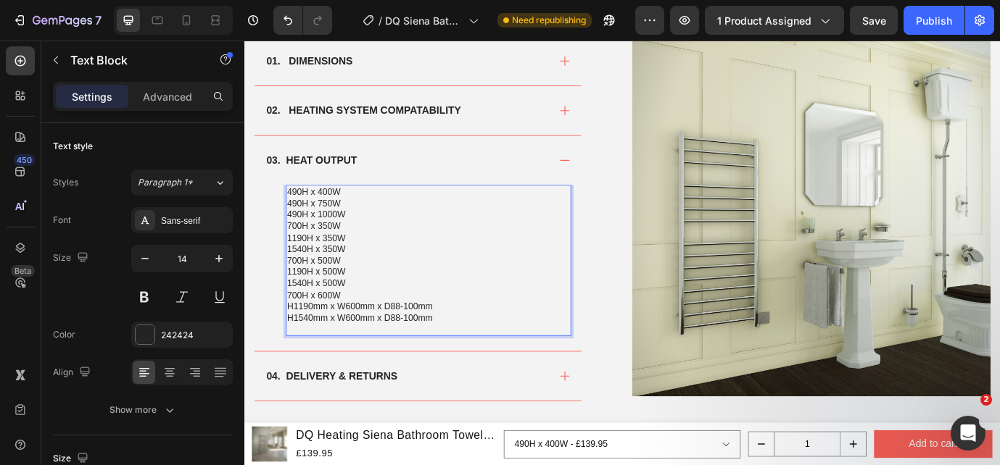
click at [300, 347] on p "H1190mm x W600mm x D88-100mm" at bounding box center [457, 346] width 326 height 13
click at [330, 349] on p "1190mm x W600mm x D88-100mm" at bounding box center [457, 346] width 326 height 13
click at [358, 349] on p "1190H x W600mm x D88-100mm" at bounding box center [457, 346] width 326 height 13
drag, startPoint x: 369, startPoint y: 349, endPoint x: 453, endPoint y: 349, distance: 84.1
click at [453, 349] on p "1190H x W600Wmm x D88-100mm" at bounding box center [457, 346] width 326 height 13
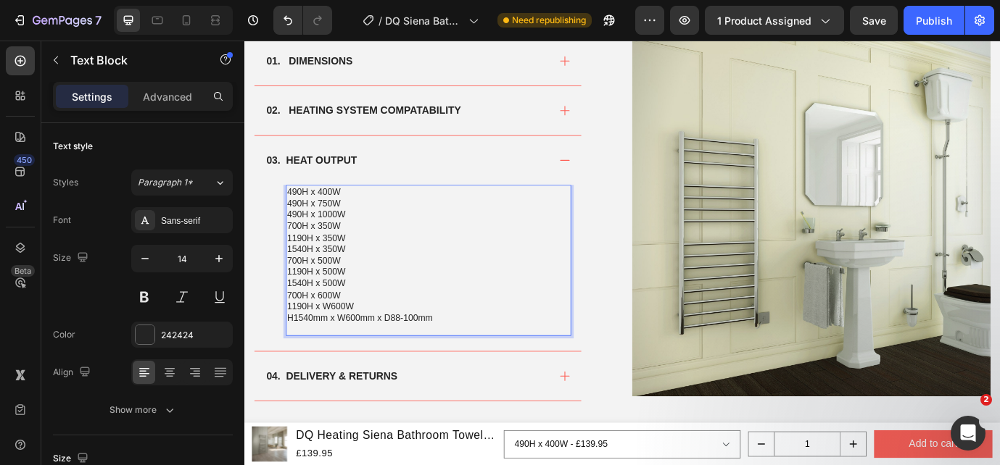
click at [340, 347] on p "1190H x W600W" at bounding box center [457, 346] width 326 height 13
click at [297, 358] on p "H1540mm x W600mm x D88-100mm" at bounding box center [457, 359] width 326 height 13
click at [330, 357] on p "1540mm x W600mm x D88-100mm" at bounding box center [457, 359] width 326 height 13
click at [344, 359] on p "1540H x W600mm x D88-100mm" at bounding box center [457, 359] width 326 height 13
drag, startPoint x: 355, startPoint y: 357, endPoint x: 442, endPoint y: 357, distance: 87.0
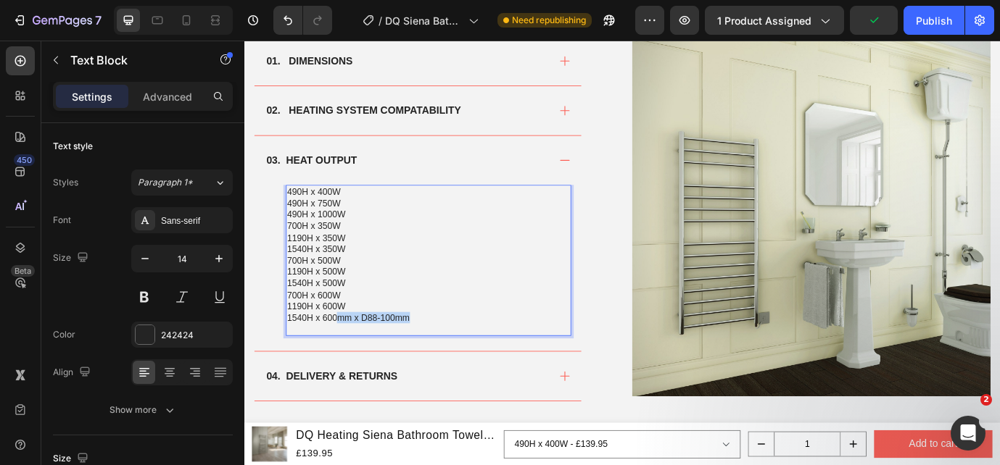
click at [442, 357] on p "1540H x 600mm x D88-100mm" at bounding box center [457, 359] width 326 height 13
click at [349, 369] on p "Rich Text Editor. Editing area: main" at bounding box center [457, 372] width 326 height 13
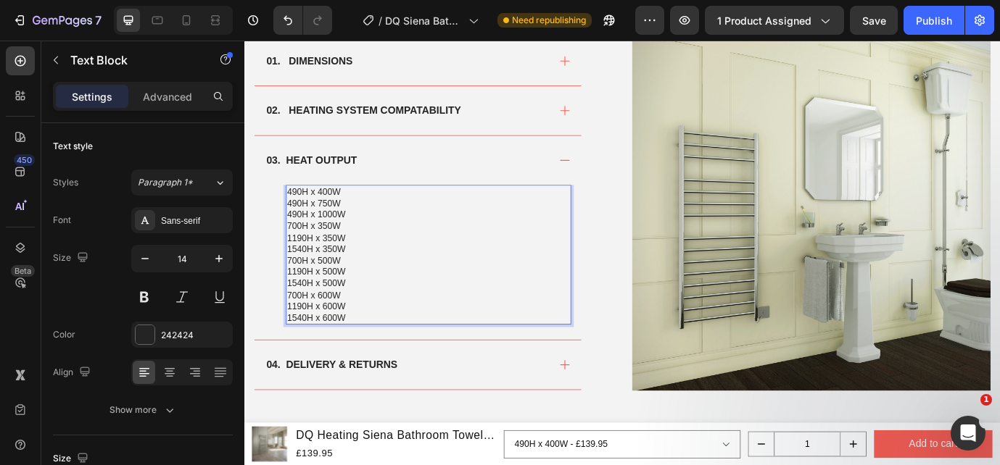
click at [382, 218] on p "490H x 400W" at bounding box center [457, 214] width 326 height 13
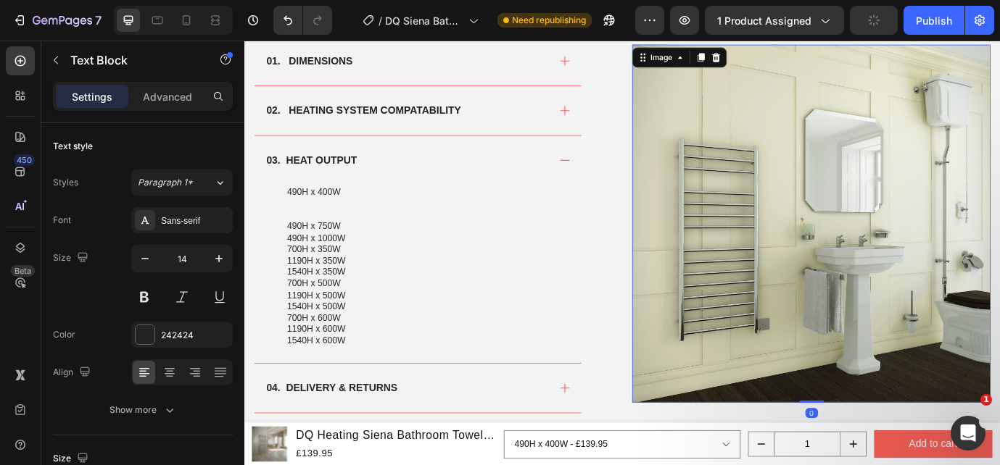
click at [737, 234] on img at bounding box center [897, 251] width 413 height 413
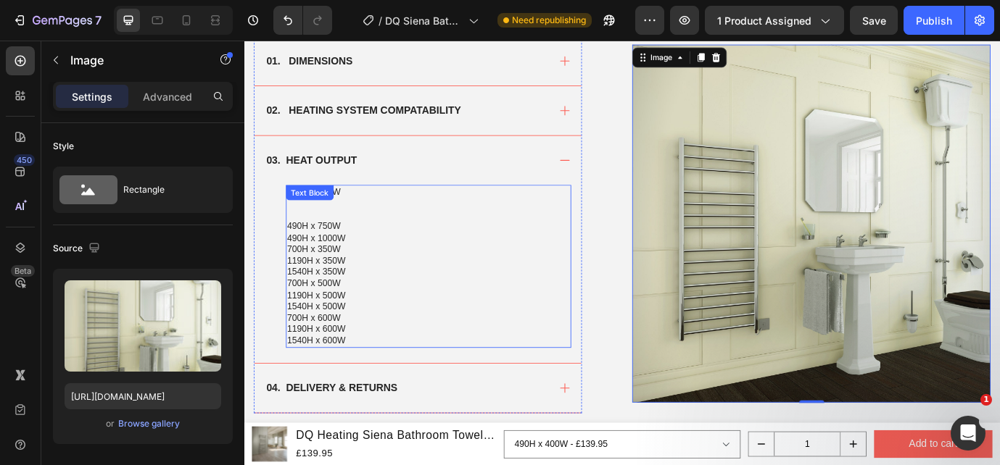
click at [357, 236] on p "Rich Text Editor. Editing area: main" at bounding box center [457, 240] width 326 height 13
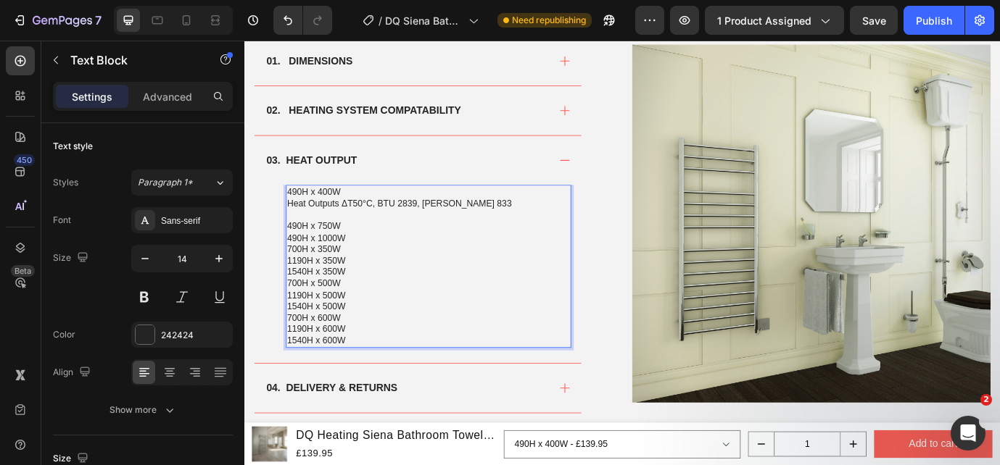
click at [441, 229] on p "Heat Outputs ΔT50°C, BTU 2839, [PERSON_NAME] 833" at bounding box center [457, 227] width 326 height 13
click at [479, 228] on p "Heat Outputs ΔT50°C, BTU X, [PERSON_NAME] 833" at bounding box center [457, 227] width 326 height 13
click at [365, 249] on p "490H x 750W" at bounding box center [457, 253] width 326 height 13
click at [366, 227] on p "Heat Outputs ΔT50°C, BTU X, [PERSON_NAME] X" at bounding box center [457, 227] width 326 height 13
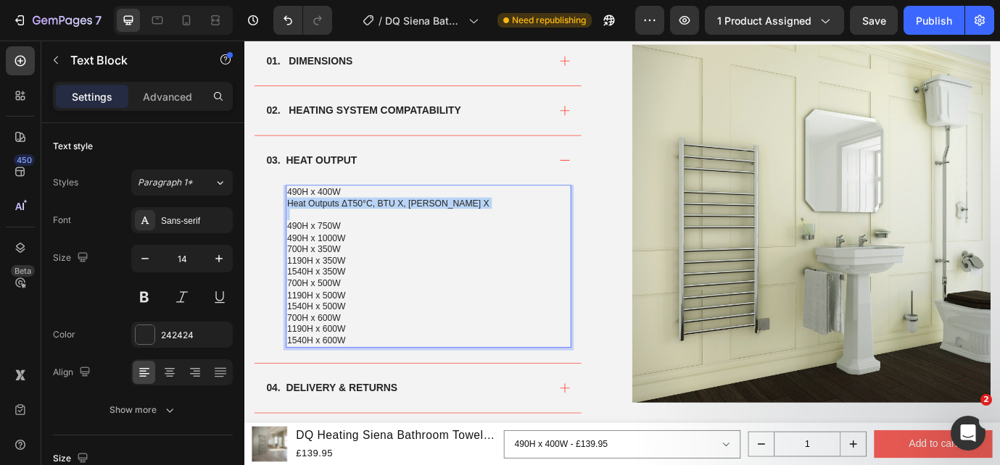
click at [366, 227] on p "Heat Outputs ΔT50°C, BTU X, [PERSON_NAME] X" at bounding box center [457, 227] width 326 height 13
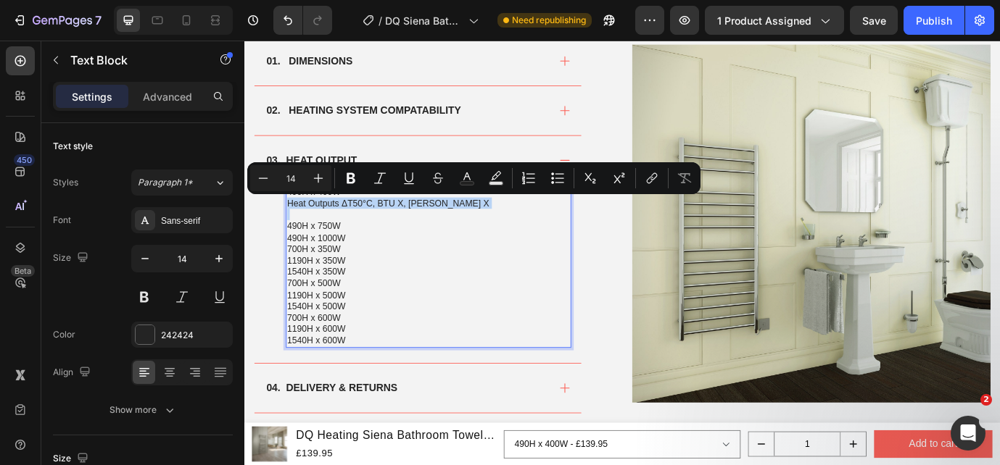
copy p "Heat Outputs ΔT50°C, BTU X, [PERSON_NAME] X"
click at [364, 259] on p "490H x 750W" at bounding box center [457, 253] width 326 height 13
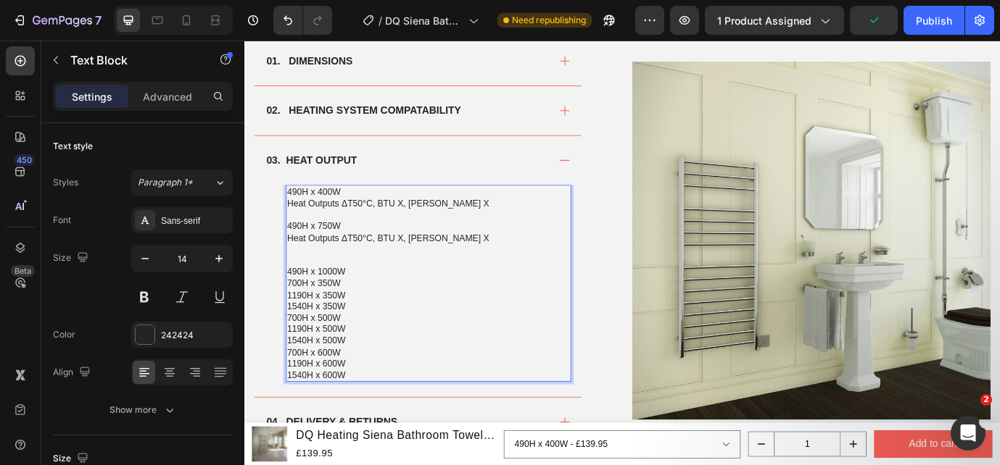
click at [363, 306] on p "490H x 1000W" at bounding box center [457, 306] width 326 height 13
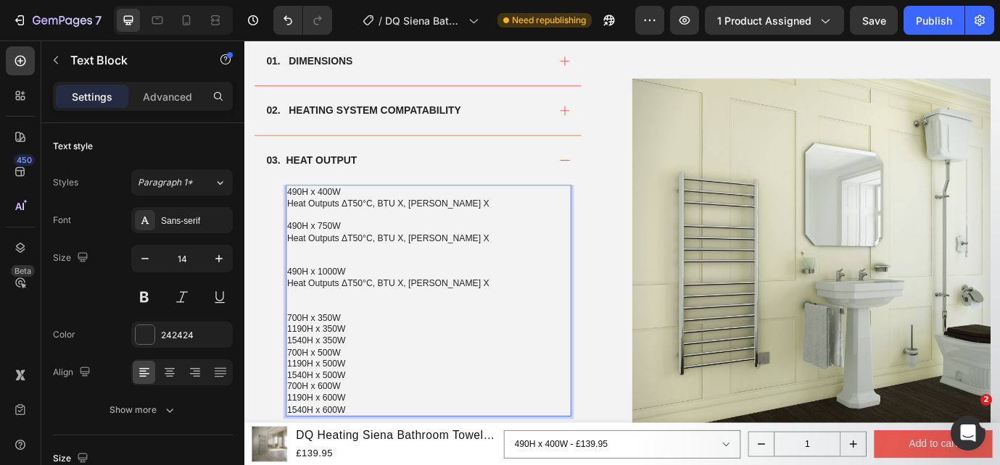
click at [355, 361] on p "700H x 350W" at bounding box center [457, 359] width 326 height 13
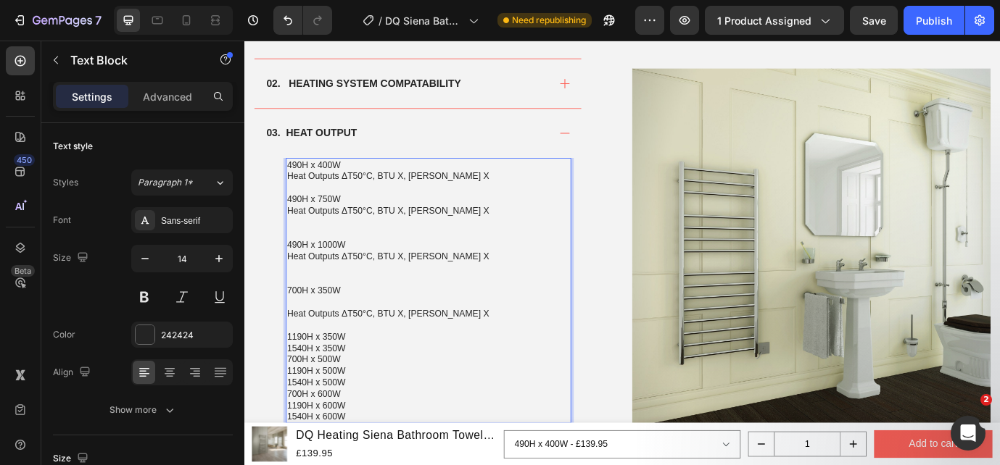
scroll to position [954, 0]
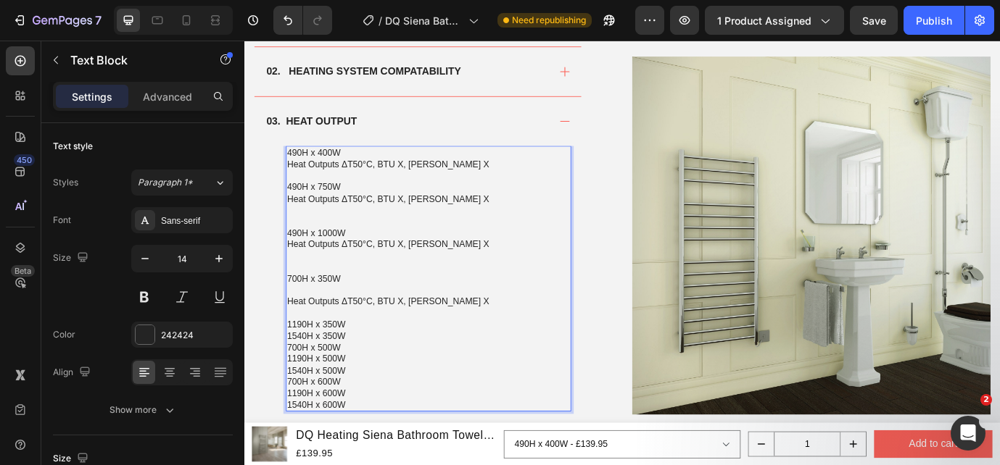
click at [329, 330] on p "Rich Text Editor. Editing area: main" at bounding box center [457, 327] width 326 height 13
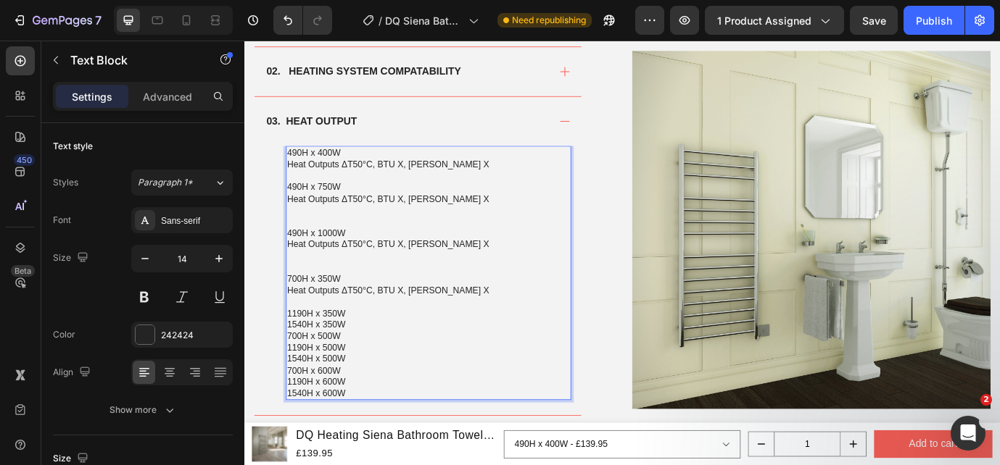
click at [362, 353] on p "1190H x 350W" at bounding box center [457, 354] width 326 height 13
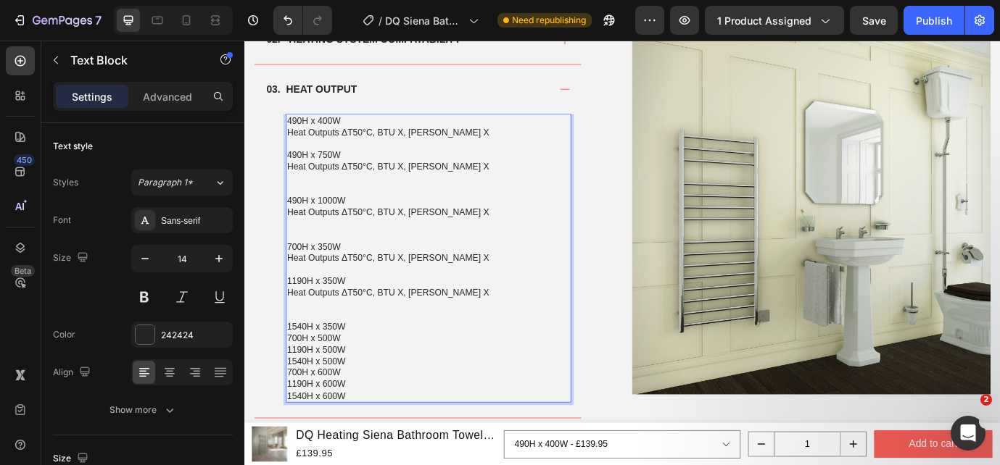
scroll to position [994, 0]
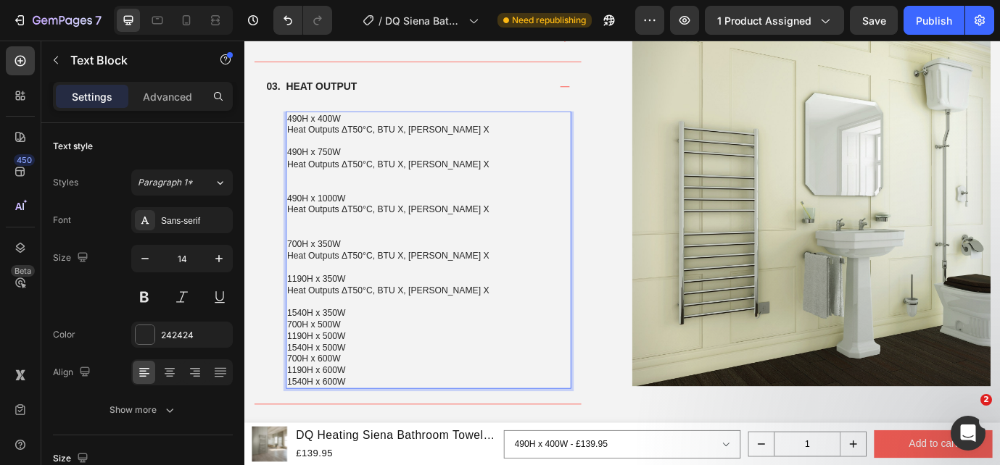
click at [368, 350] on p "1540H x 350W" at bounding box center [457, 353] width 326 height 13
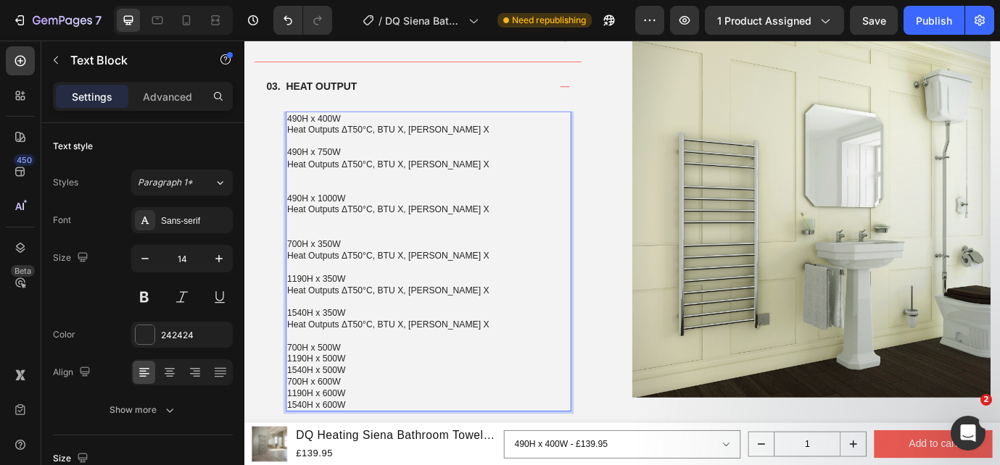
click at [357, 392] on p "700H x 500W" at bounding box center [457, 393] width 326 height 13
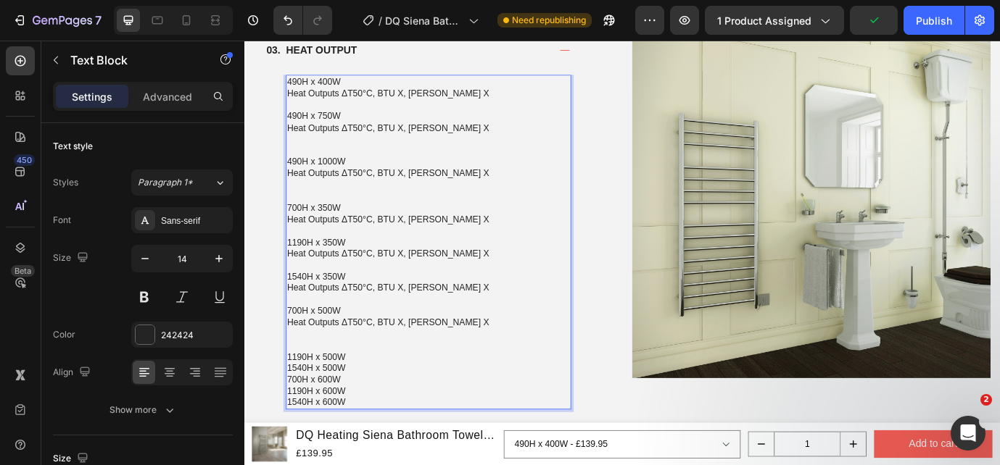
scroll to position [1048, 0]
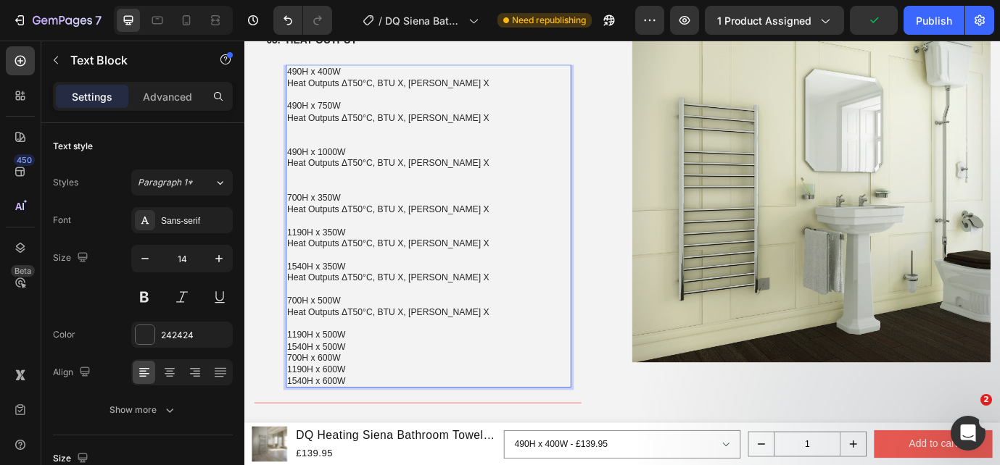
click at [371, 376] on p "1190H x 500W" at bounding box center [457, 379] width 326 height 13
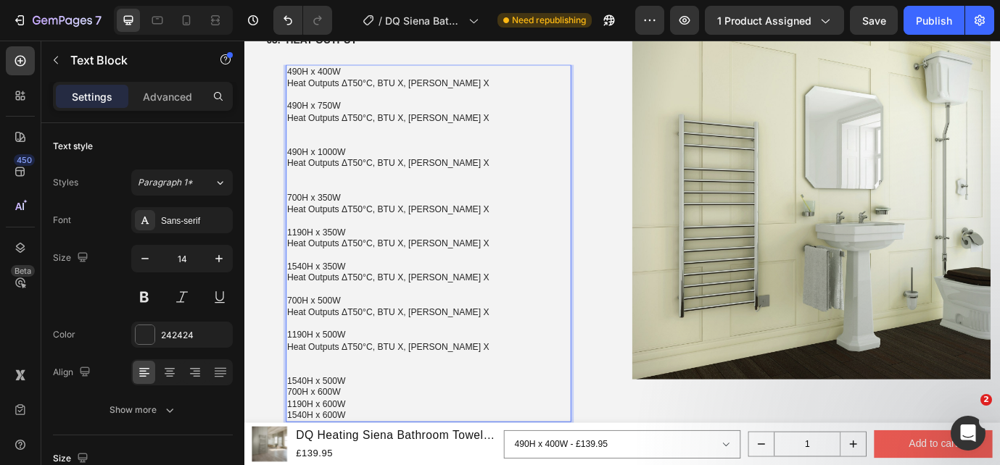
click at [310, 202] on p "Rich Text Editor. Editing area: main" at bounding box center [457, 208] width 326 height 13
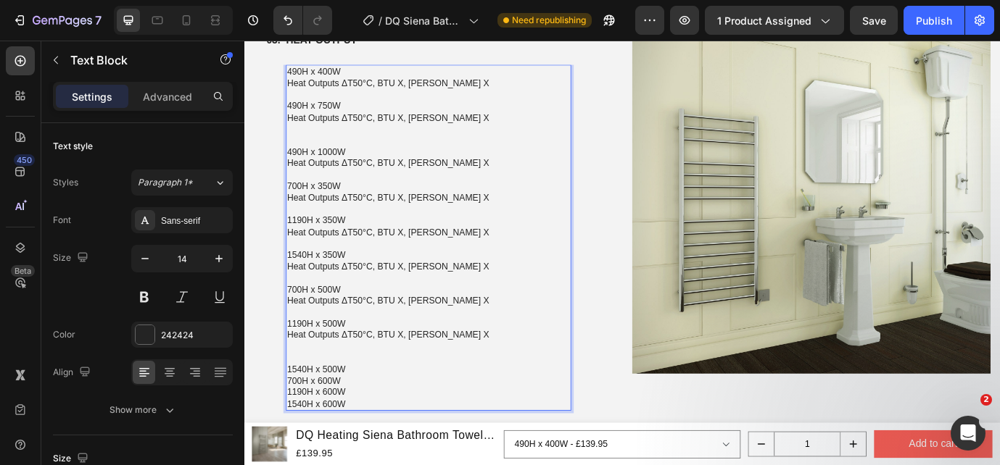
click at [320, 146] on p "Rich Text Editor. Editing area: main" at bounding box center [457, 142] width 326 height 13
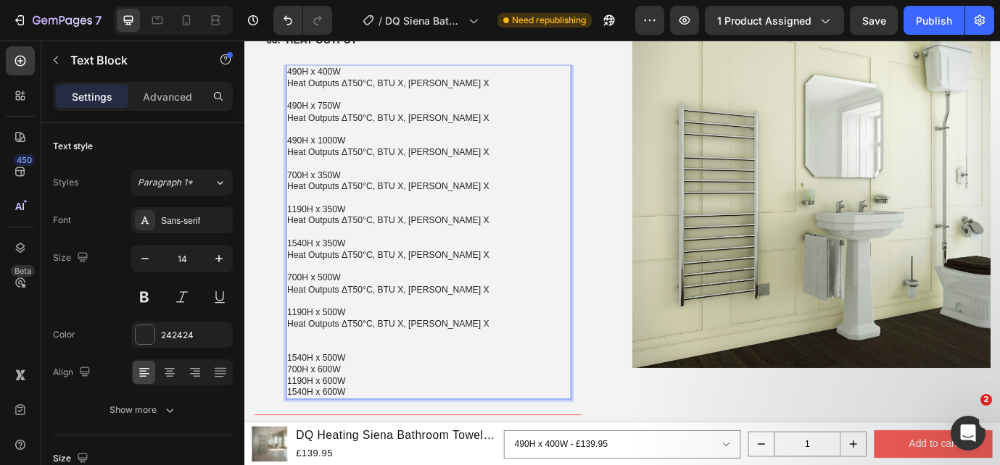
click at [364, 407] on p "1540H x 500W" at bounding box center [457, 405] width 326 height 13
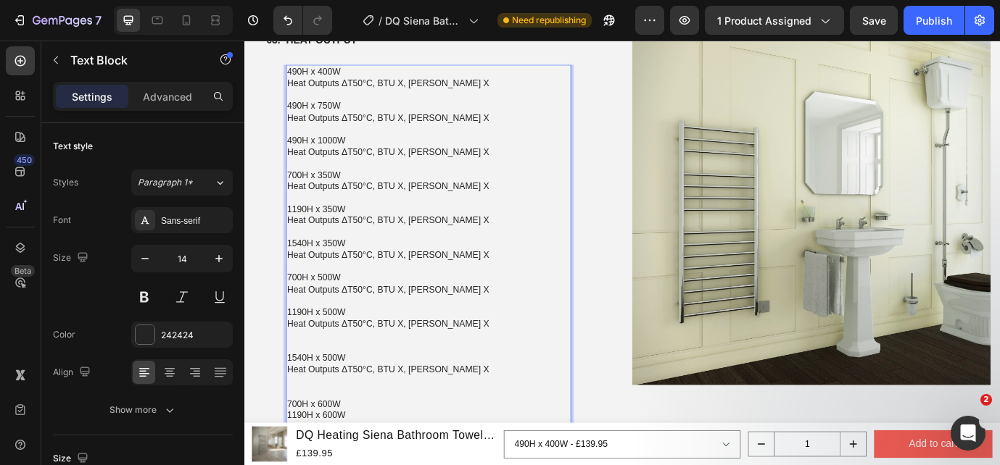
click at [316, 388] on p "Rich Text Editor. Editing area: main" at bounding box center [457, 392] width 326 height 13
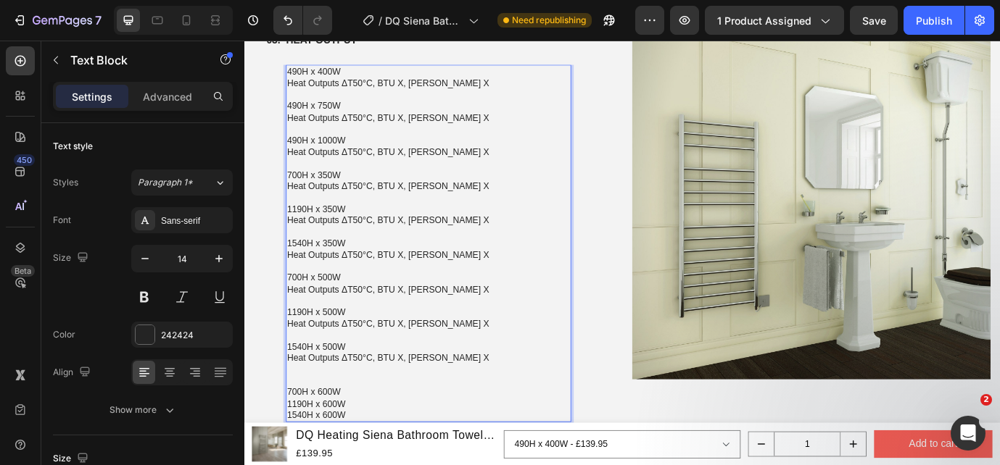
click at [307, 438] on p "Rich Text Editor. Editing area: main" at bounding box center [457, 432] width 326 height 13
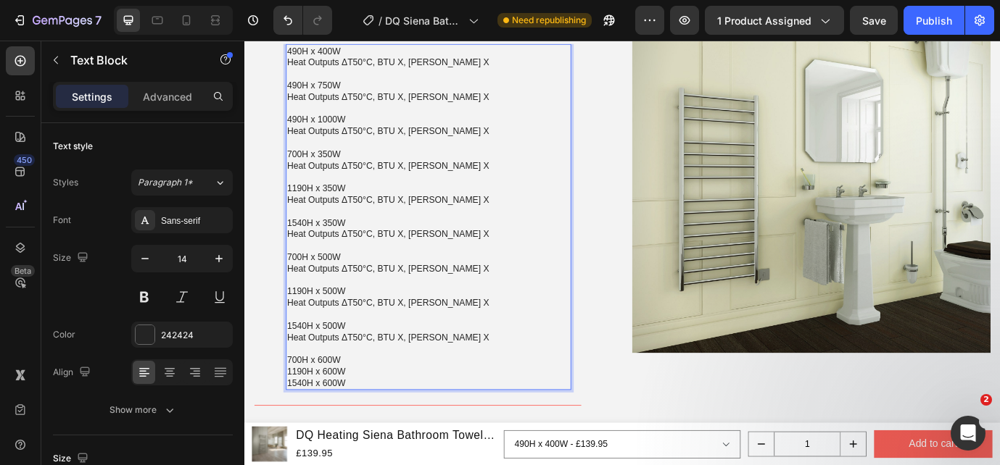
scroll to position [1086, 0]
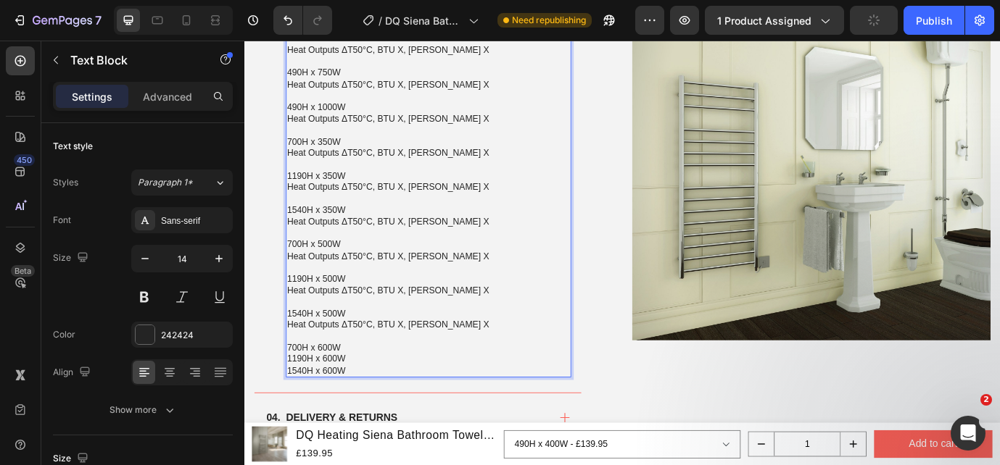
click at [370, 391] on p "700H x 600W" at bounding box center [457, 393] width 326 height 13
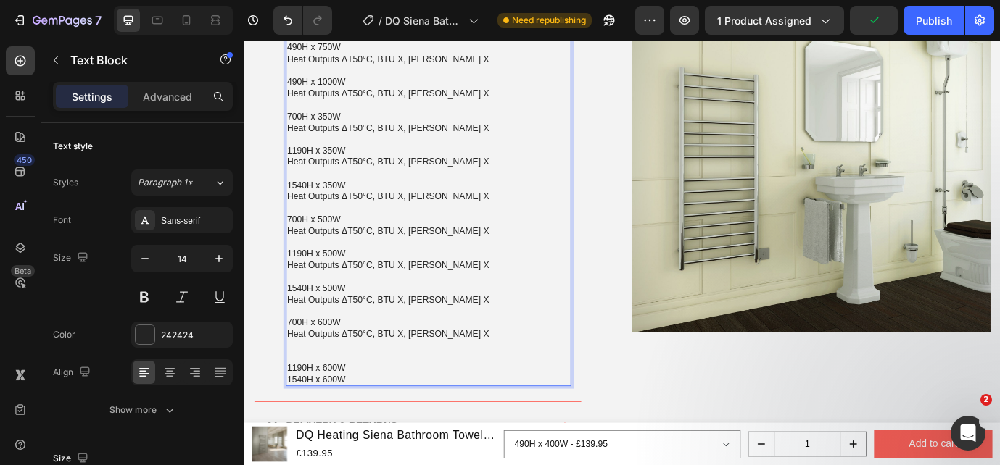
scroll to position [1140, 0]
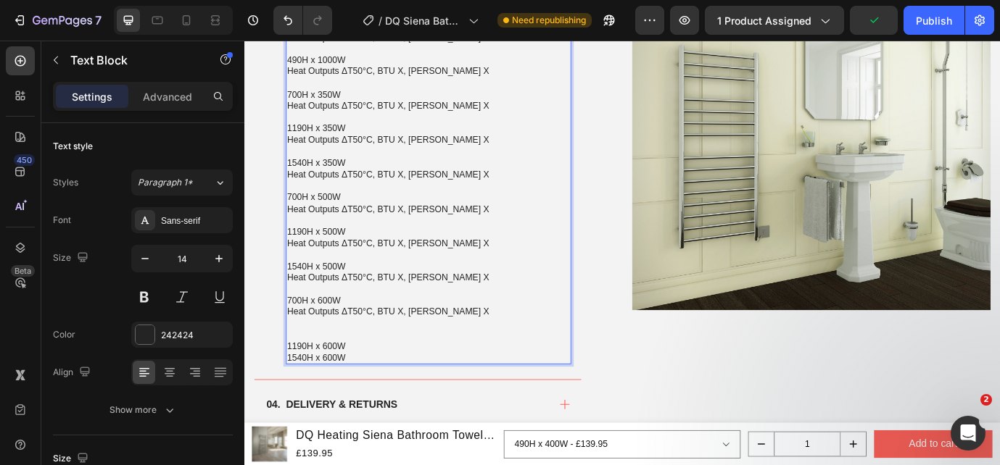
click at [381, 397] on p "1190H x 600W" at bounding box center [457, 392] width 326 height 13
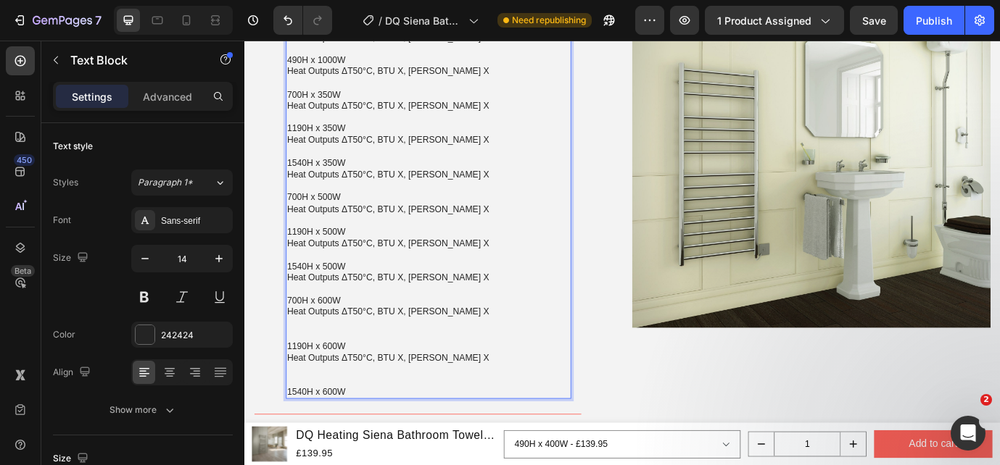
click at [333, 378] on p "Rich Text Editor. Editing area: main" at bounding box center [457, 379] width 326 height 13
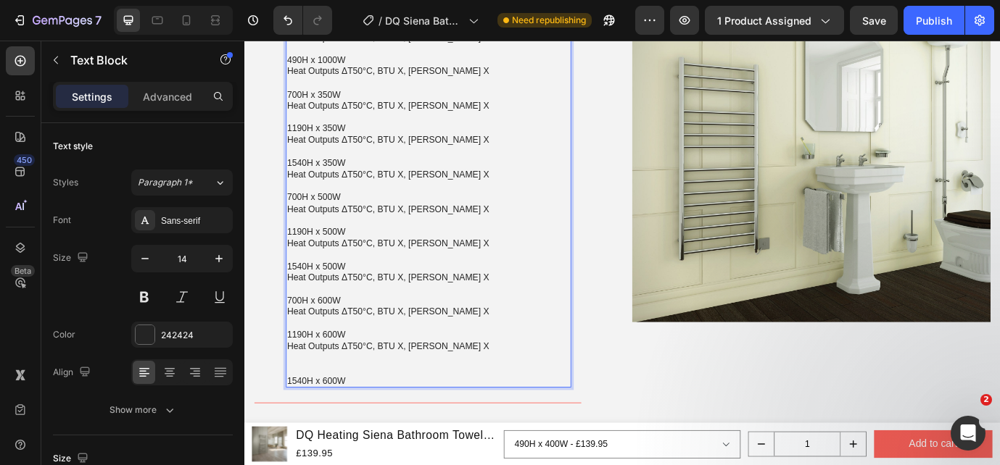
click at [373, 434] on p "1540H x 600W" at bounding box center [457, 432] width 326 height 13
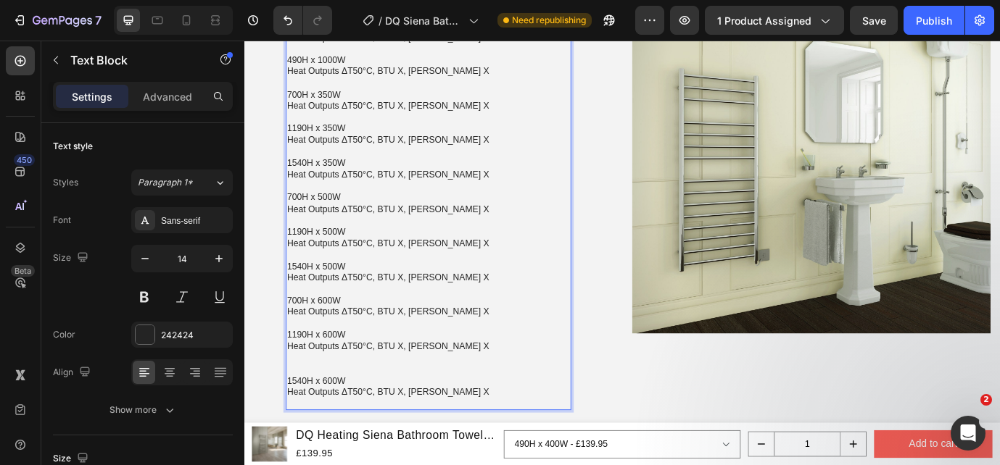
click at [334, 410] on p "Rich Text Editor. Editing area: main" at bounding box center [457, 405] width 326 height 13
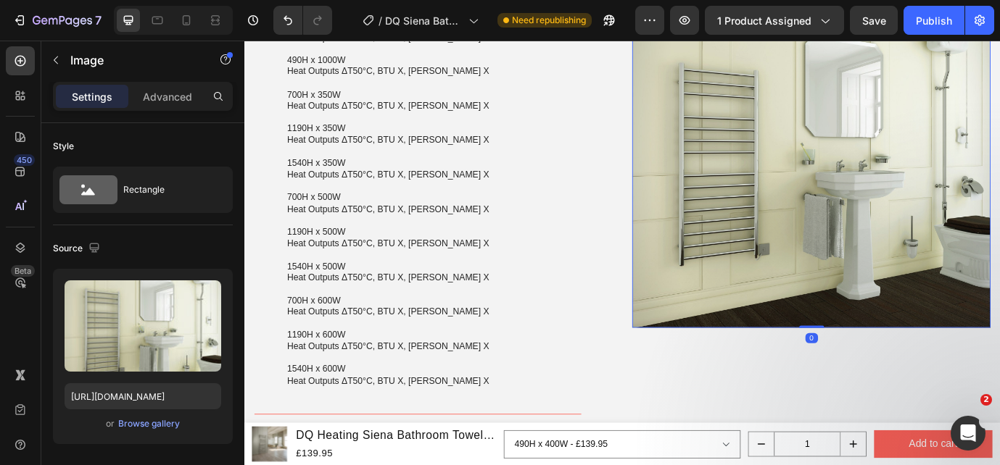
click at [729, 259] on img at bounding box center [897, 165] width 413 height 413
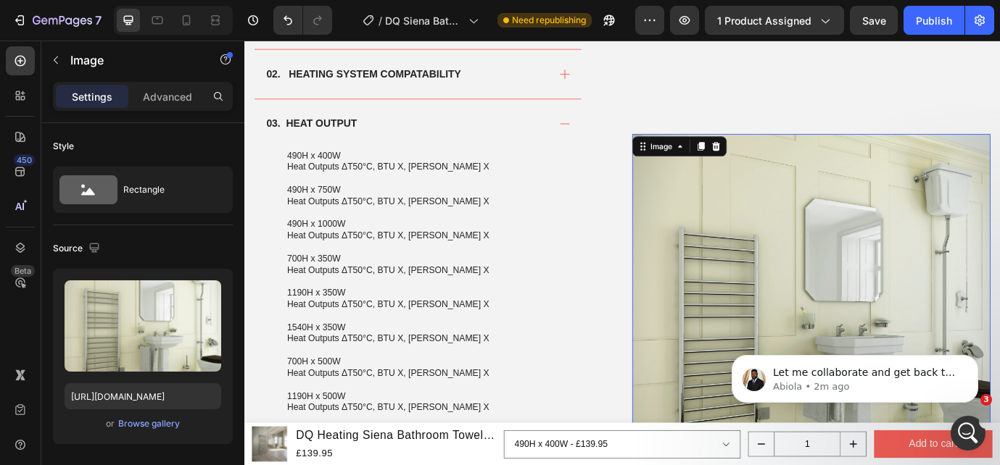
scroll to position [0, 0]
click at [872, 371] on p "Let me collaborate and get back to you on it" at bounding box center [866, 373] width 187 height 15
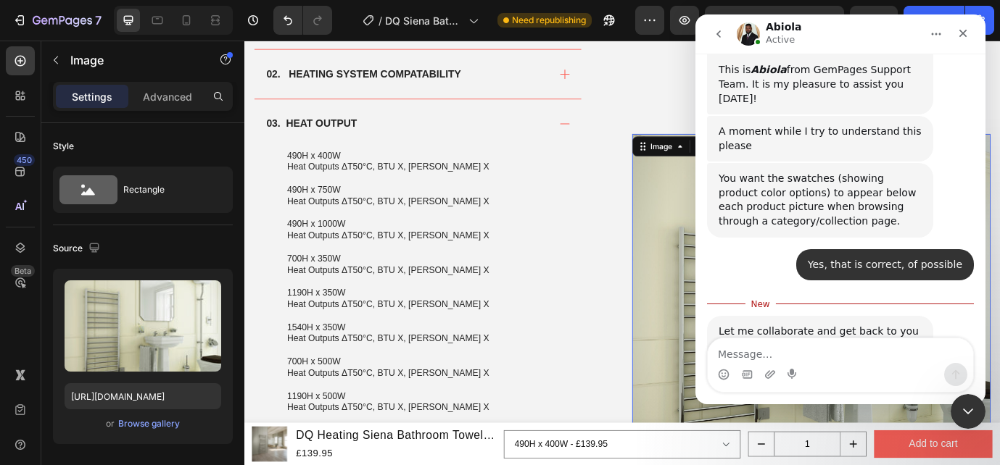
scroll to position [476, 0]
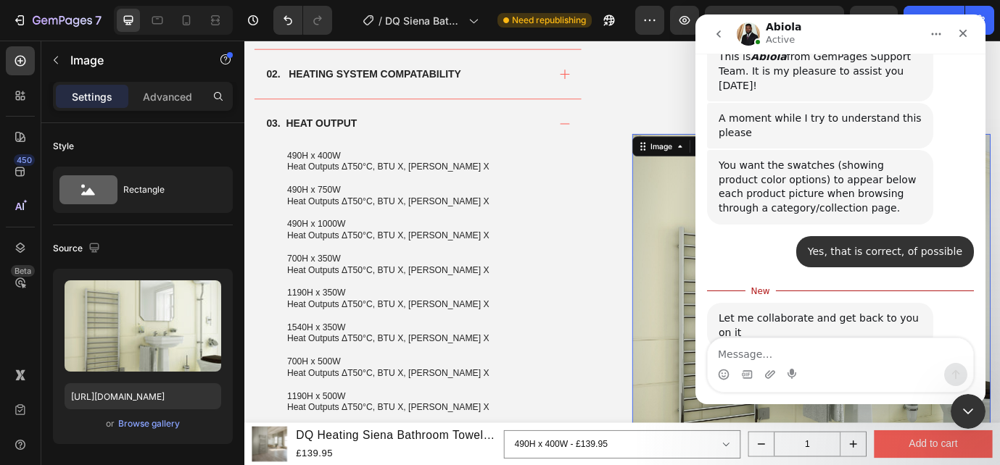
click at [867, 361] on textarea "Message…" at bounding box center [840, 351] width 265 height 25
type textarea "thanks so much"
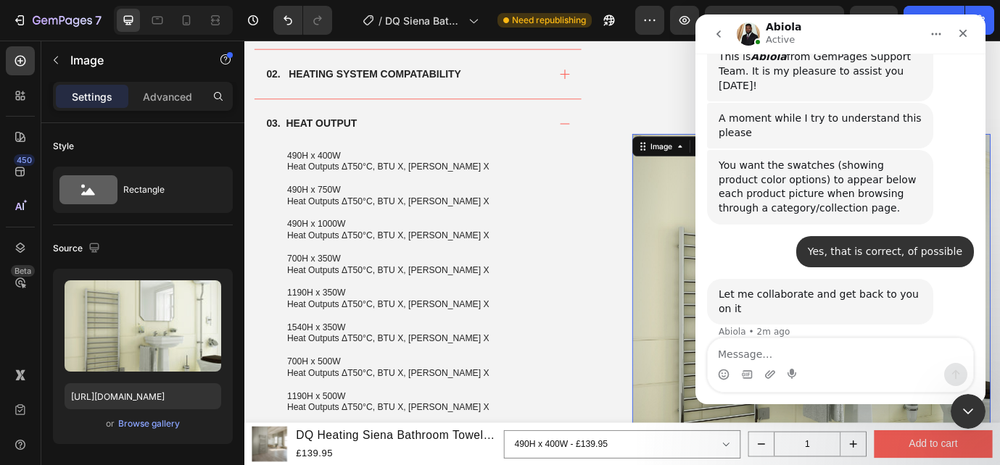
scroll to position [495, 0]
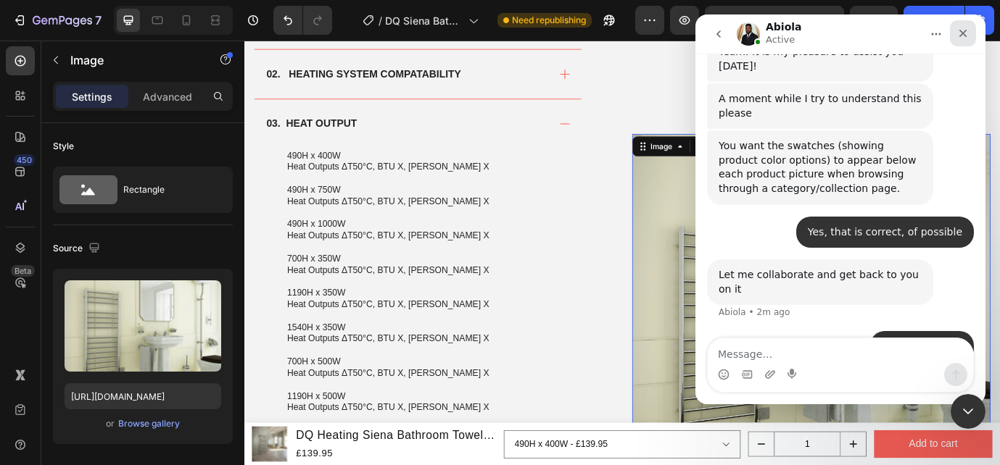
click at [960, 35] on icon "Close" at bounding box center [963, 34] width 8 height 8
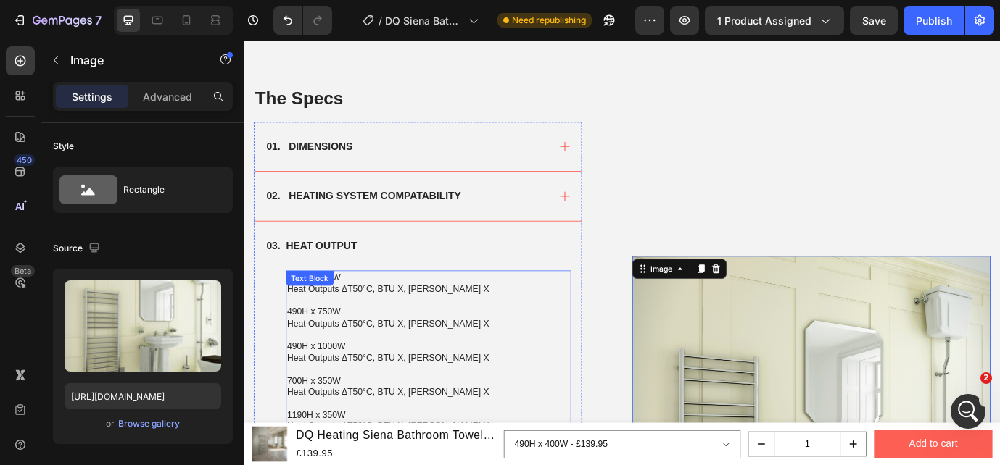
scroll to position [810, 0]
click at [610, 165] on icon at bounding box center [613, 163] width 15 height 15
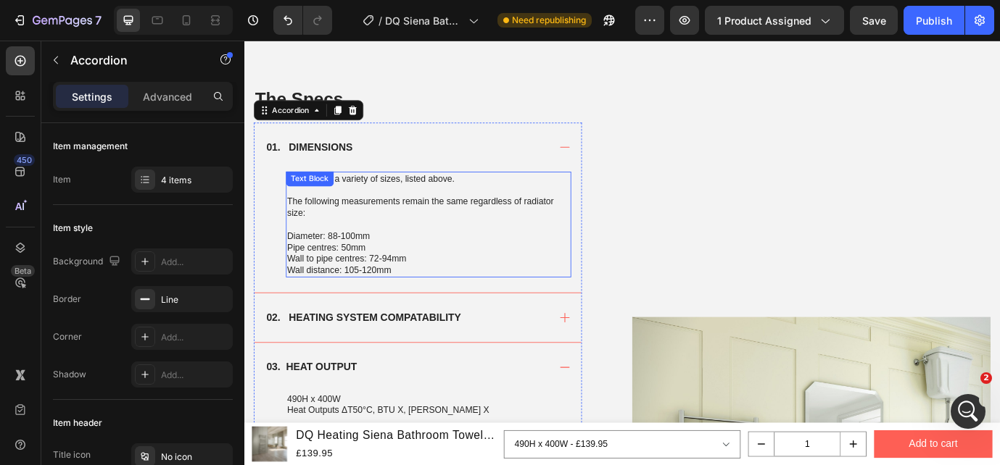
click at [355, 279] on p "Pipe centres: 50mm" at bounding box center [457, 278] width 326 height 13
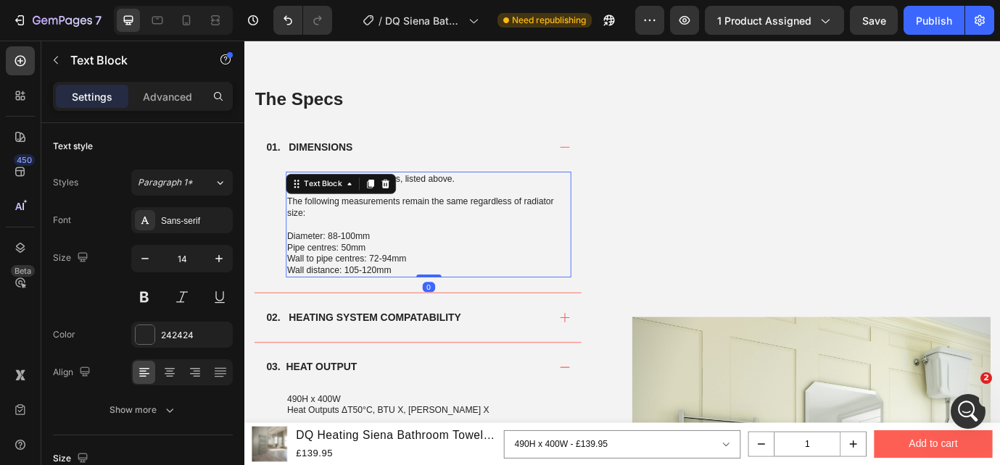
click at [355, 279] on p "Pipe centres: 50mm" at bounding box center [457, 278] width 326 height 13
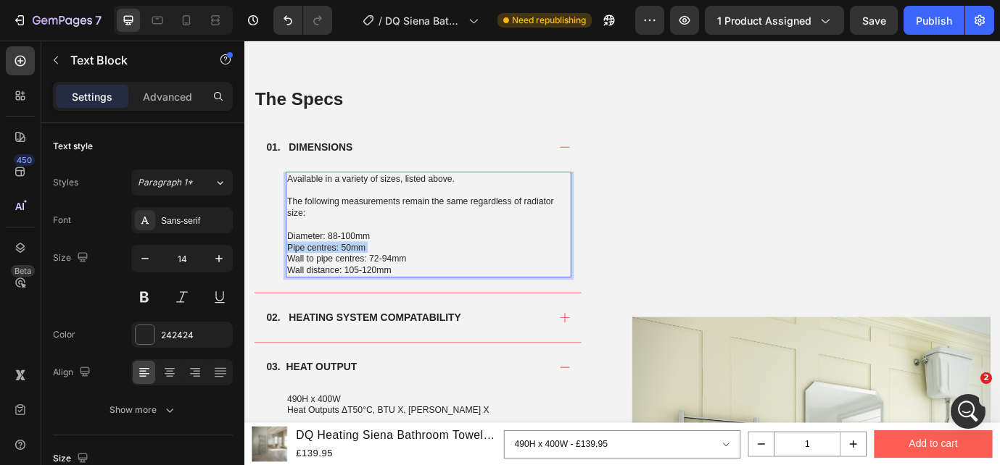
click at [355, 279] on p "Pipe centres: 50mm" at bounding box center [457, 278] width 326 height 13
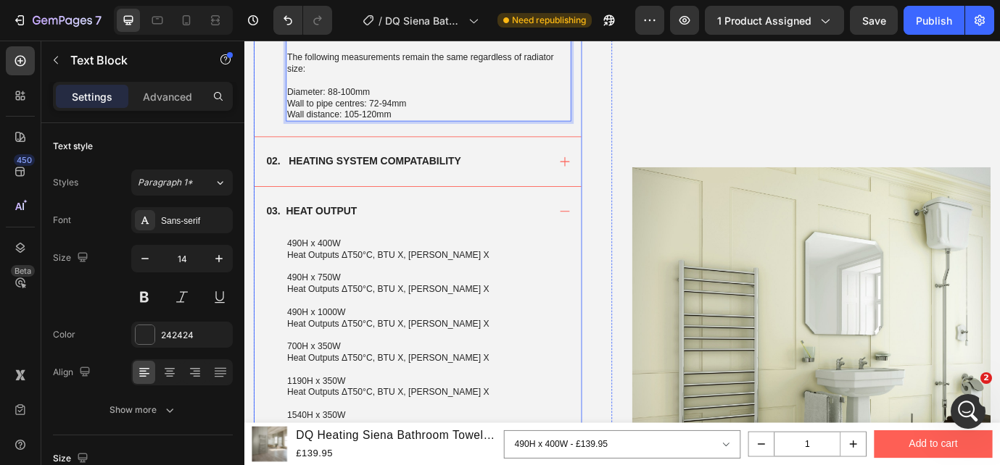
scroll to position [981, 0]
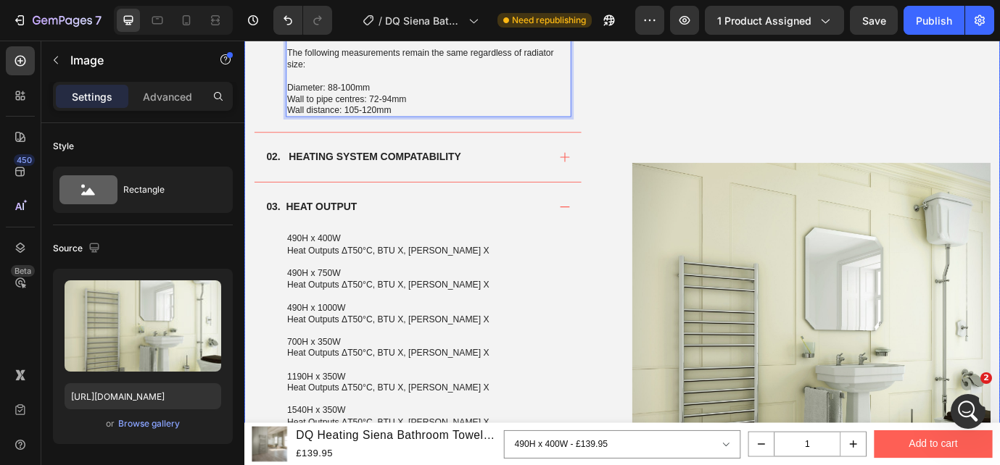
click at [729, 275] on img at bounding box center [897, 387] width 413 height 413
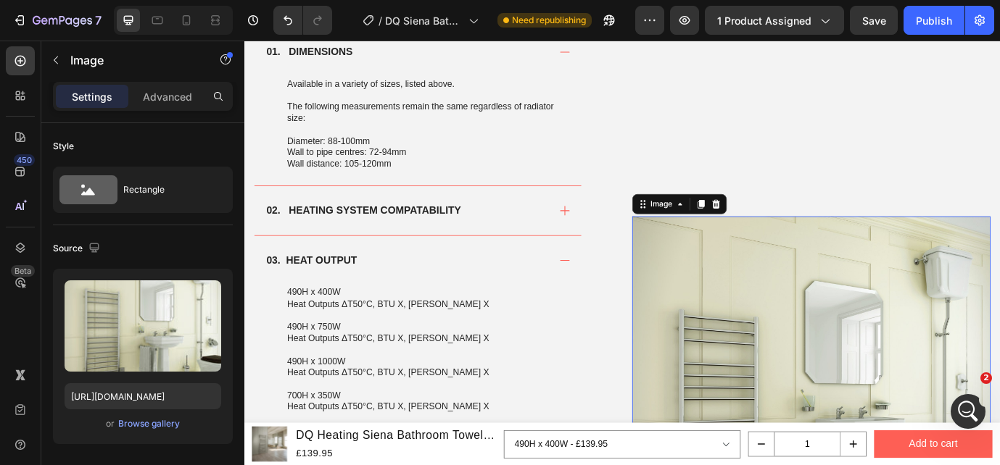
scroll to position [861, 0]
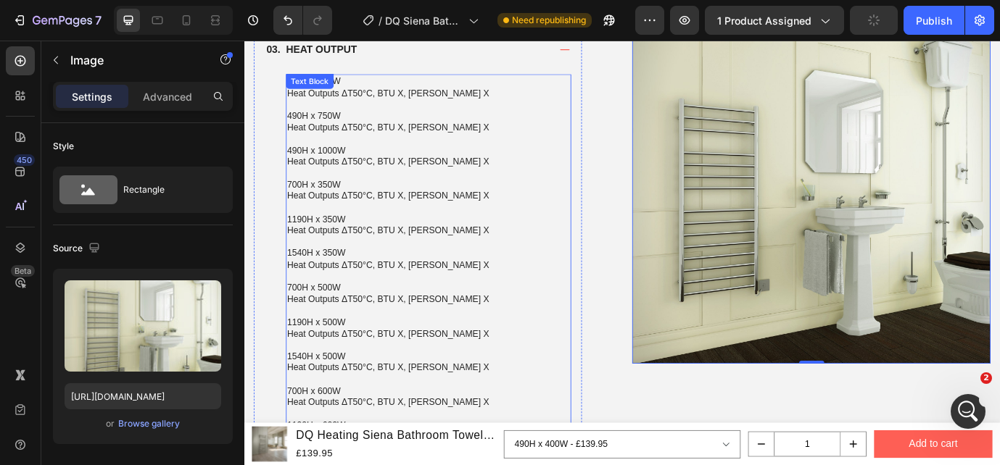
click at [479, 306] on p "Rich Text Editor. Editing area: main" at bounding box center [457, 311] width 326 height 13
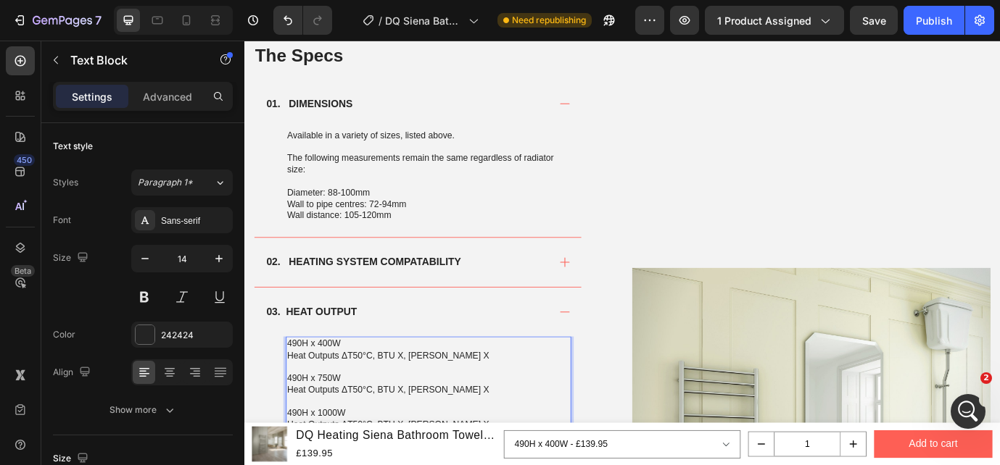
scroll to position [859, 0]
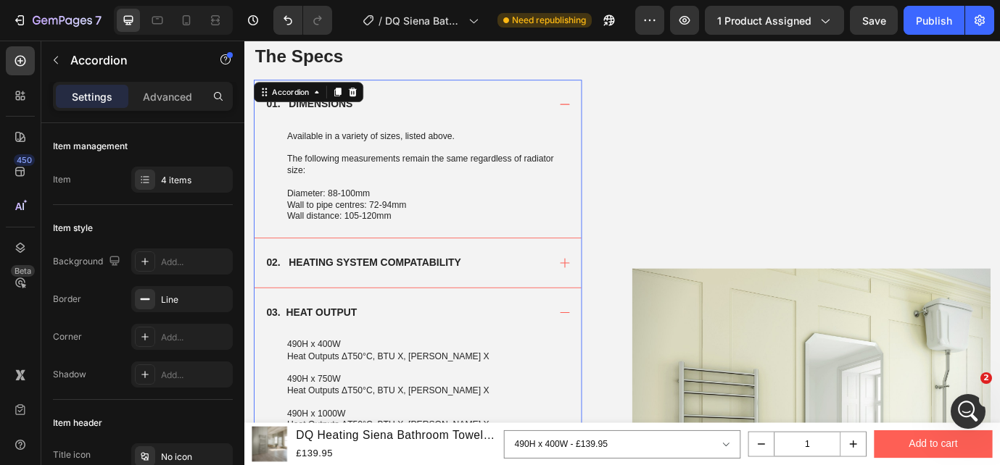
click at [374, 362] on div "03. HEAT OUTPUT" at bounding box center [322, 354] width 109 height 22
click at [365, 356] on strong "03. HEAT OUTPUT" at bounding box center [322, 353] width 104 height 12
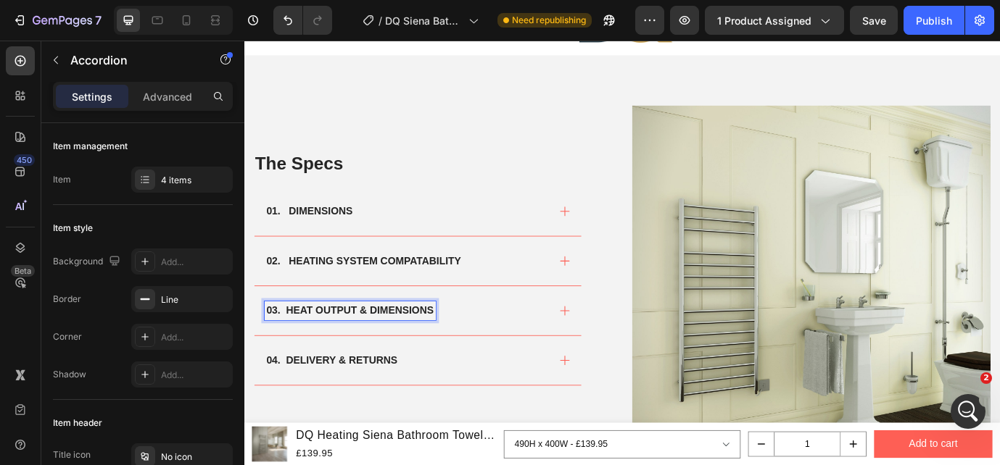
scroll to position [783, 0]
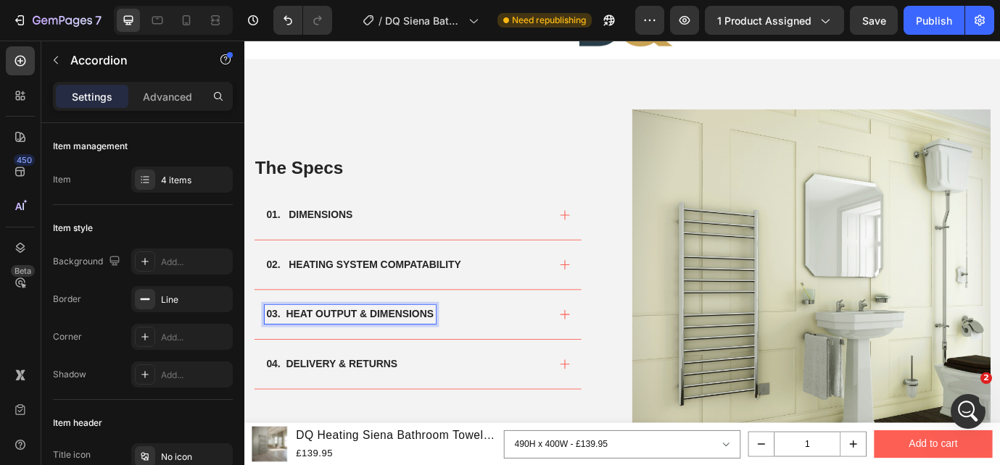
click at [606, 235] on icon at bounding box center [613, 241] width 15 height 15
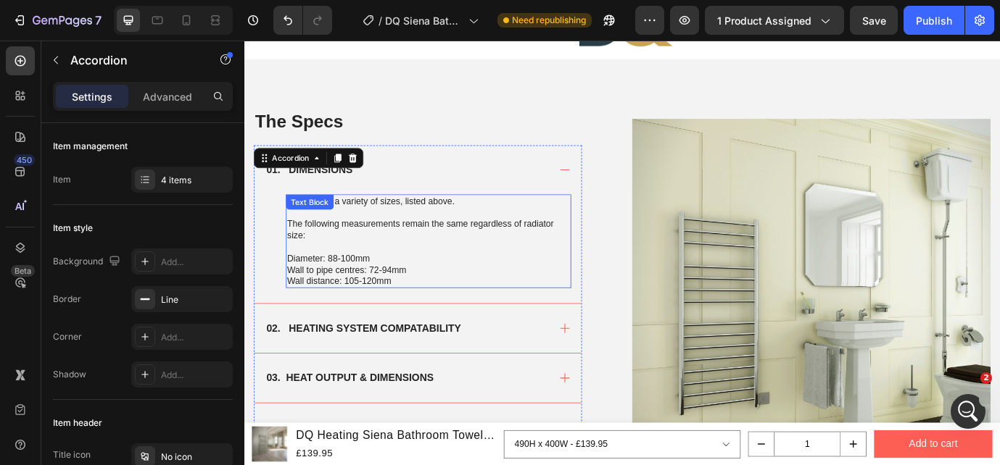
click at [378, 298] on p "Diameter: 88-100mm" at bounding box center [457, 291] width 326 height 13
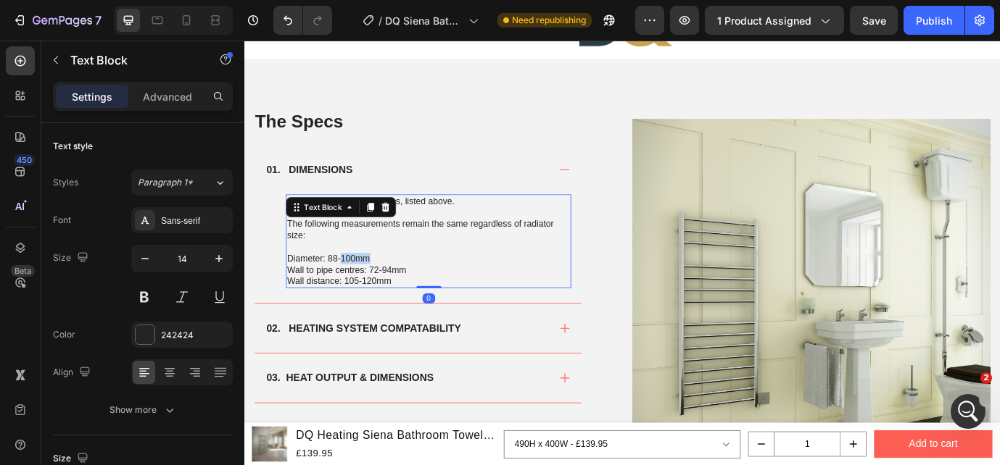
click at [378, 298] on p "Diameter: 88-100mm" at bounding box center [457, 291] width 326 height 13
click at [392, 302] on p "Wall to pipe centres: 72-94mm" at bounding box center [457, 304] width 326 height 13
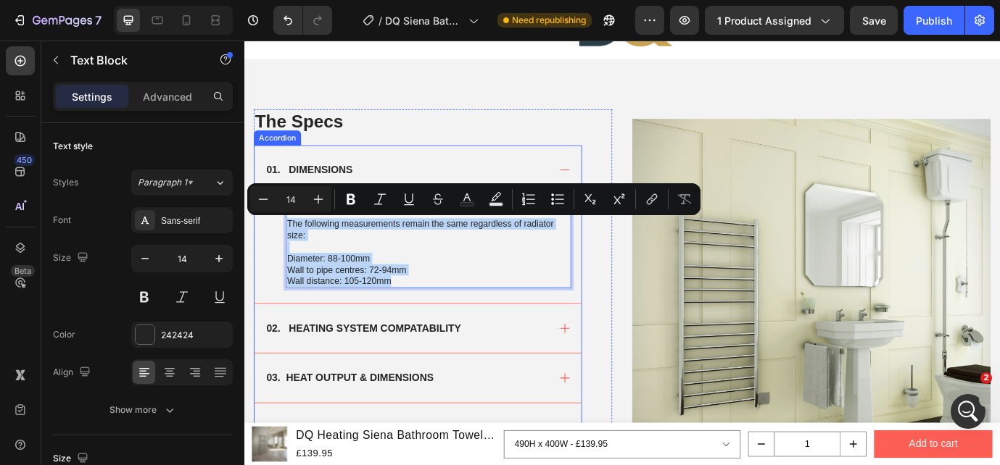
drag, startPoint x: 417, startPoint y: 321, endPoint x: 282, endPoint y: 255, distance: 150.1
click at [282, 255] on div "Available in a variety of sizes, listed above. The following measurements remai…" at bounding box center [444, 281] width 376 height 126
copy div "The following measurements remain the same regardless of radiator size: Diamete…"
click at [392, 302] on p "Wall to pipe centres: 72-94mm" at bounding box center [457, 304] width 326 height 13
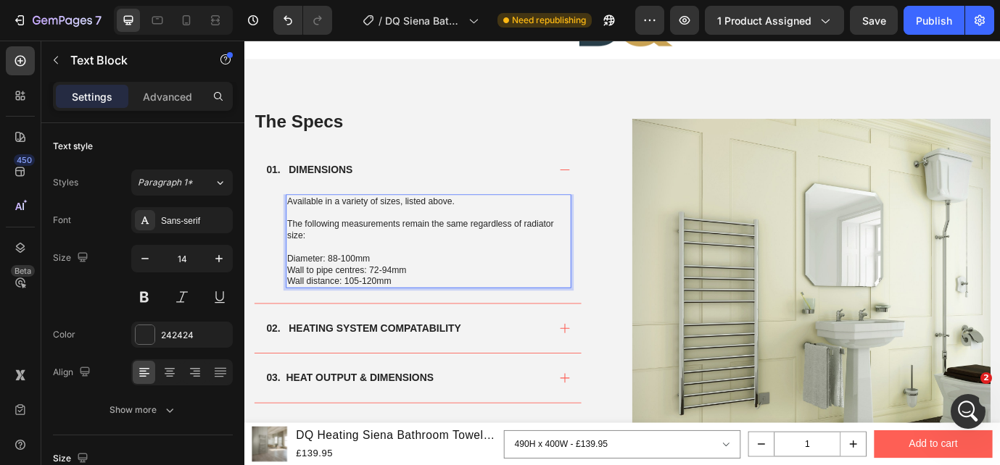
click at [434, 289] on p "Diameter: 88-100mm" at bounding box center [457, 291] width 326 height 13
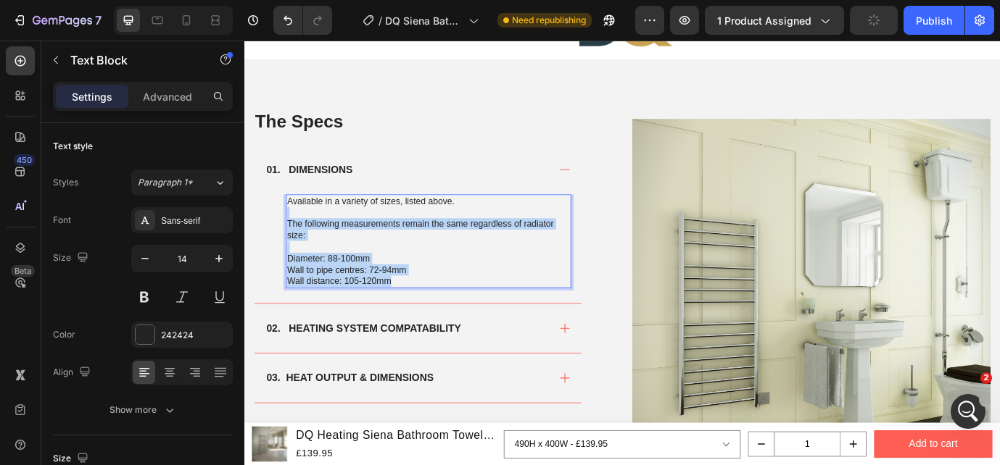
drag, startPoint x: 424, startPoint y: 318, endPoint x: 299, endPoint y: 243, distance: 146.0
click at [299, 243] on div "Available in a variety of sizes, listed above. The following measurements remai…" at bounding box center [456, 272] width 328 height 109
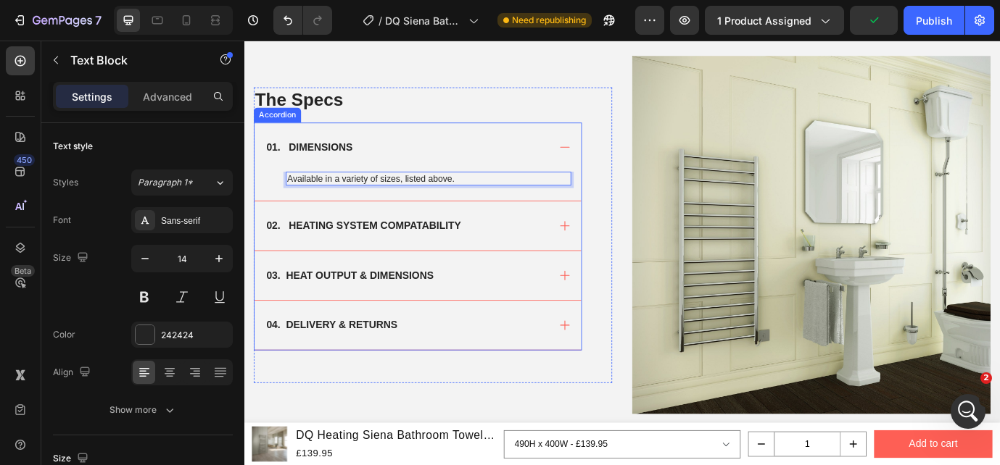
scroll to position [887, 0]
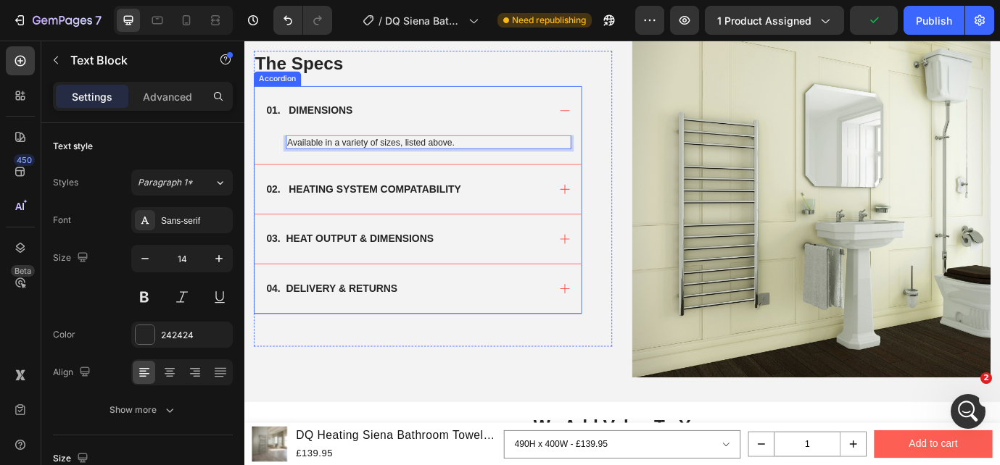
click at [588, 265] on div "03. HEAT OUTPUT & DIMENSIONS" at bounding box center [431, 269] width 327 height 22
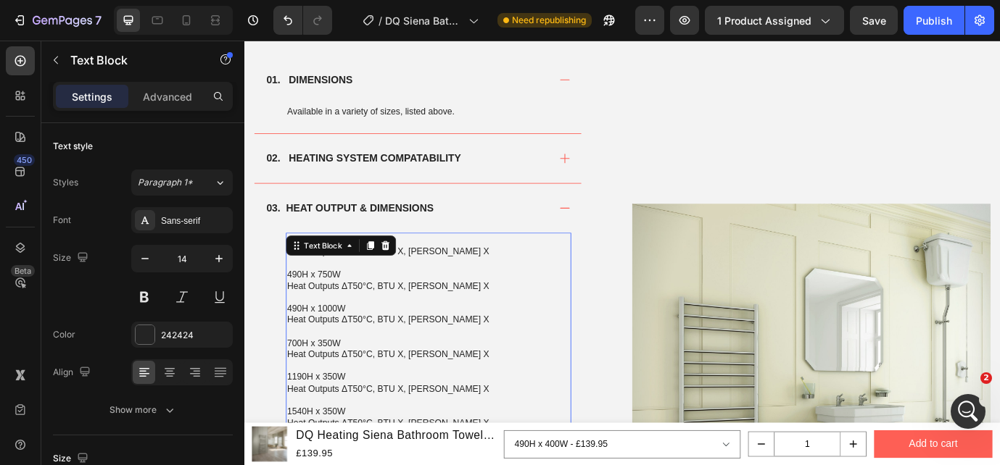
click at [324, 297] on p at bounding box center [457, 295] width 326 height 13
click at [297, 273] on p "490H x 400W" at bounding box center [457, 269] width 326 height 13
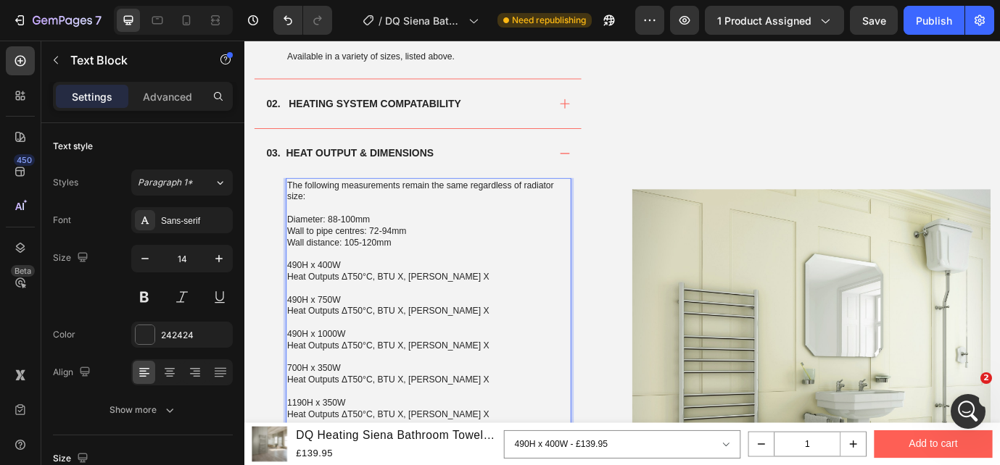
scroll to position [961, 0]
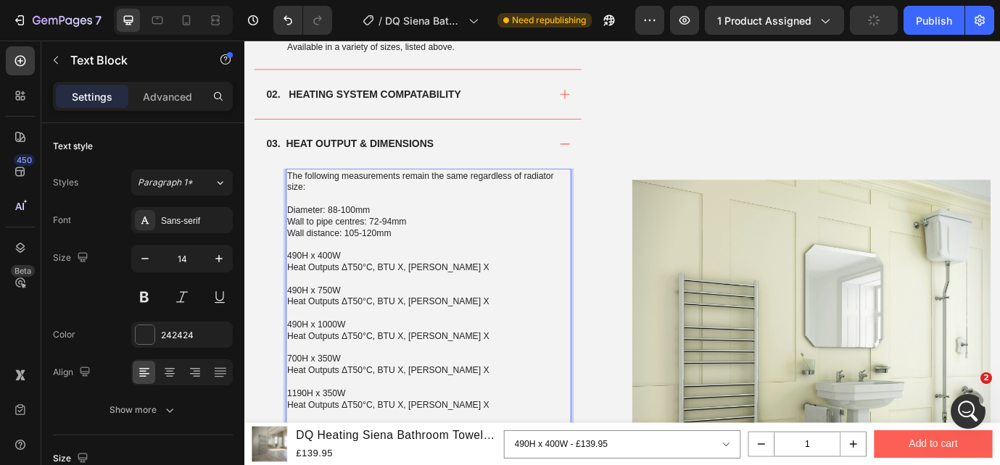
click at [486, 303] on p "Heat Outputs ΔT50°C, BTU X, [PERSON_NAME] X" at bounding box center [457, 301] width 326 height 13
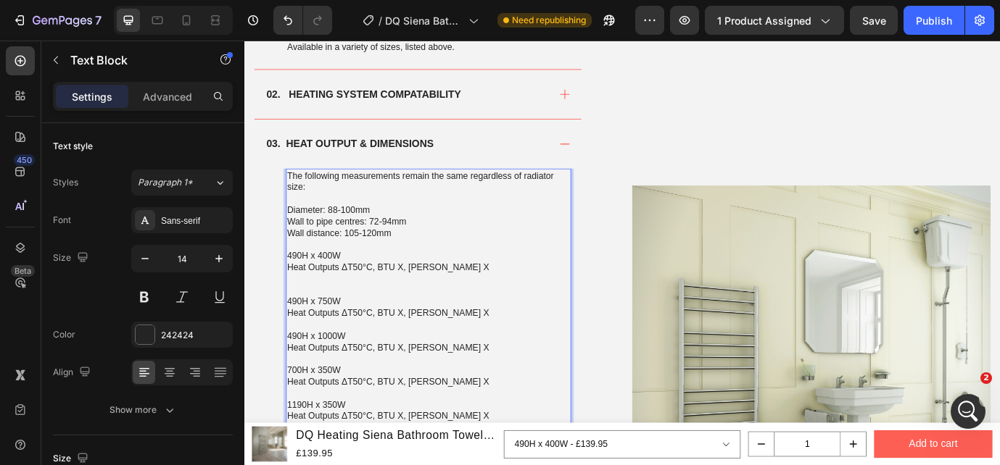
click at [431, 263] on p "Wall distance: 105-120mm" at bounding box center [457, 261] width 326 height 13
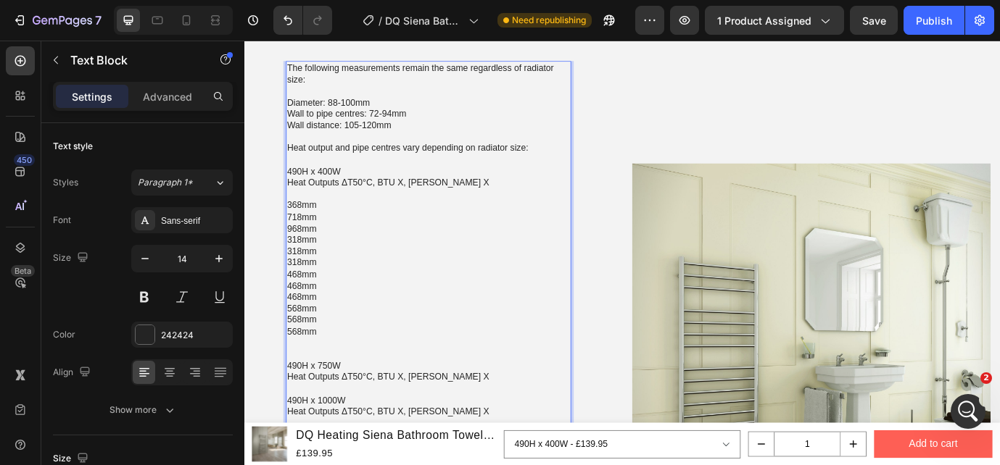
scroll to position [1061, 0]
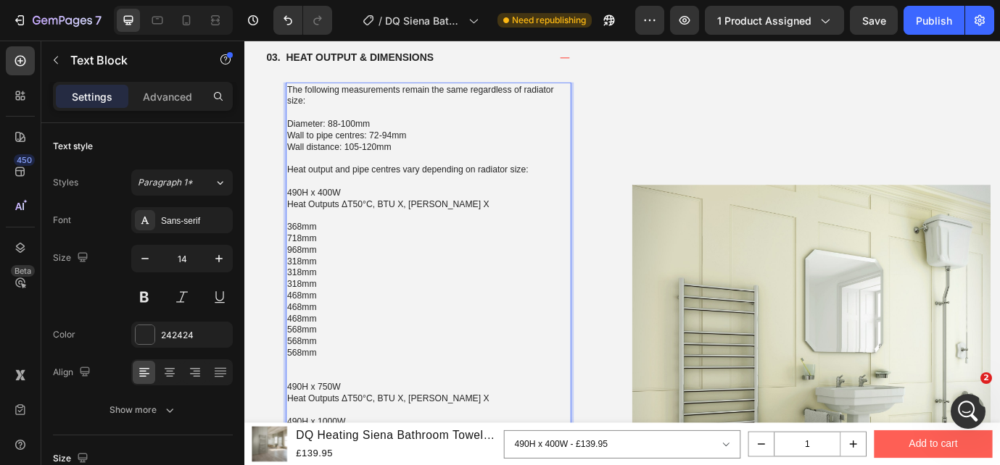
click at [339, 235] on p "Rich Text Editor. Editing area: main" at bounding box center [457, 241] width 326 height 13
click at [294, 258] on p "368mm" at bounding box center [457, 254] width 326 height 13
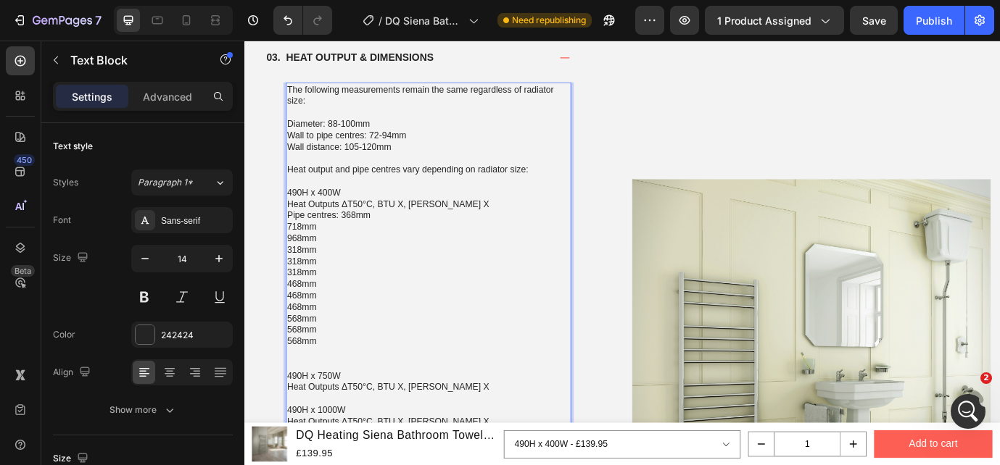
click at [341, 241] on p "Pipe centres: 368mm" at bounding box center [457, 241] width 326 height 13
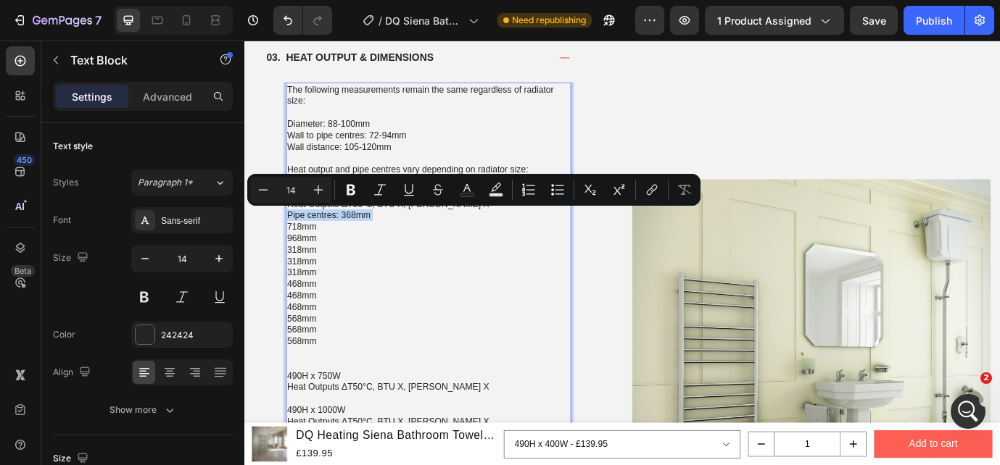
copy p "Pipe centres: 368mm"
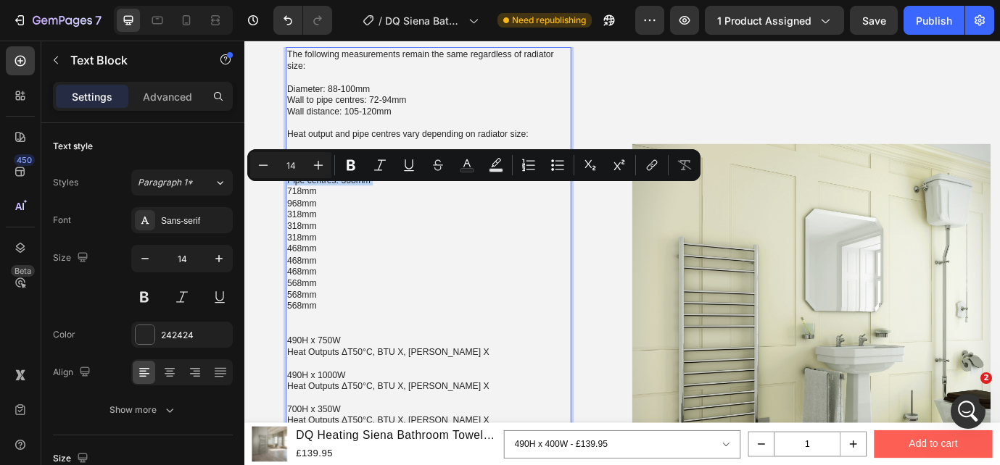
scroll to position [1104, 0]
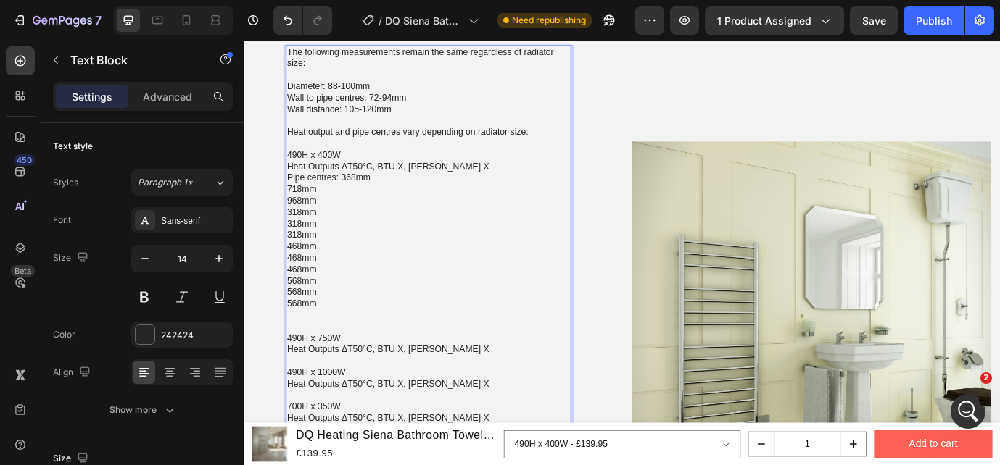
click at [306, 370] on p "Rich Text Editor. Editing area: main" at bounding box center [457, 369] width 326 height 13
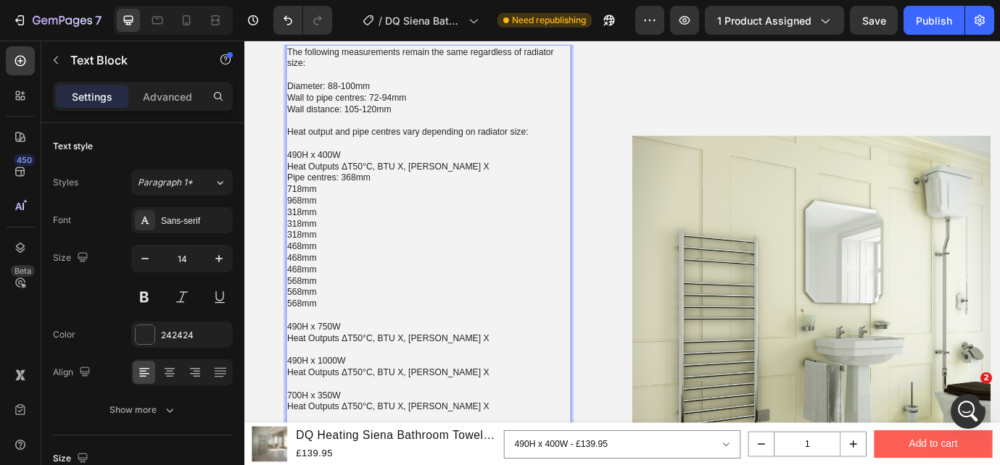
click at [492, 381] on p "Heat Outputs ΔT50°C, BTU X, [PERSON_NAME] X" at bounding box center [457, 382] width 326 height 13
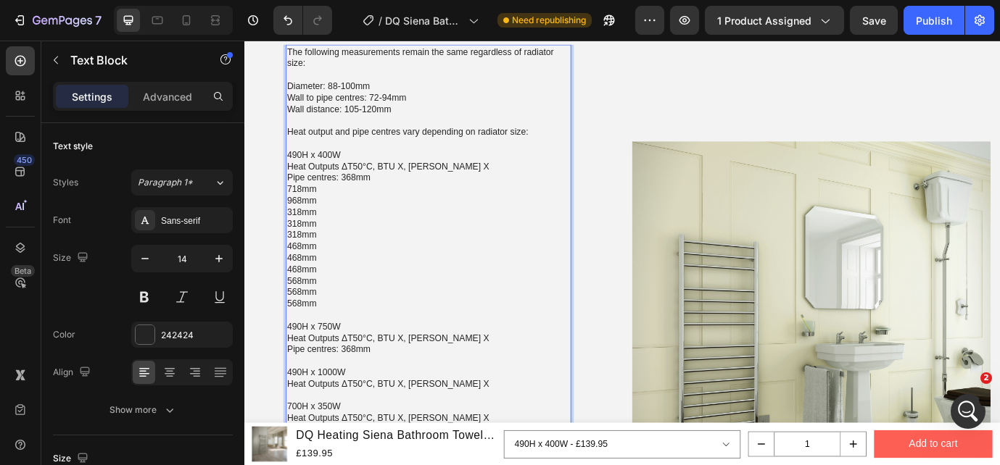
click at [370, 397] on p "Pipe centres: 368mm" at bounding box center [457, 395] width 326 height 13
click at [305, 210] on p "718mm" at bounding box center [457, 210] width 326 height 13
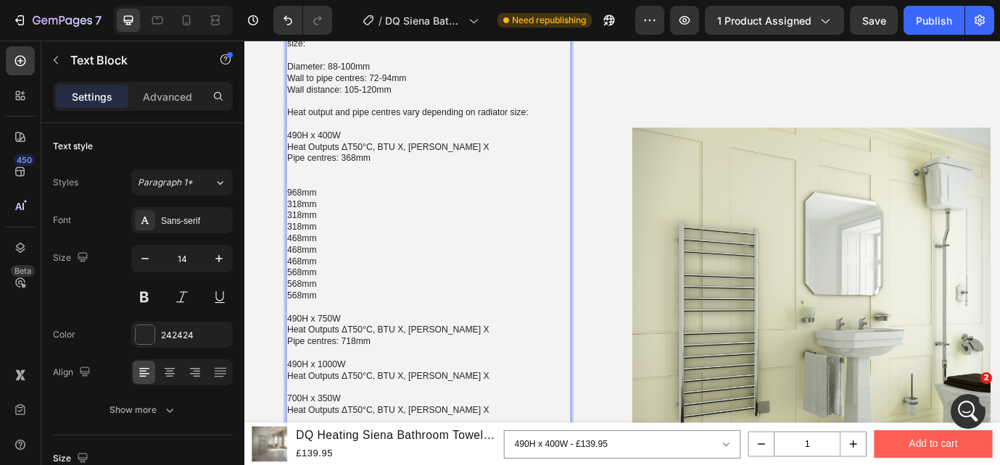
scroll to position [1146, 0]
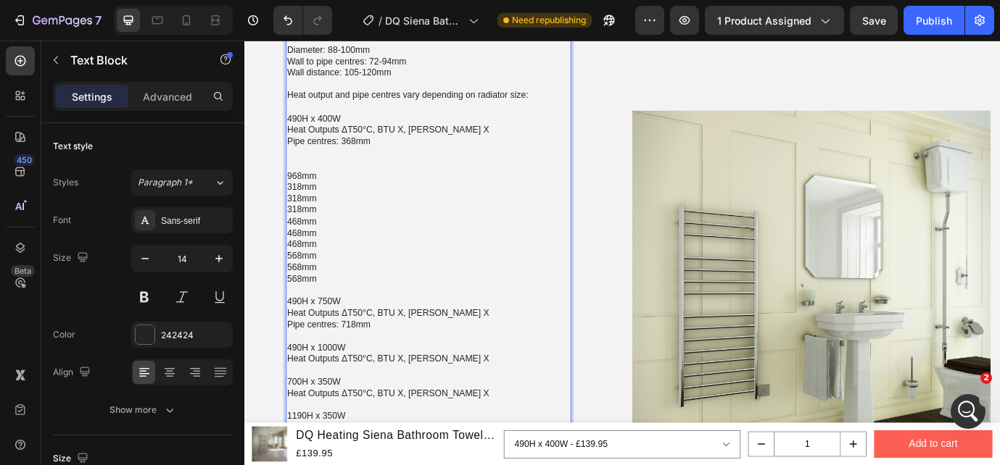
click at [479, 407] on p "Heat Outputs ΔT50°C, BTU X, [PERSON_NAME] X" at bounding box center [457, 406] width 326 height 13
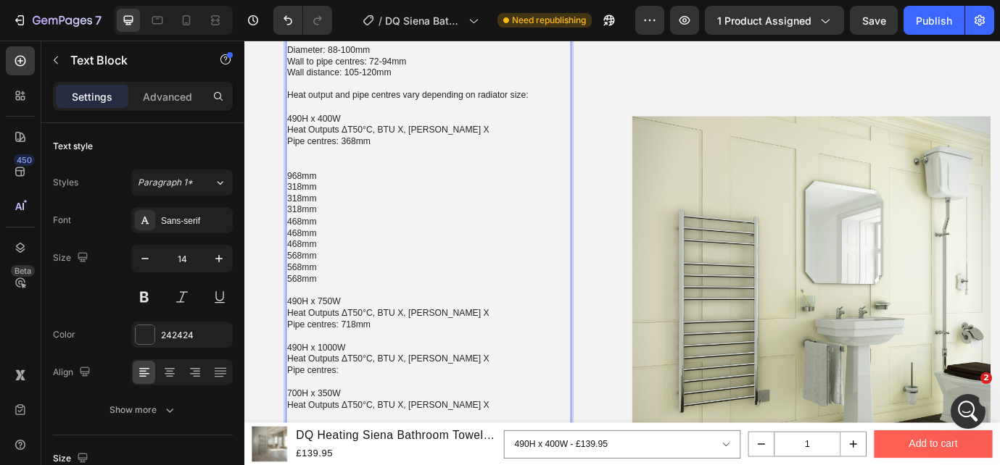
click at [319, 196] on p "968mm" at bounding box center [457, 195] width 326 height 13
click at [370, 420] on p "Pipe centres:" at bounding box center [457, 419] width 326 height 13
click at [353, 418] on p "Pipe centres:968mm" at bounding box center [457, 419] width 326 height 13
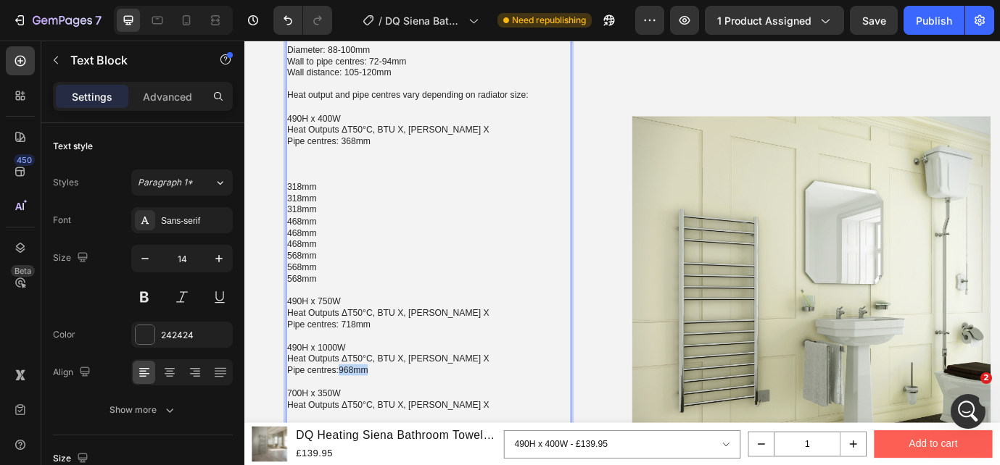
click at [353, 418] on p "Pipe centres:968mm" at bounding box center [457, 419] width 326 height 13
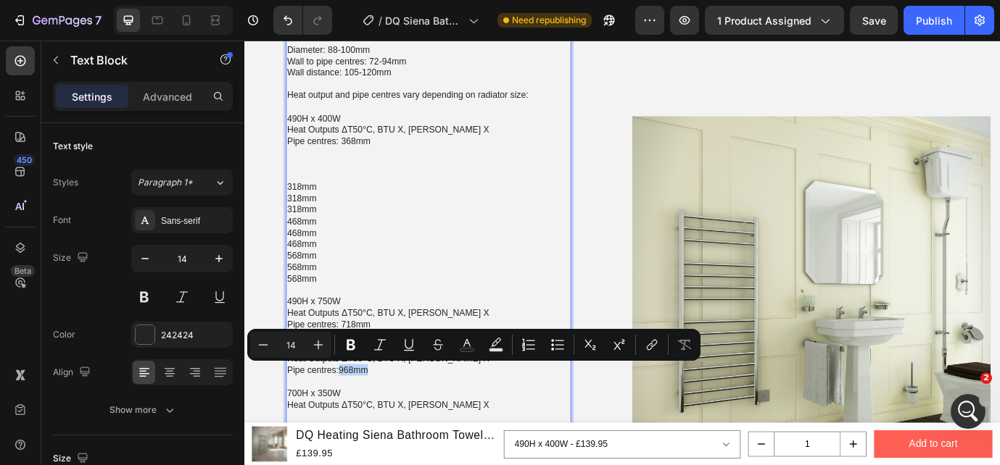
click at [353, 418] on p "Pipe centres:968mm" at bounding box center [457, 419] width 326 height 13
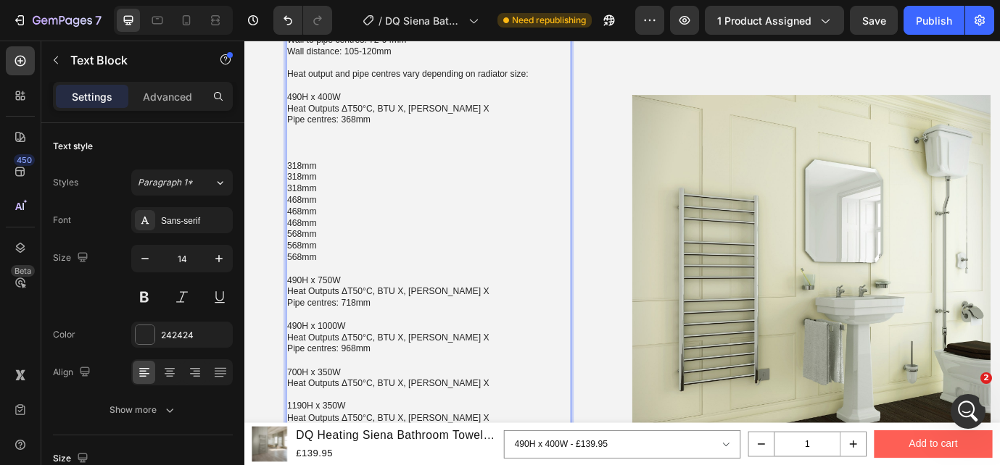
scroll to position [1176, 0]
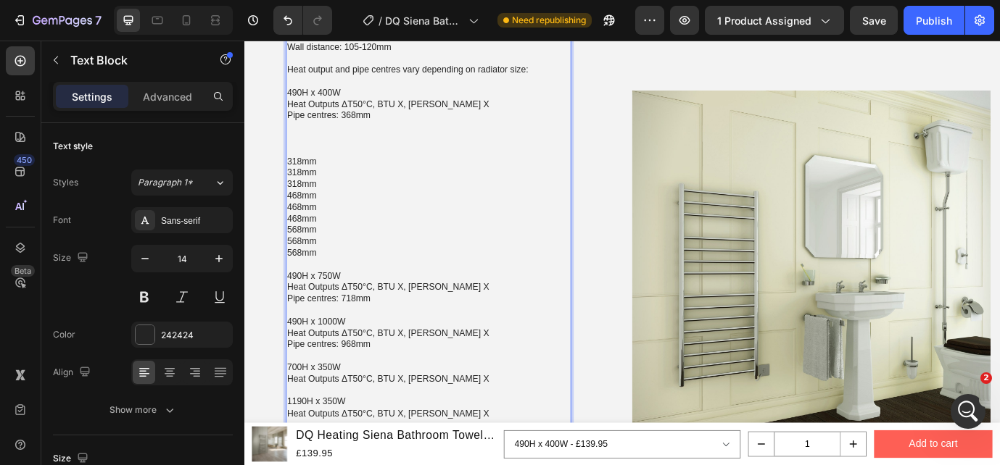
click at [318, 178] on p "318mm" at bounding box center [457, 179] width 326 height 13
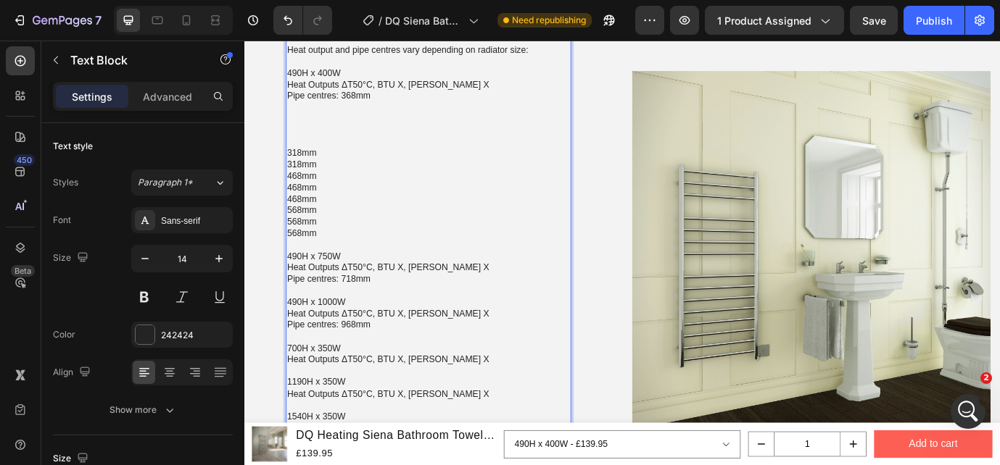
click at [478, 409] on p "Heat Outputs ΔT50°C, BTU X, [PERSON_NAME] X" at bounding box center [457, 407] width 326 height 13
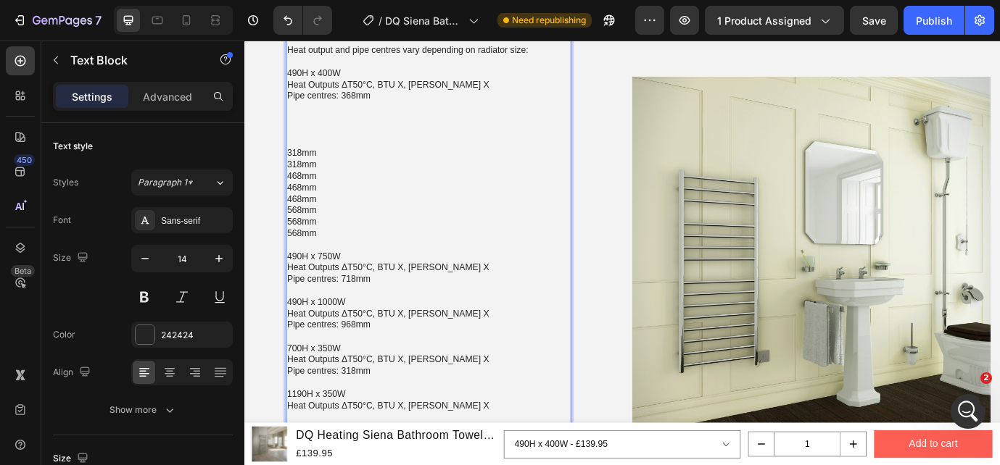
scroll to position [1230, 0]
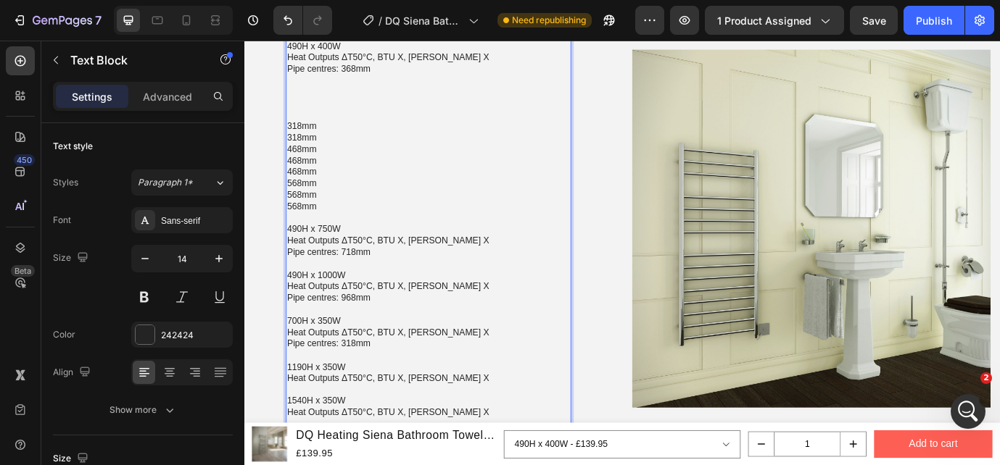
click at [321, 137] on p "318mm" at bounding box center [457, 138] width 326 height 13
click at [471, 436] on p "Rich Text Editor. Editing area: main" at bounding box center [457, 442] width 326 height 13
click at [479, 434] on p "Heat Outputs ΔT50°C, BTU X, [PERSON_NAME] X" at bounding box center [457, 429] width 326 height 13
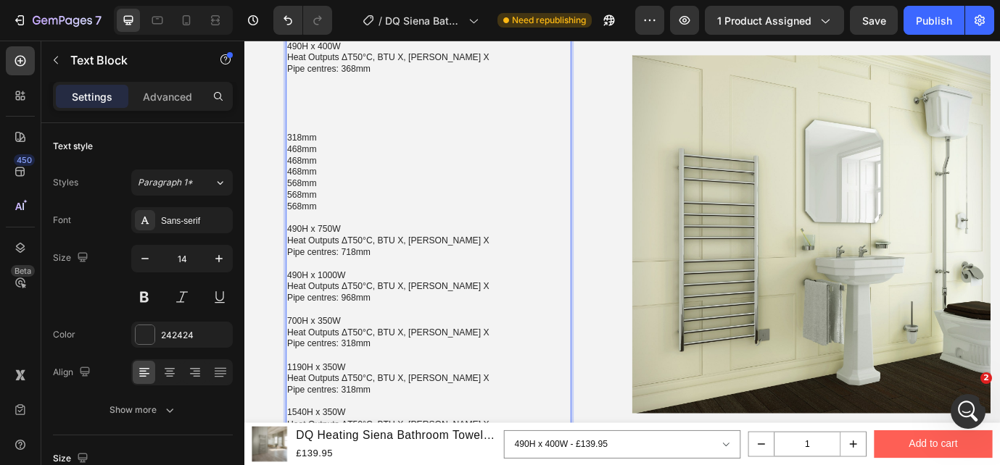
click at [306, 147] on p "318mm" at bounding box center [457, 151] width 326 height 13
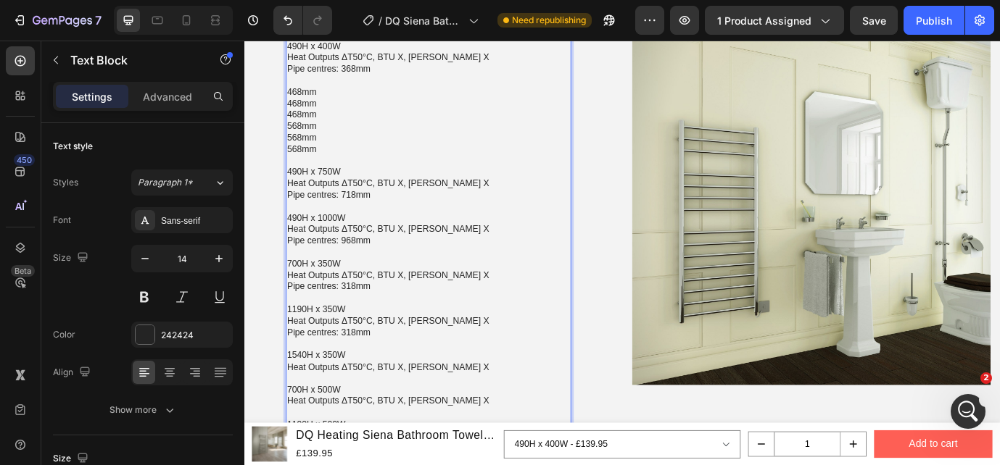
click at [477, 414] on p "Heat Outputs ΔT50°C, BTU X, [PERSON_NAME] X" at bounding box center [457, 416] width 326 height 13
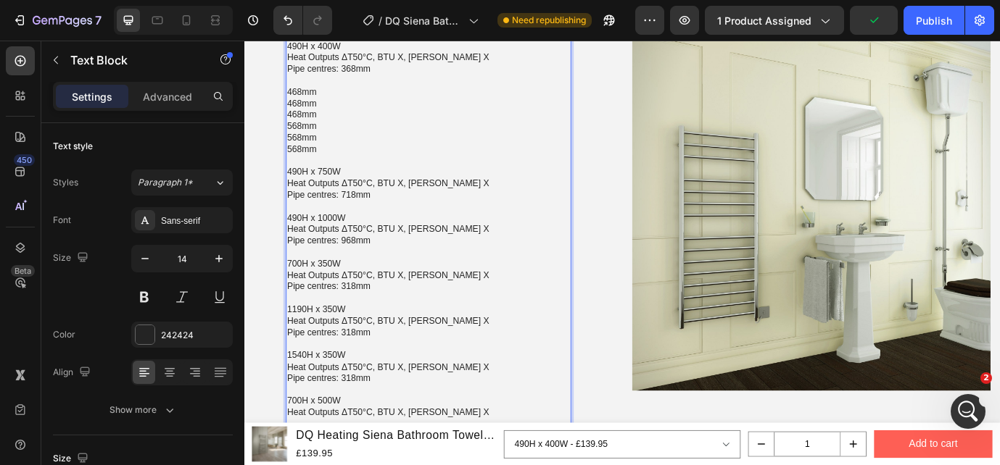
click at [318, 95] on p "468mm" at bounding box center [457, 99] width 326 height 13
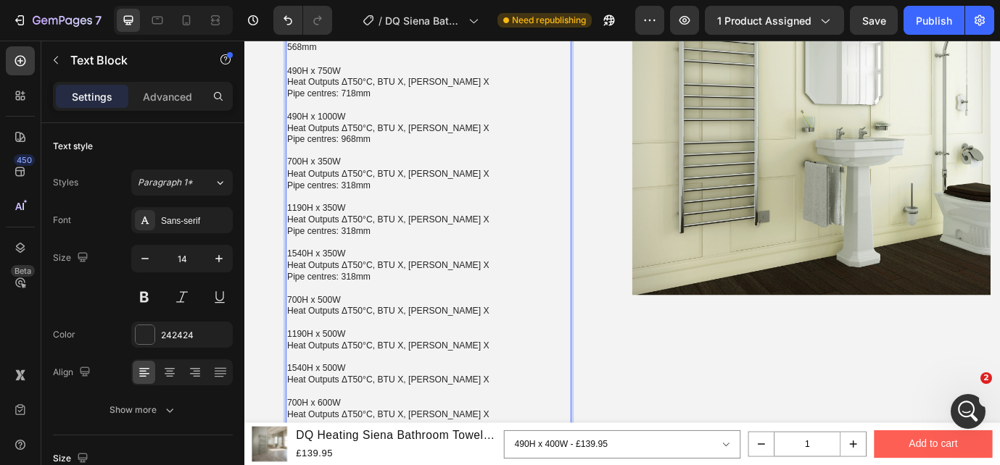
scroll to position [1351, 0]
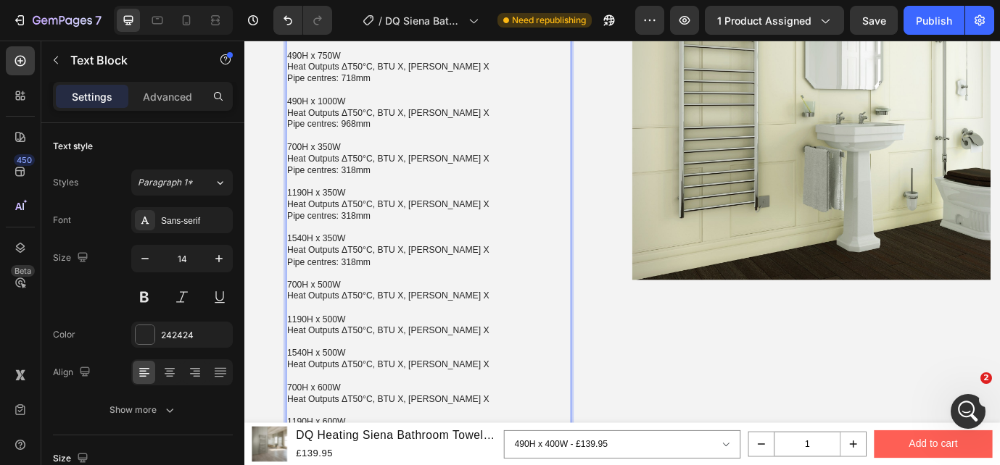
click at [483, 336] on p "Heat Outputs ΔT50°C, BTU X, [PERSON_NAME] X" at bounding box center [457, 334] width 326 height 13
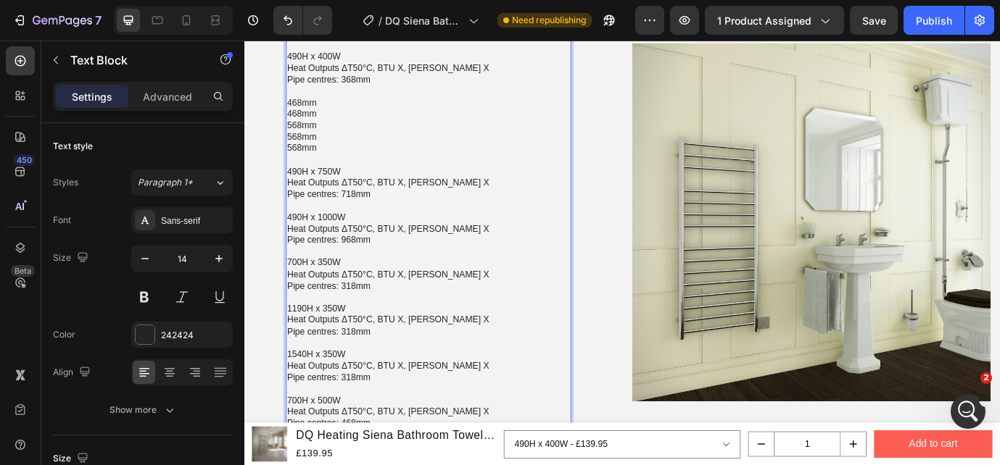
scroll to position [1217, 0]
click at [312, 110] on p "468mm" at bounding box center [457, 112] width 326 height 13
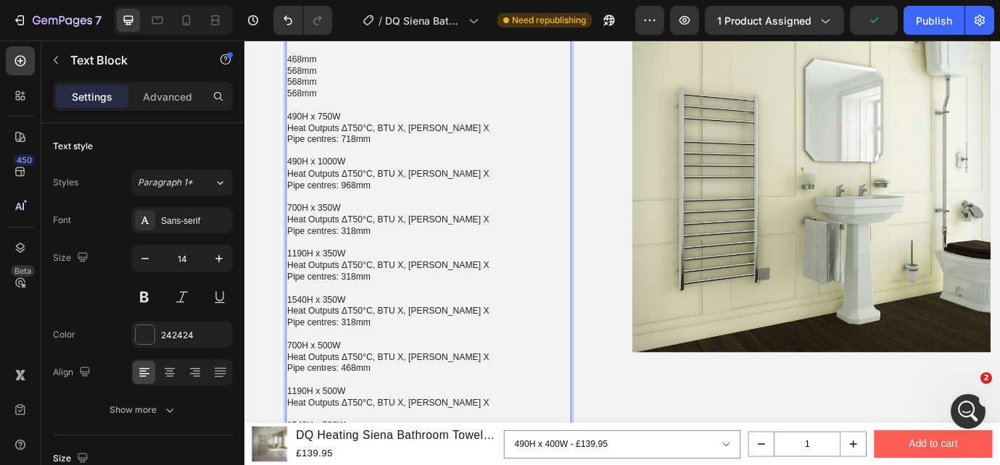
scroll to position [1273, 0]
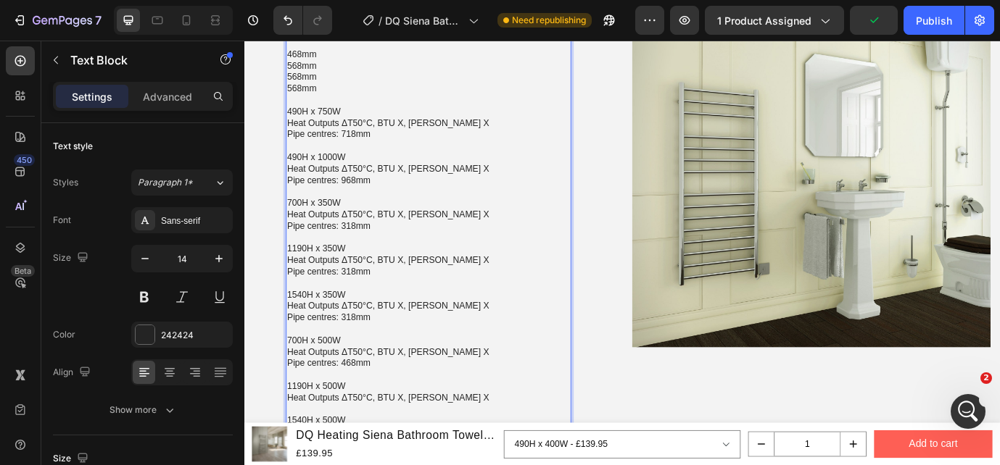
click at [415, 410] on p "Pipe centres: 468mm" at bounding box center [457, 411] width 326 height 13
click at [476, 449] on p "Heat Outputs ΔT50°C, BTU X, [PERSON_NAME] X" at bounding box center [457, 451] width 326 height 13
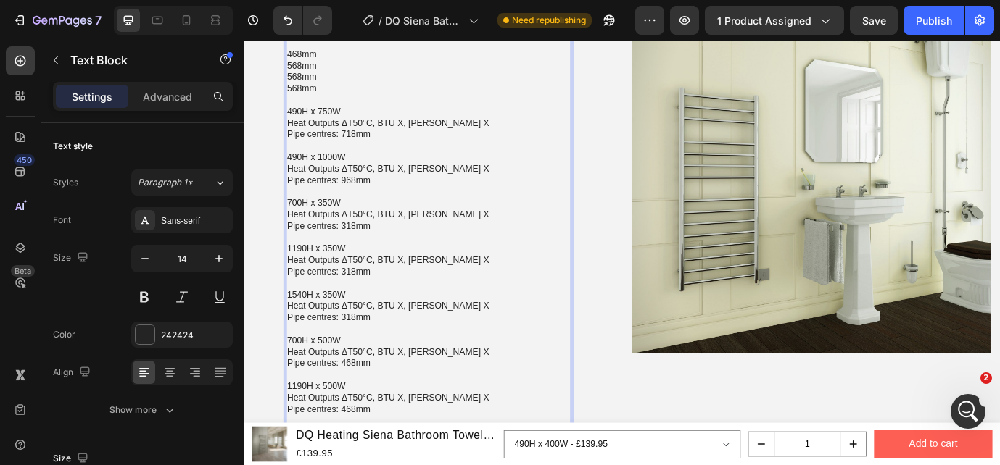
scroll to position [1229, 0]
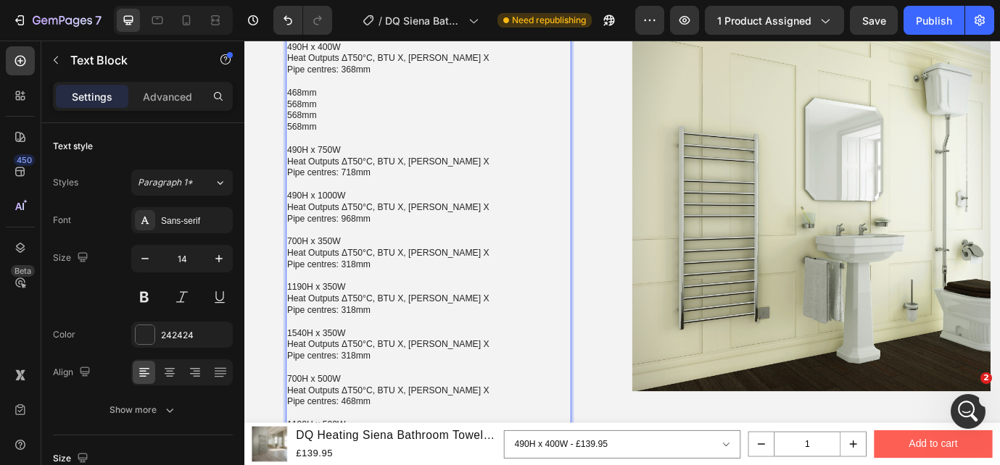
click at [307, 97] on p "468mm" at bounding box center [457, 100] width 326 height 13
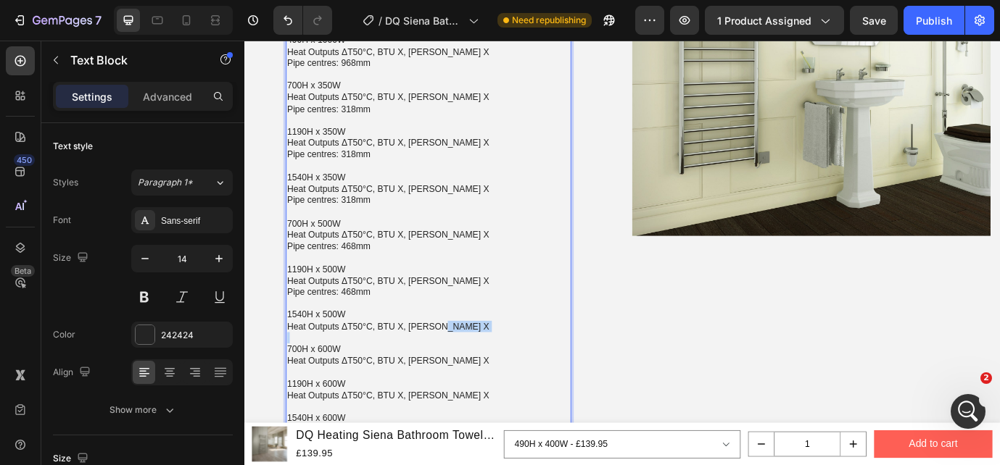
click at [502, 376] on div "The following measurements remain the same regardless of radiator size: Diamete…" at bounding box center [456, 125] width 328 height 769
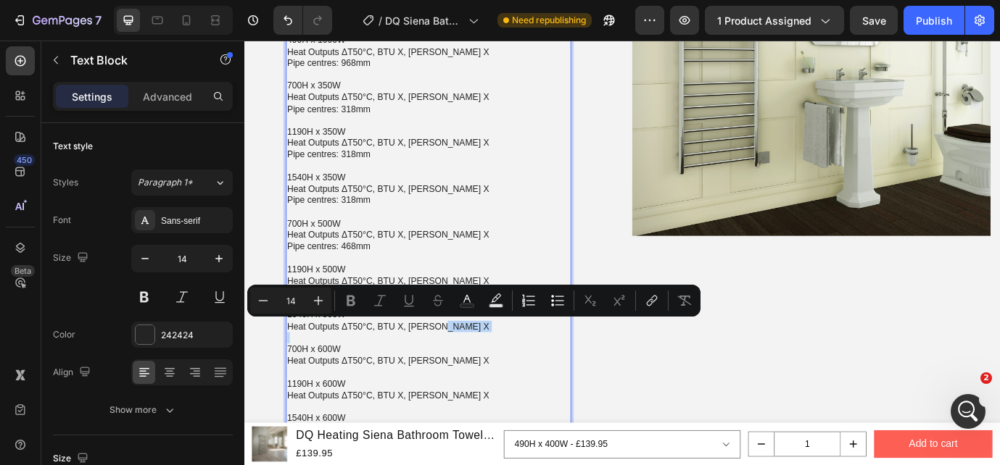
click at [483, 368] on p "Heat Outputs ΔT50°C, BTU X, [PERSON_NAME] X" at bounding box center [457, 369] width 326 height 13
click at [473, 368] on p "Heat Outputs ΔT50°C, BTU X, [PERSON_NAME] X" at bounding box center [457, 369] width 326 height 13
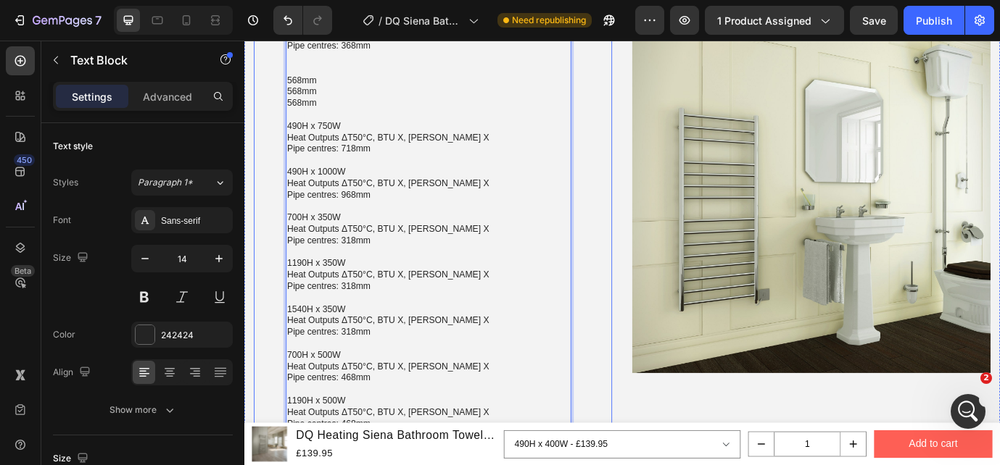
scroll to position [1245, 0]
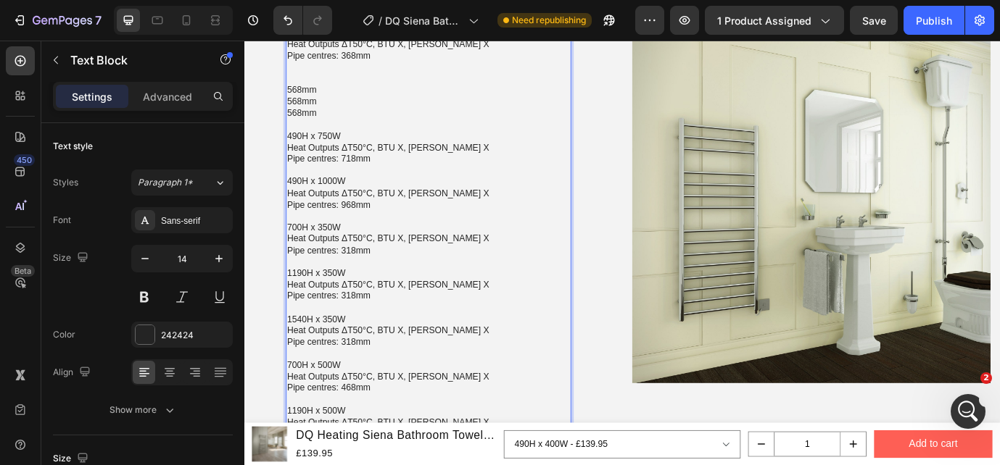
click at [304, 99] on p "568mm" at bounding box center [457, 97] width 326 height 13
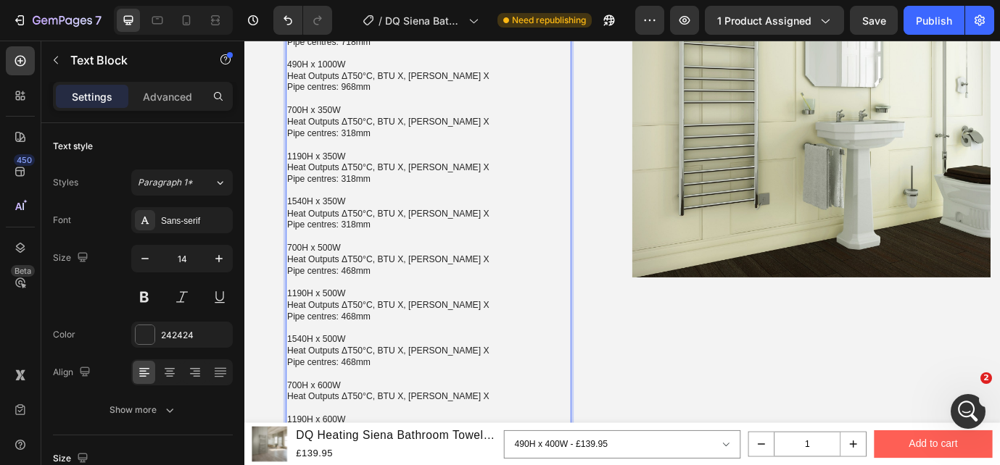
scroll to position [1378, 0]
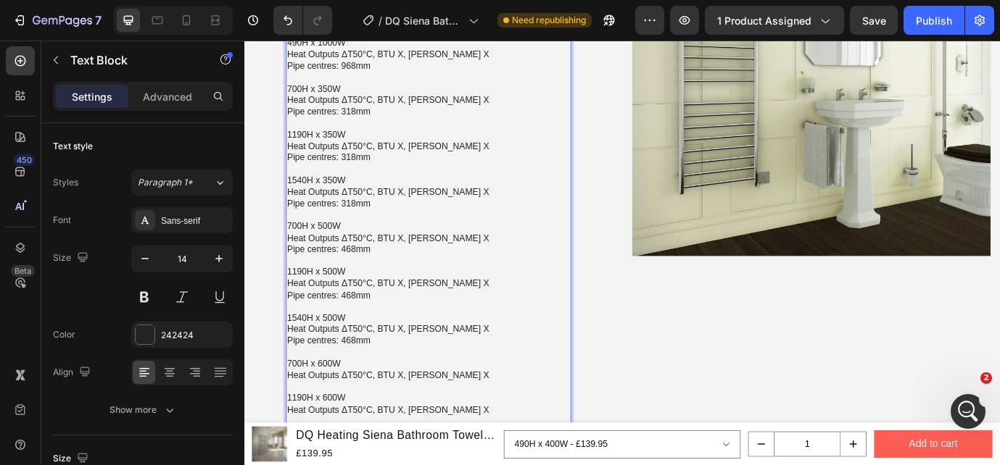
click at [508, 426] on p "Heat Outputs ΔT50°C, BTU X, [PERSON_NAME] X" at bounding box center [457, 425] width 326 height 13
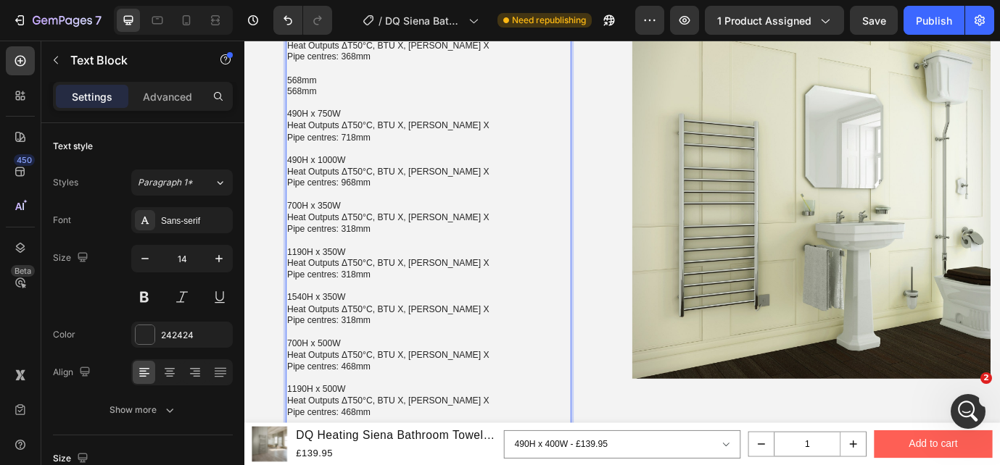
scroll to position [1227, 0]
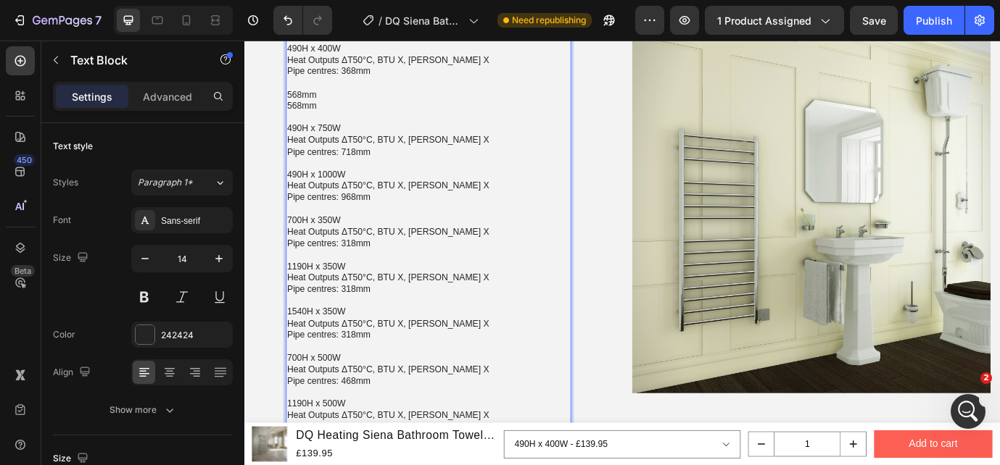
click at [304, 96] on p "568mm" at bounding box center [457, 102] width 326 height 13
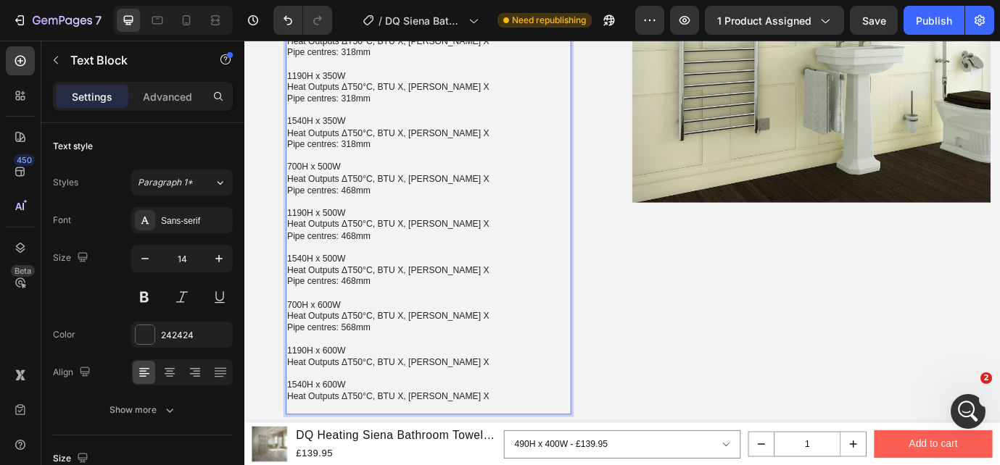
scroll to position [1449, 0]
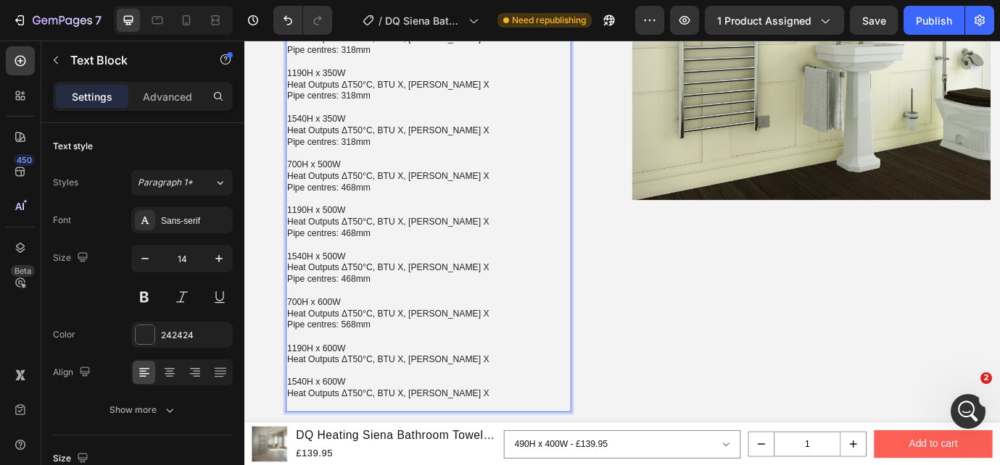
click at [484, 411] on p "Heat Outputs ΔT50°C, BTU X, [PERSON_NAME] X" at bounding box center [457, 407] width 326 height 13
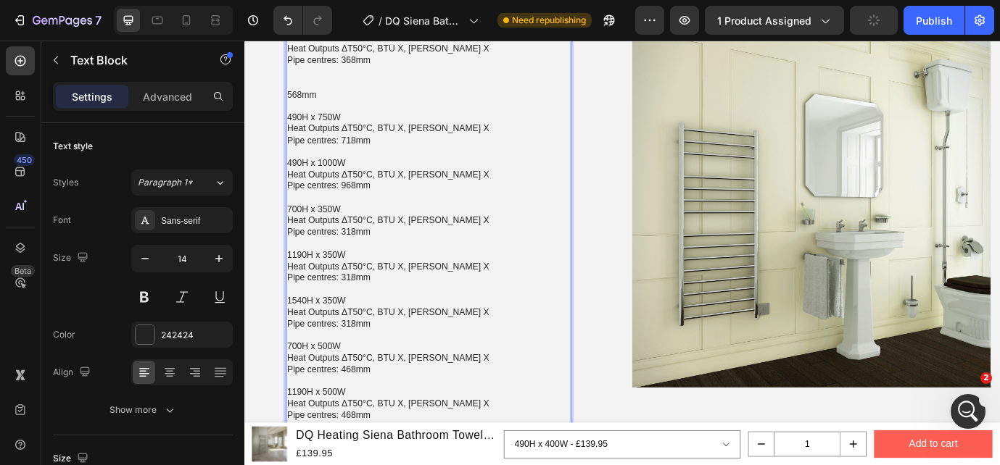
scroll to position [1220, 0]
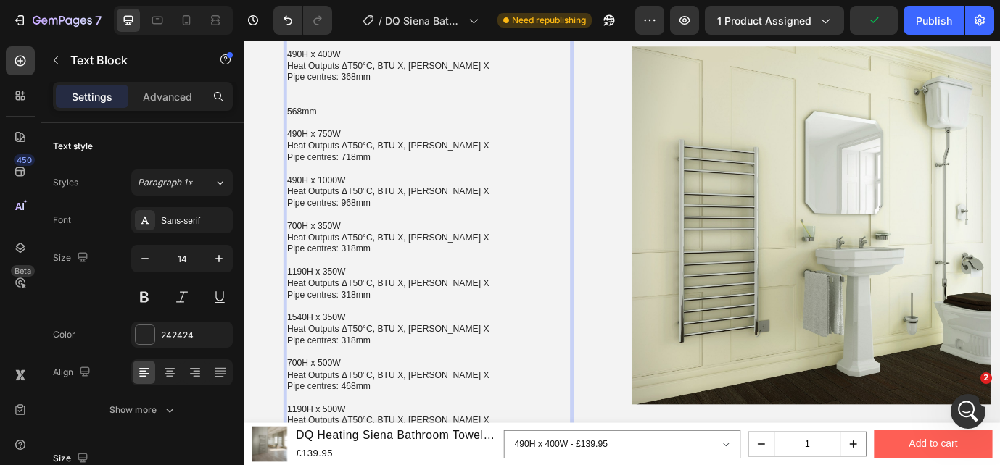
click at [315, 122] on p "568mm" at bounding box center [457, 121] width 326 height 13
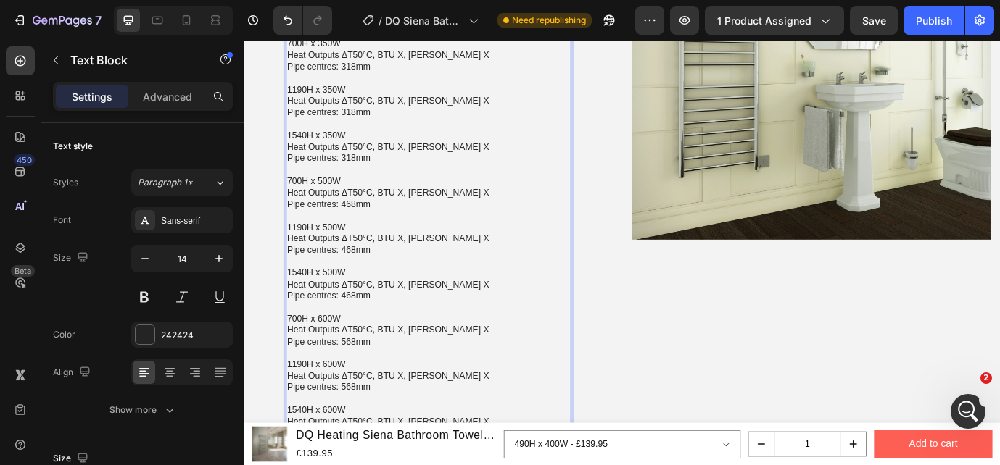
scroll to position [1426, 0]
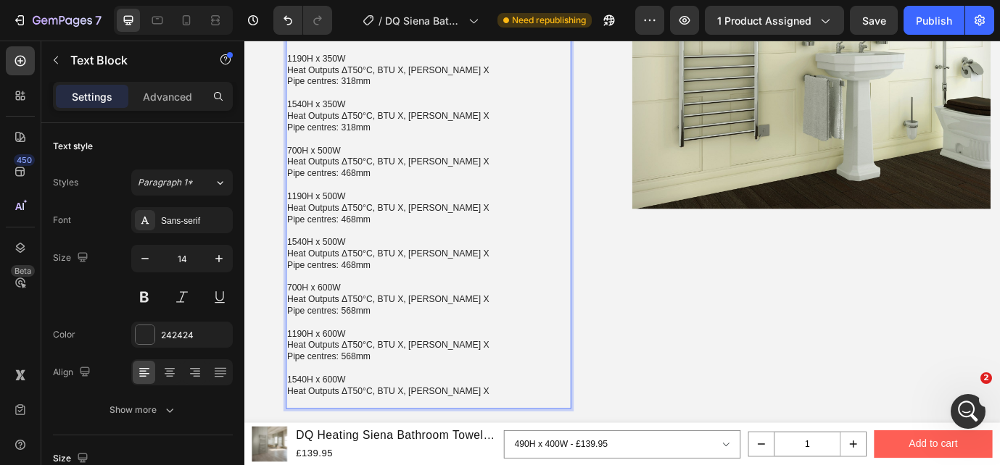
click at [482, 448] on p "Heat Outputs ΔT50°C, BTU X, [PERSON_NAME] X" at bounding box center [457, 443] width 326 height 13
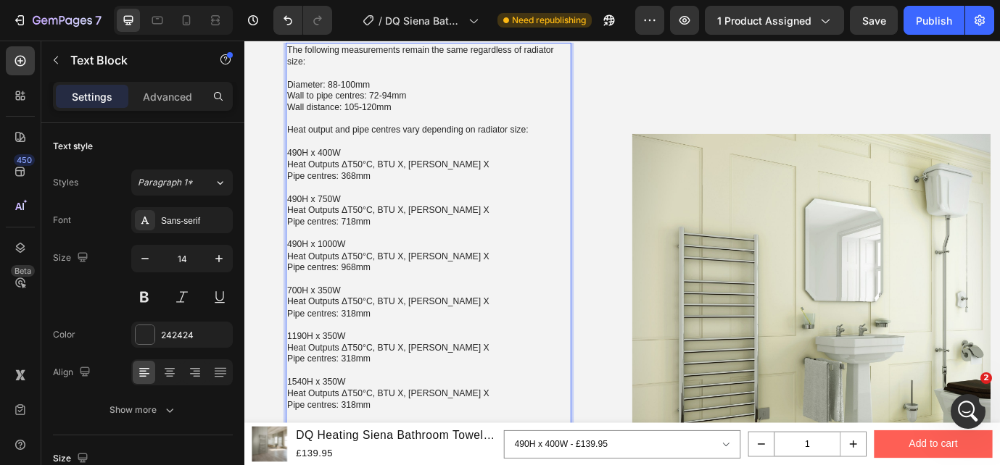
scroll to position [1045, 0]
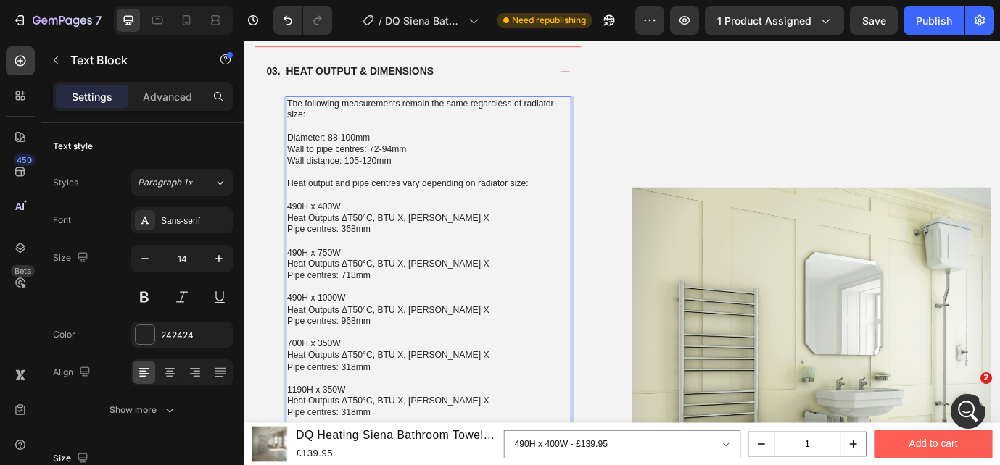
click at [427, 246] on p "Heat Outputs ΔT50°C, BTU X, [PERSON_NAME] X" at bounding box center [457, 244] width 326 height 13
click at [483, 244] on p "Heat Outputs ΔT50°C, BTU 667, [PERSON_NAME] X" at bounding box center [457, 244] width 326 height 13
click at [423, 299] on p "Heat Outputs ΔT50°C, BTU X, [PERSON_NAME] X" at bounding box center [457, 297] width 326 height 13
